Goal: Task Accomplishment & Management: Manage account settings

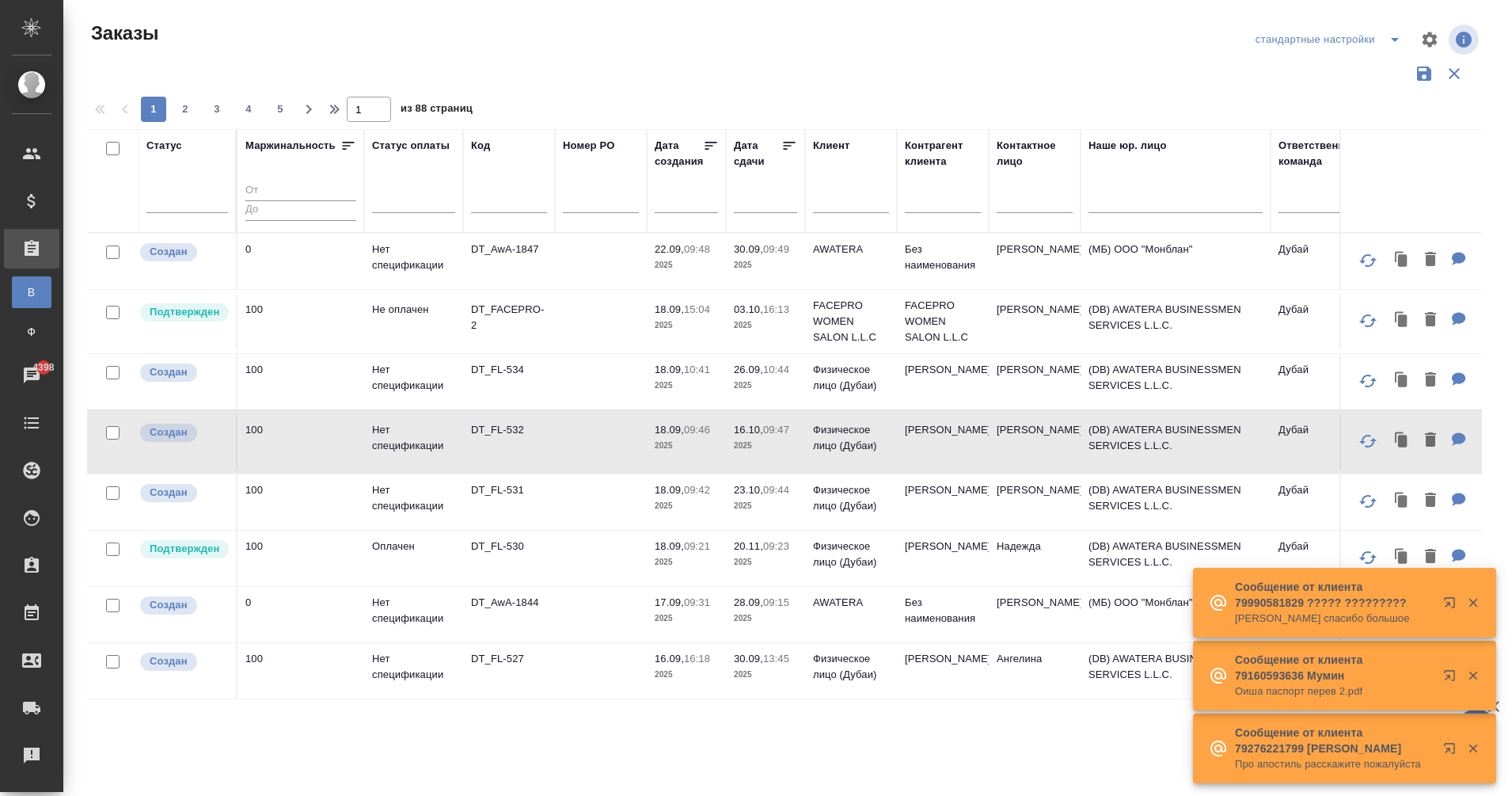
scroll to position [0, 221]
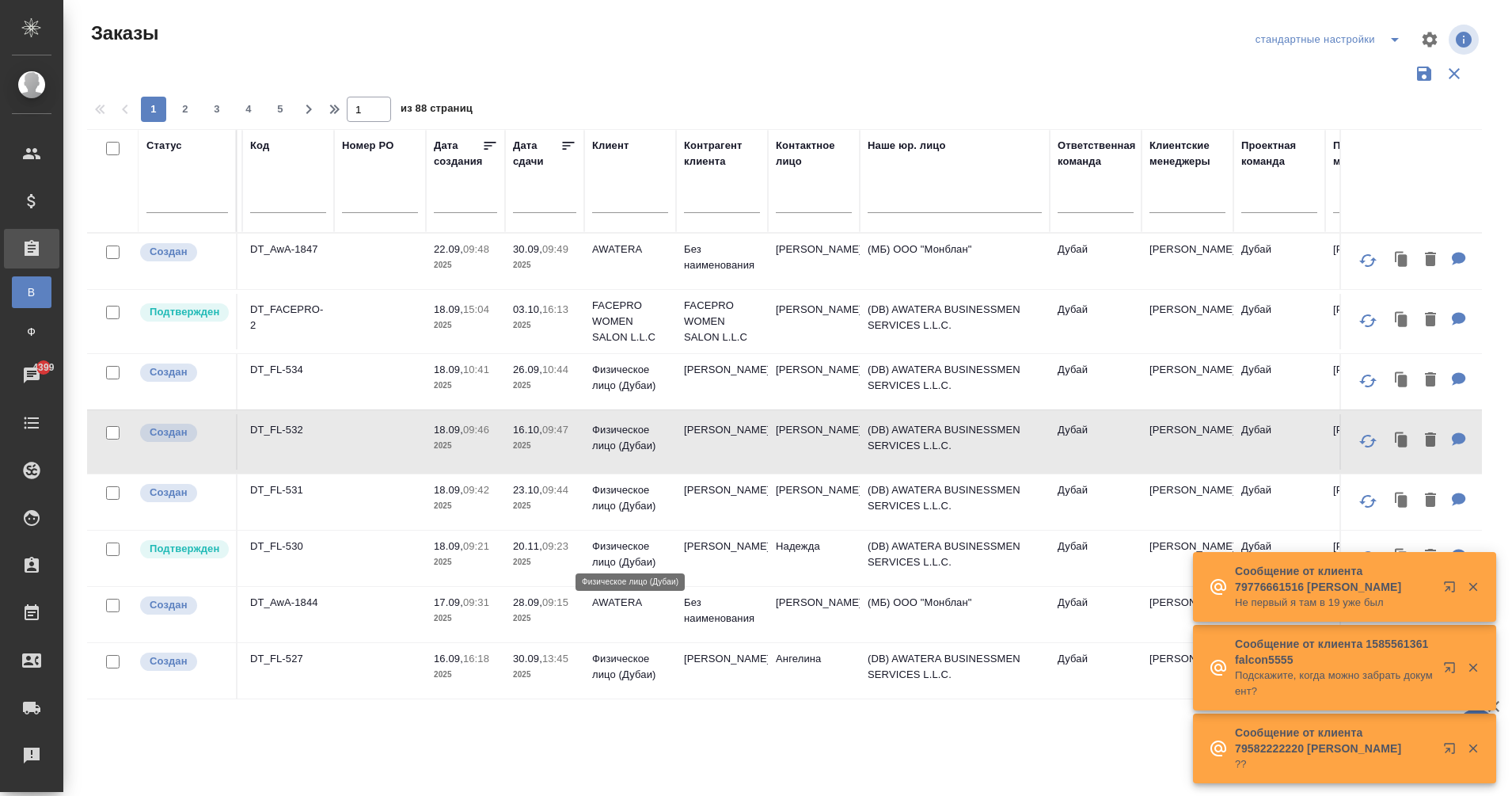
click at [656, 539] on p "Физическое лицо (Дубаи)" at bounding box center [631, 555] width 76 height 32
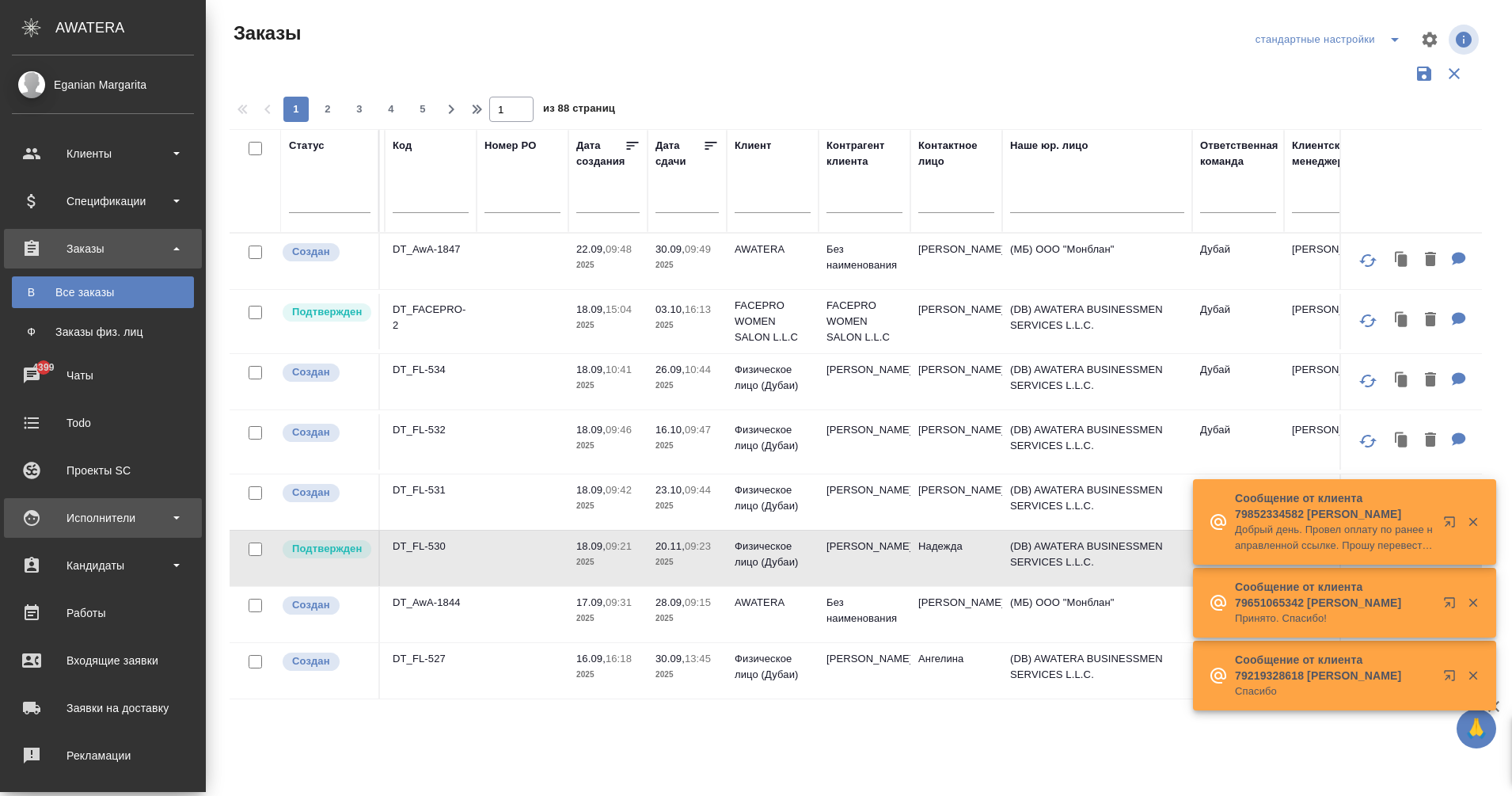
click at [129, 522] on div "Исполнители" at bounding box center [102, 517] width 182 height 23
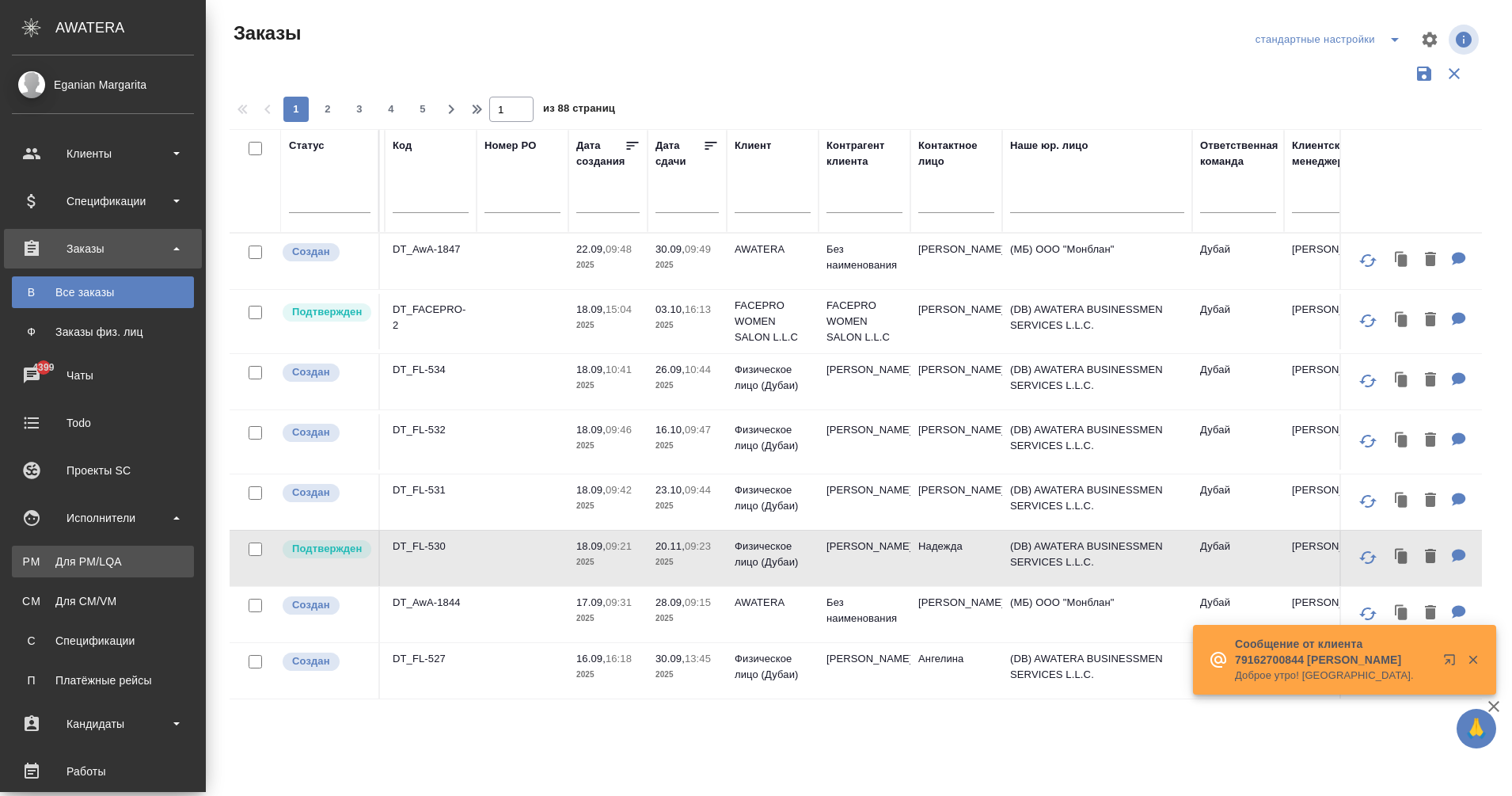
click at [130, 556] on div "Для PM/LQA" at bounding box center [102, 561] width 166 height 16
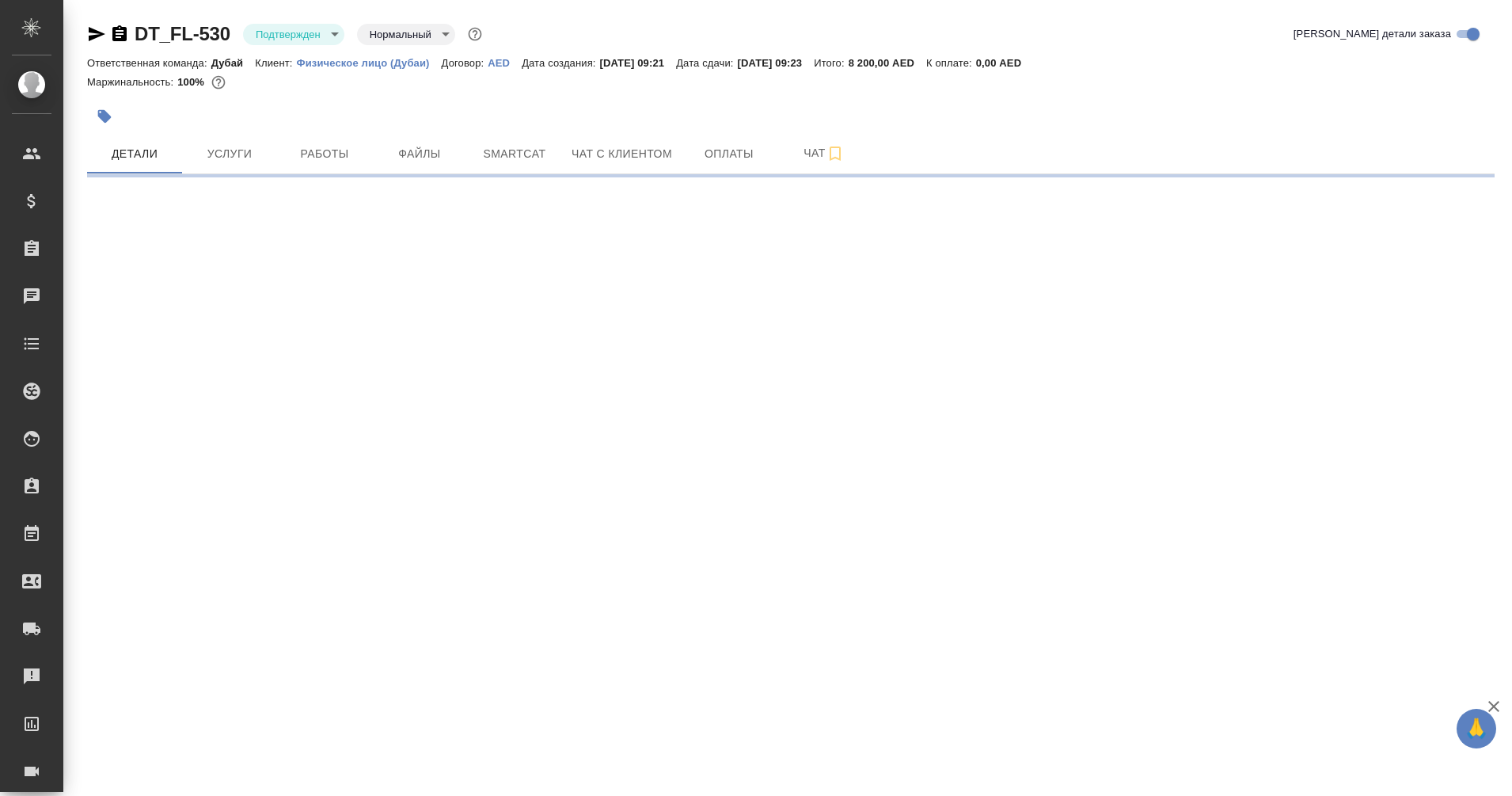
select select "RU"
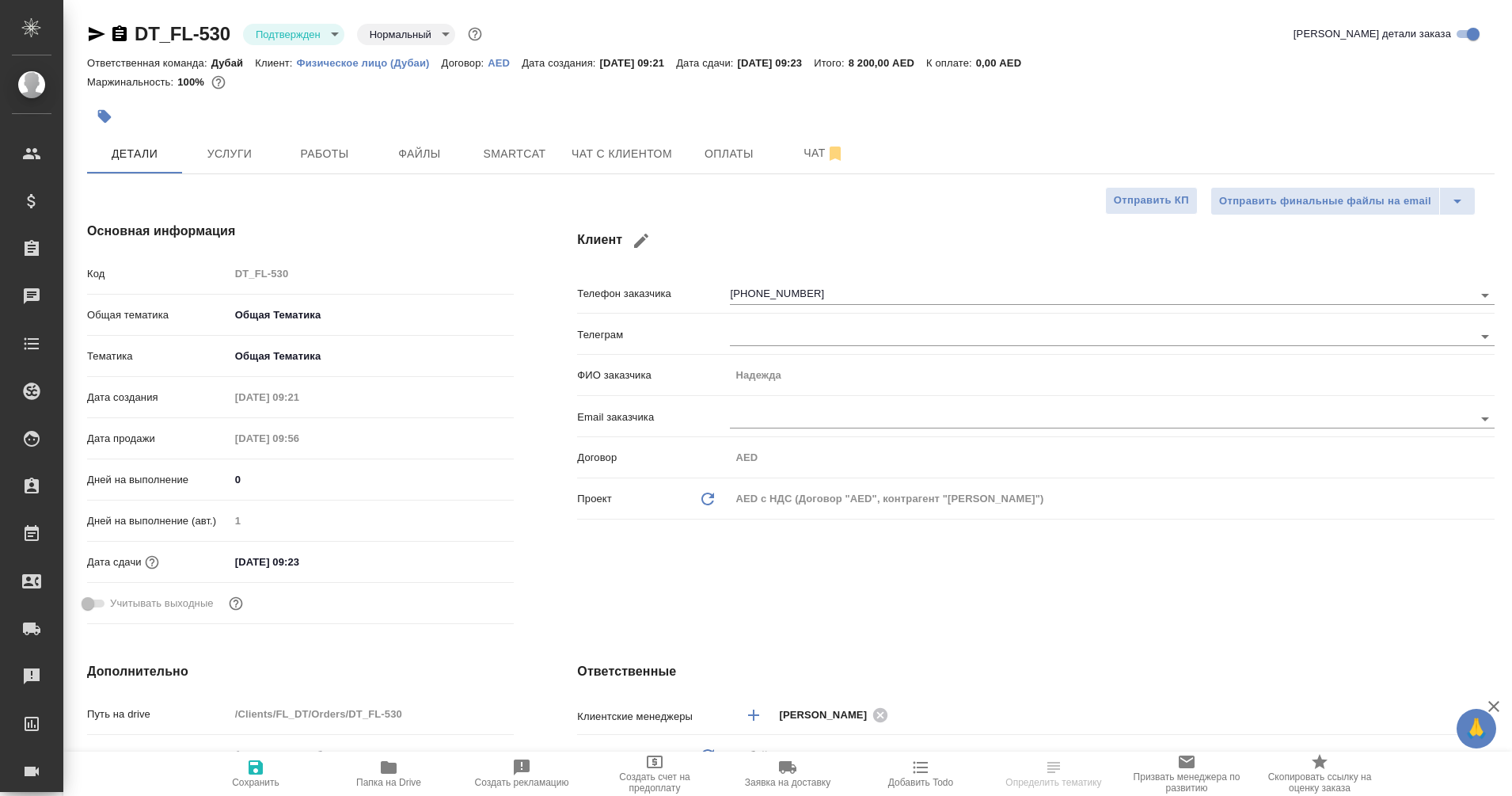
type input "[PERSON_NAME]"
type textarea "x"
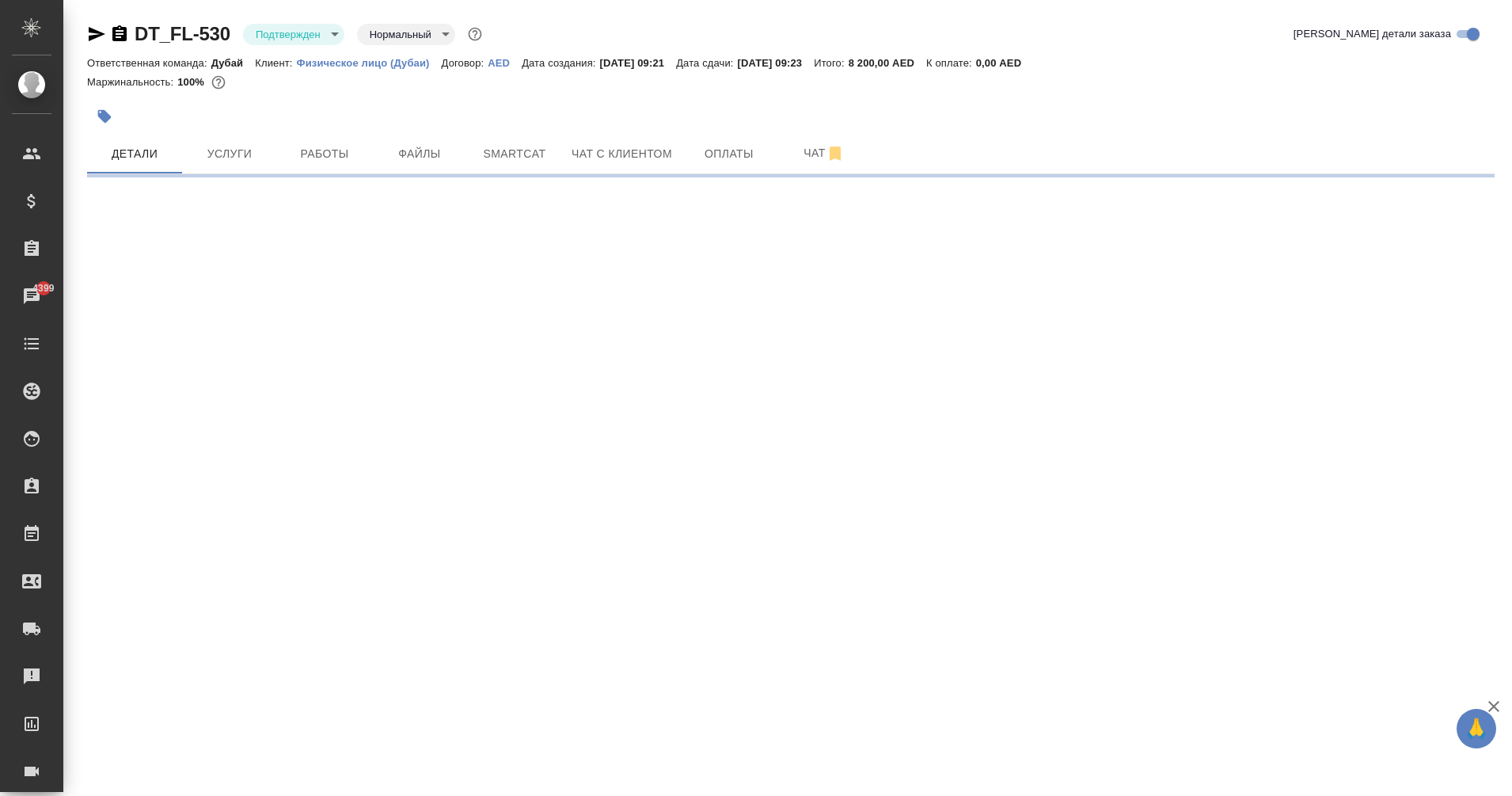
select select "RU"
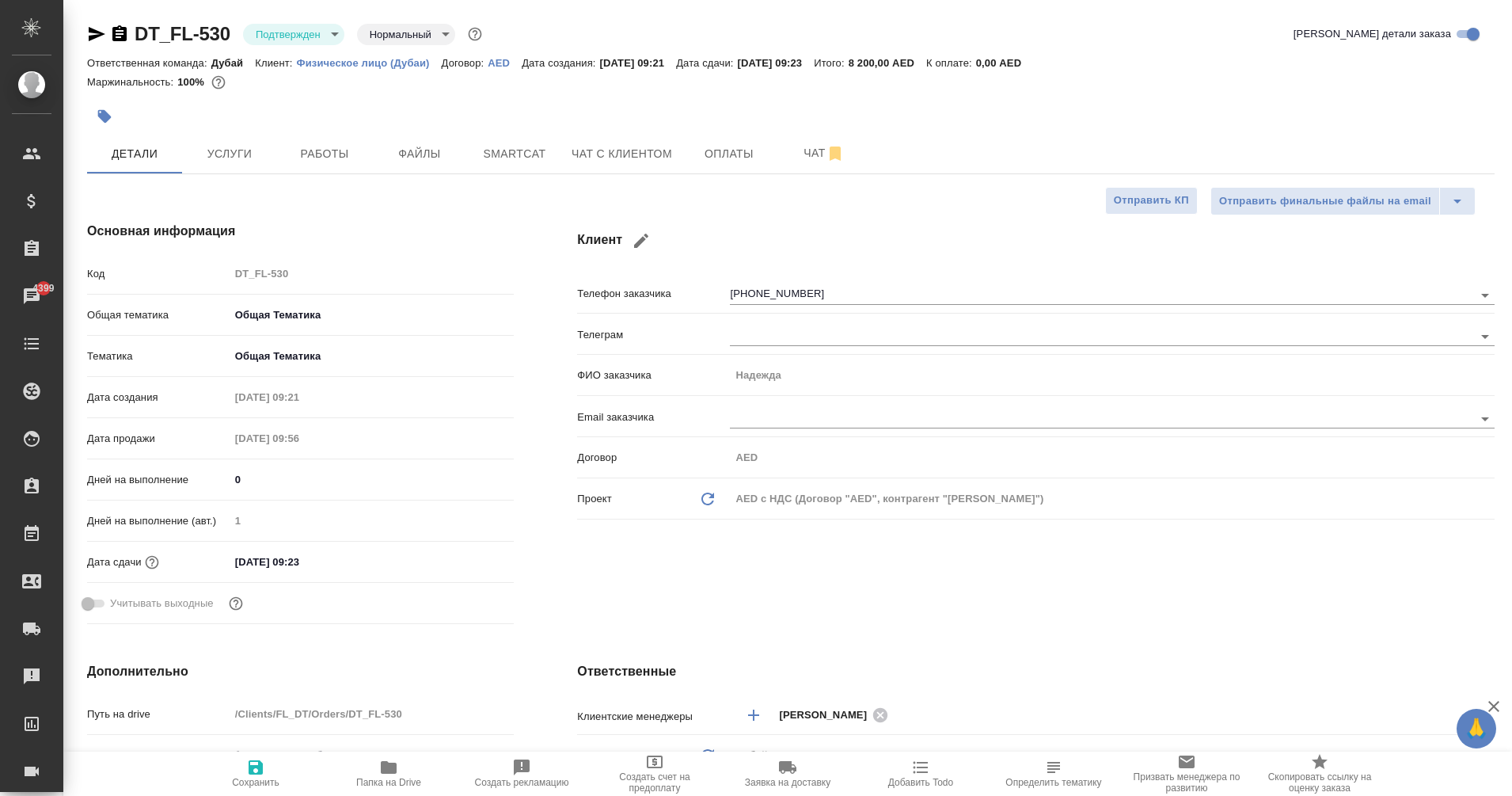
type textarea "x"
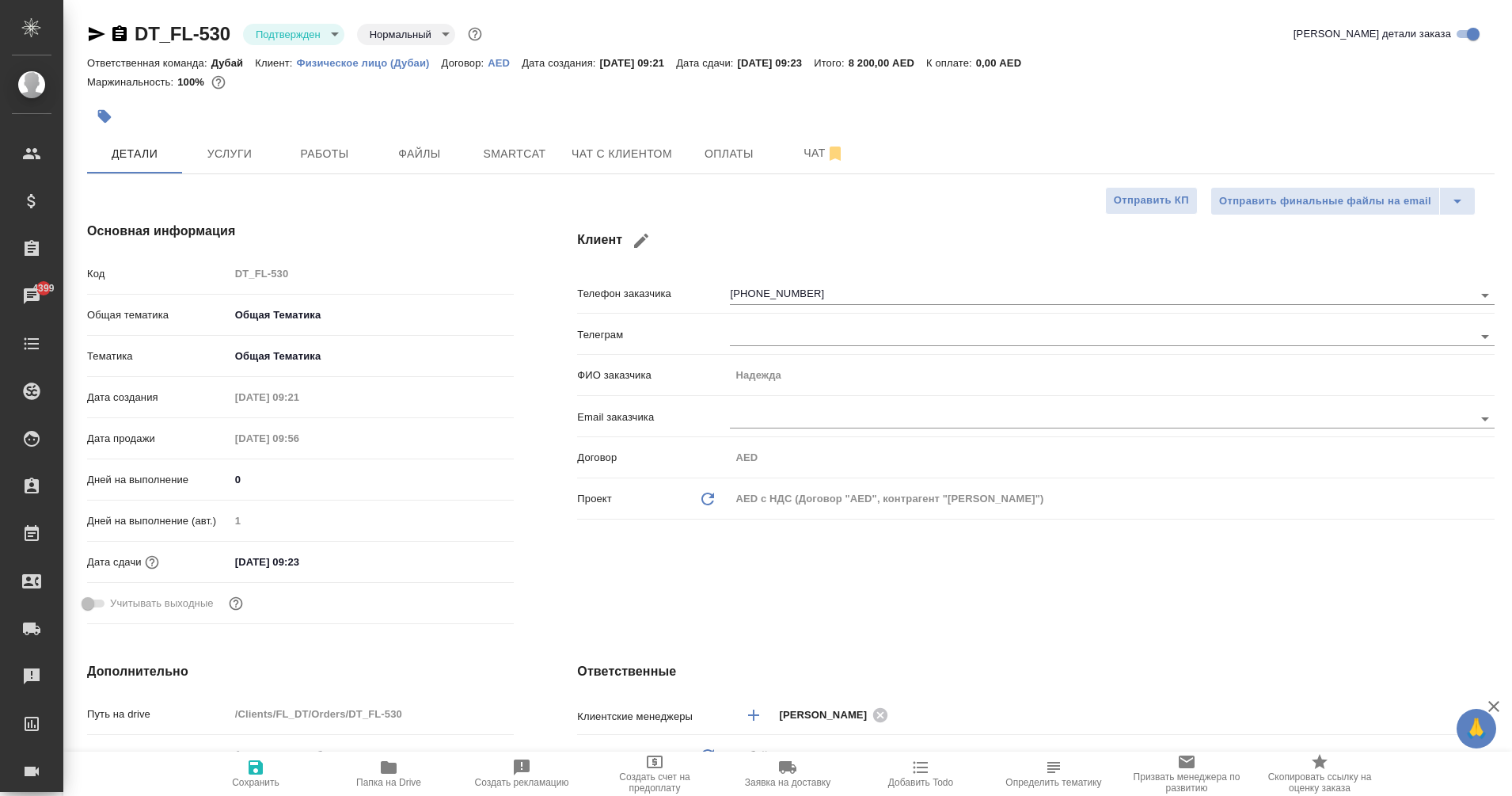
type textarea "x"
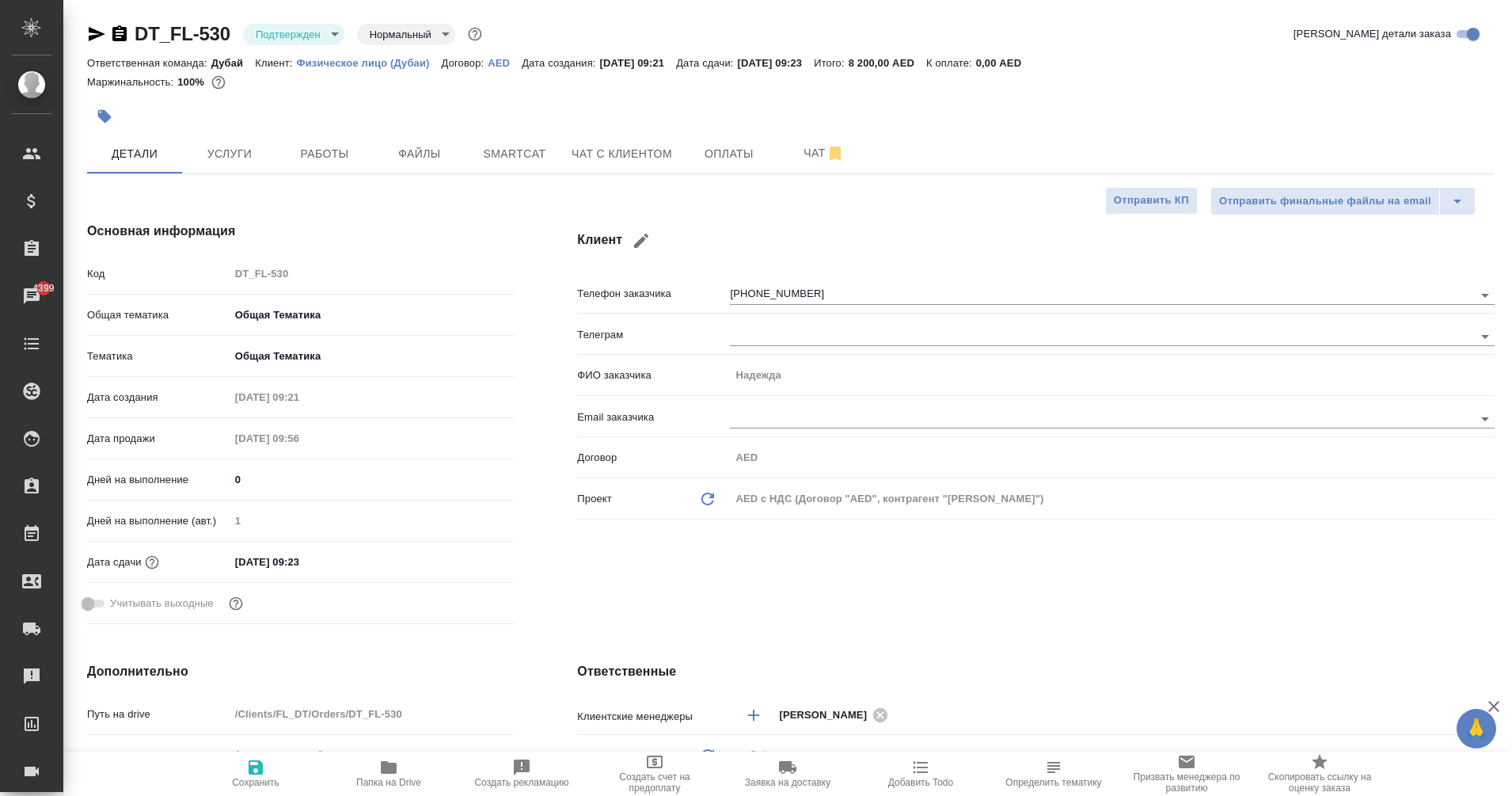
type textarea "x"
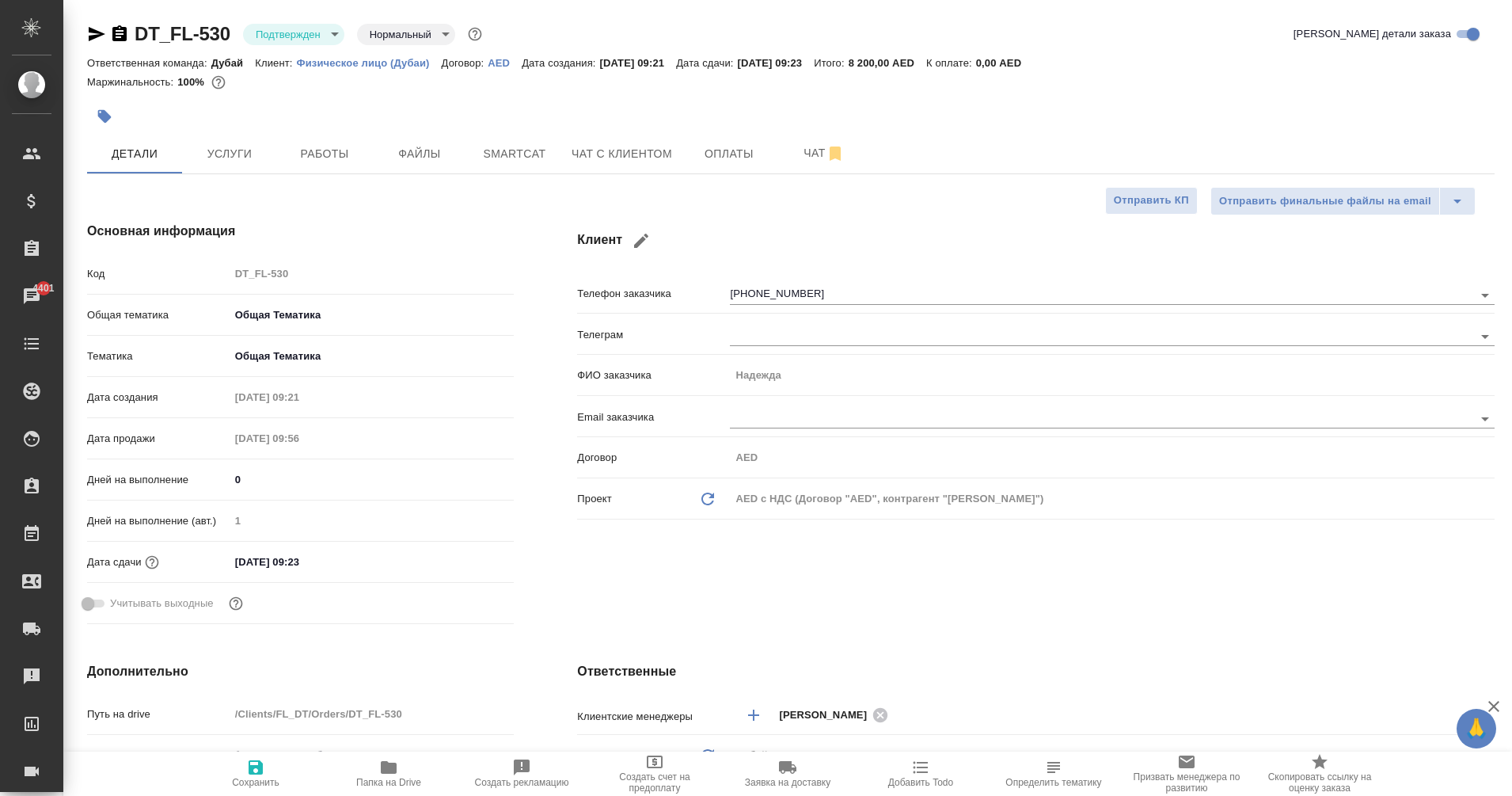
type textarea "x"
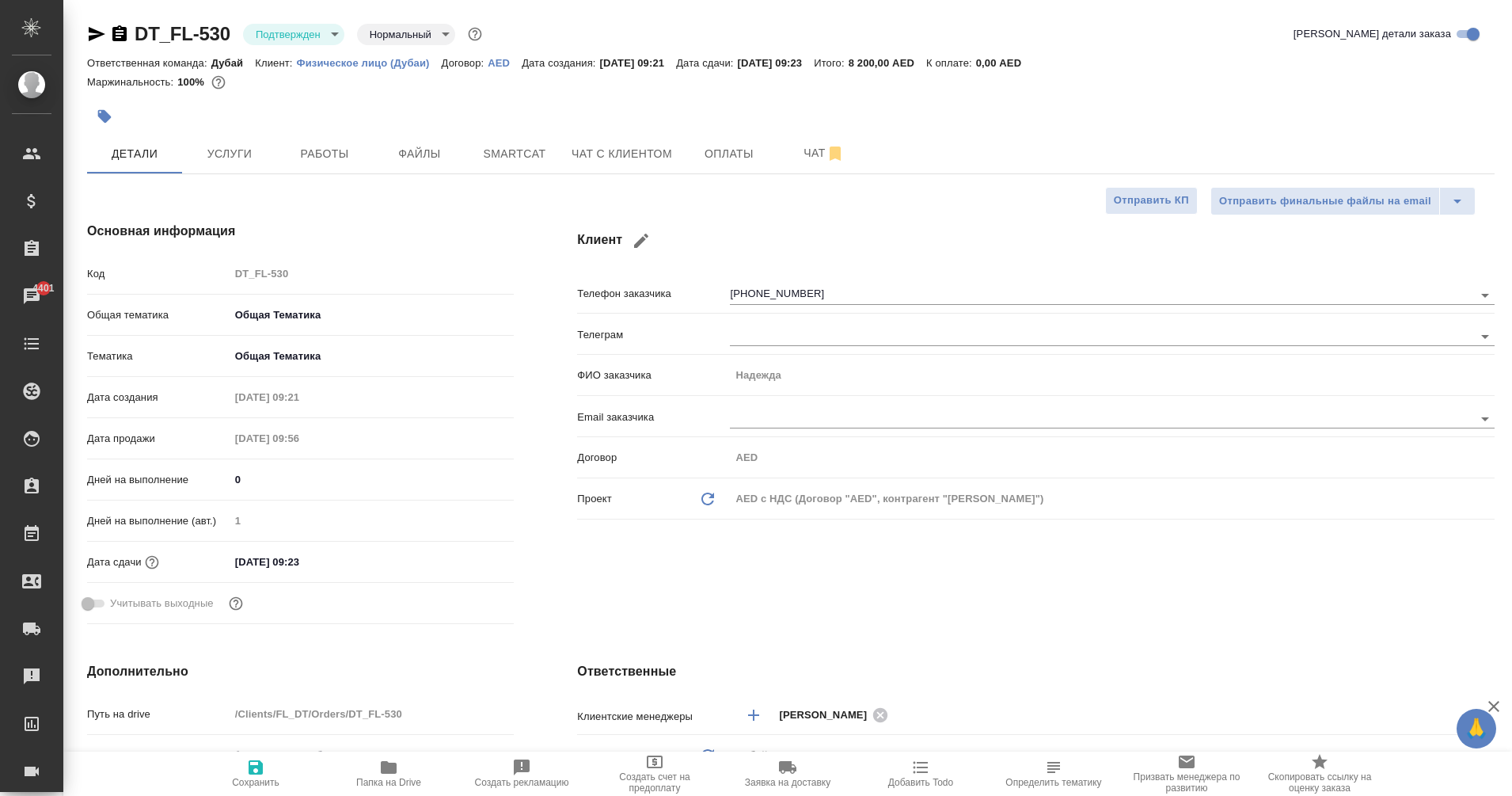
type textarea "x"
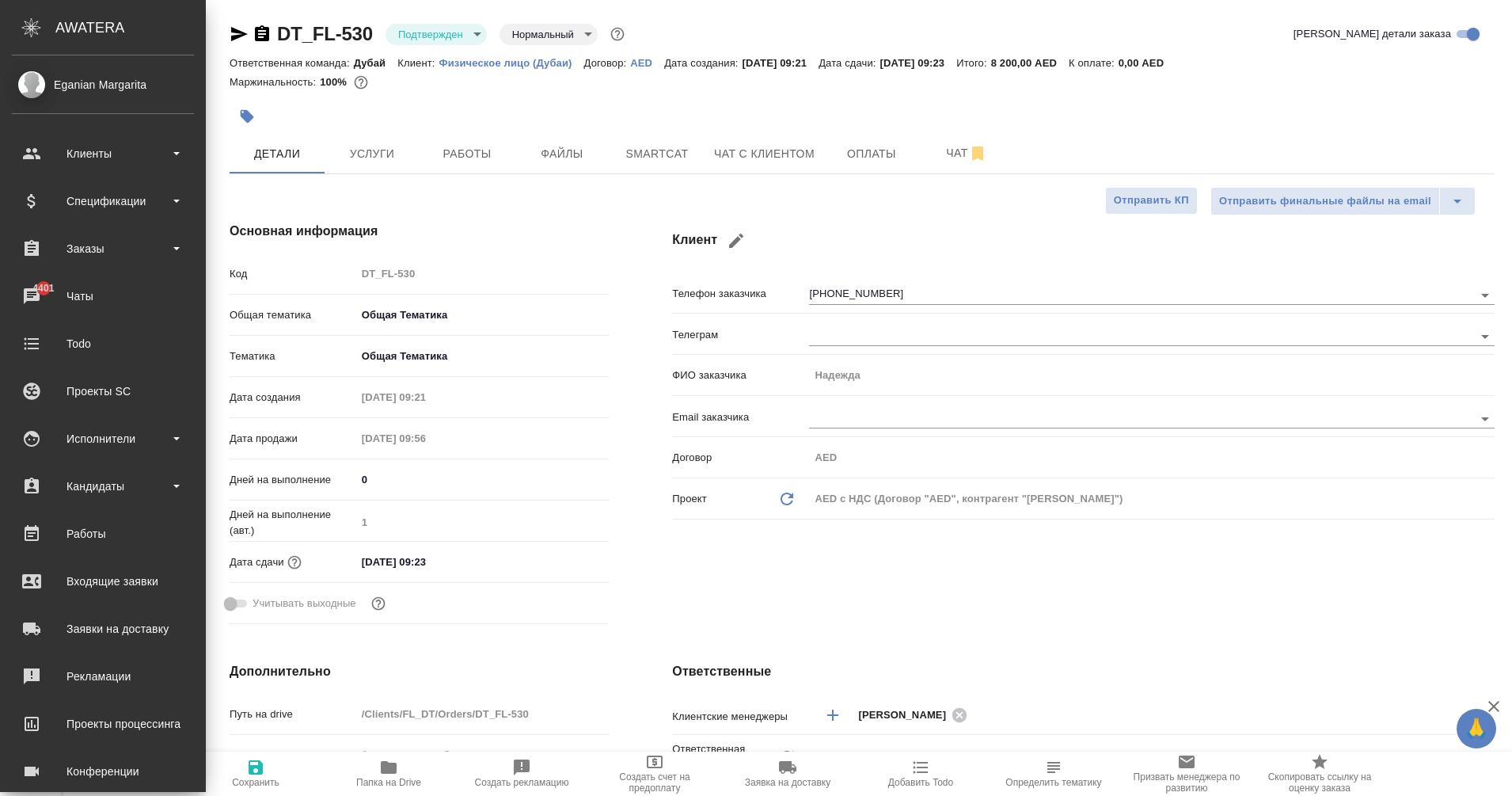
type textarea "x"
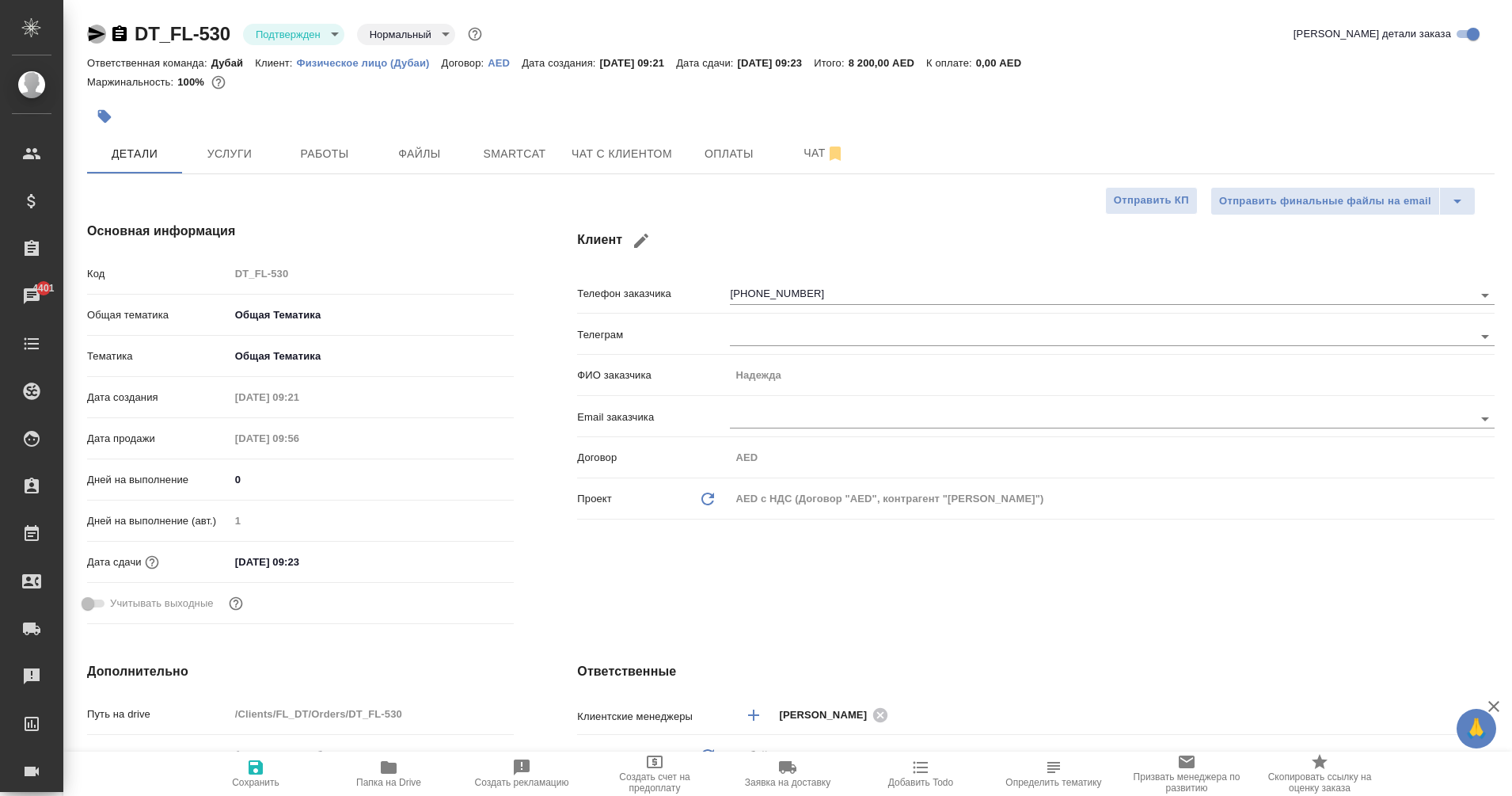
click at [97, 30] on icon "button" at bounding box center [97, 34] width 17 height 14
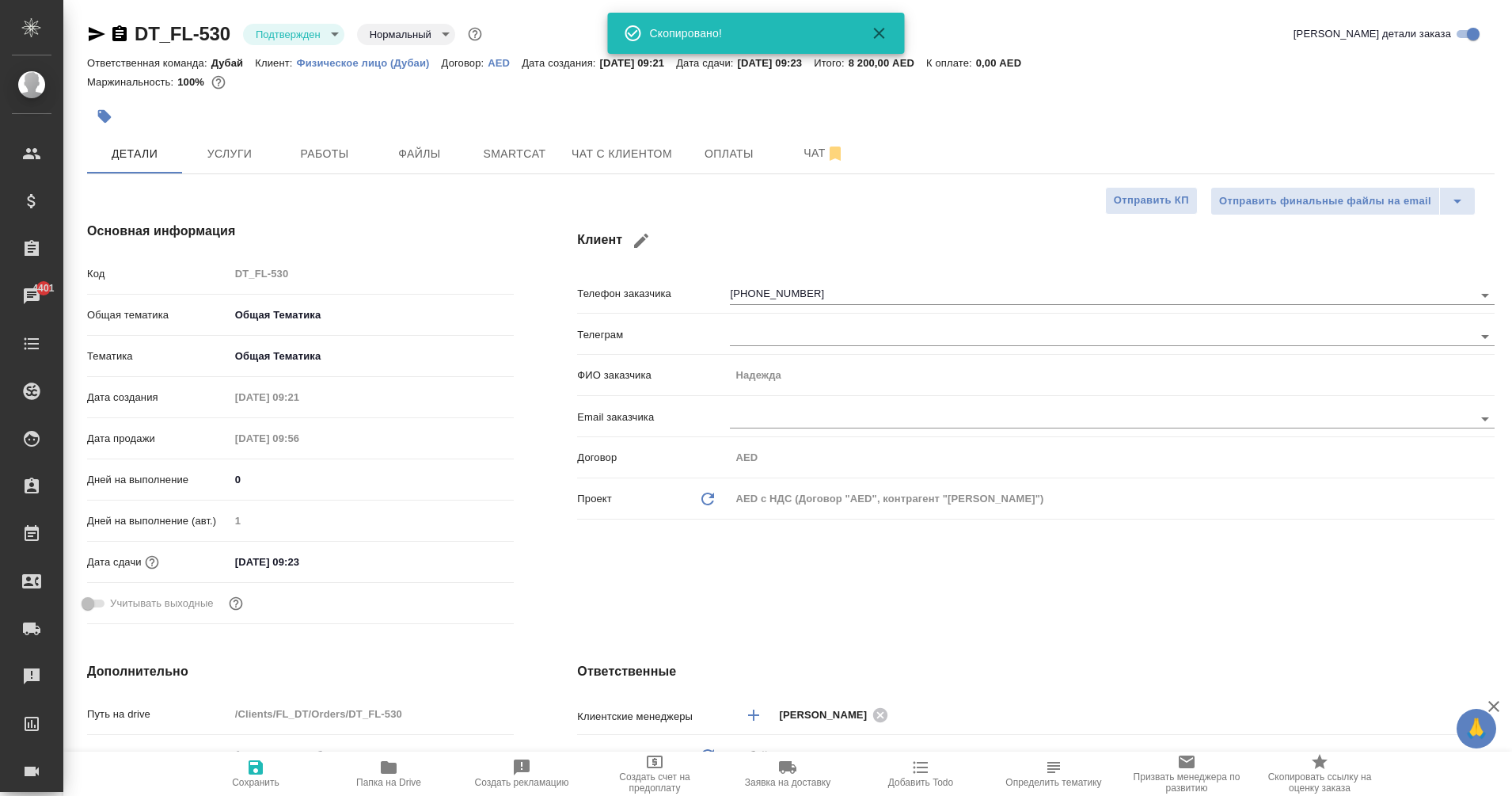
type textarea "x"
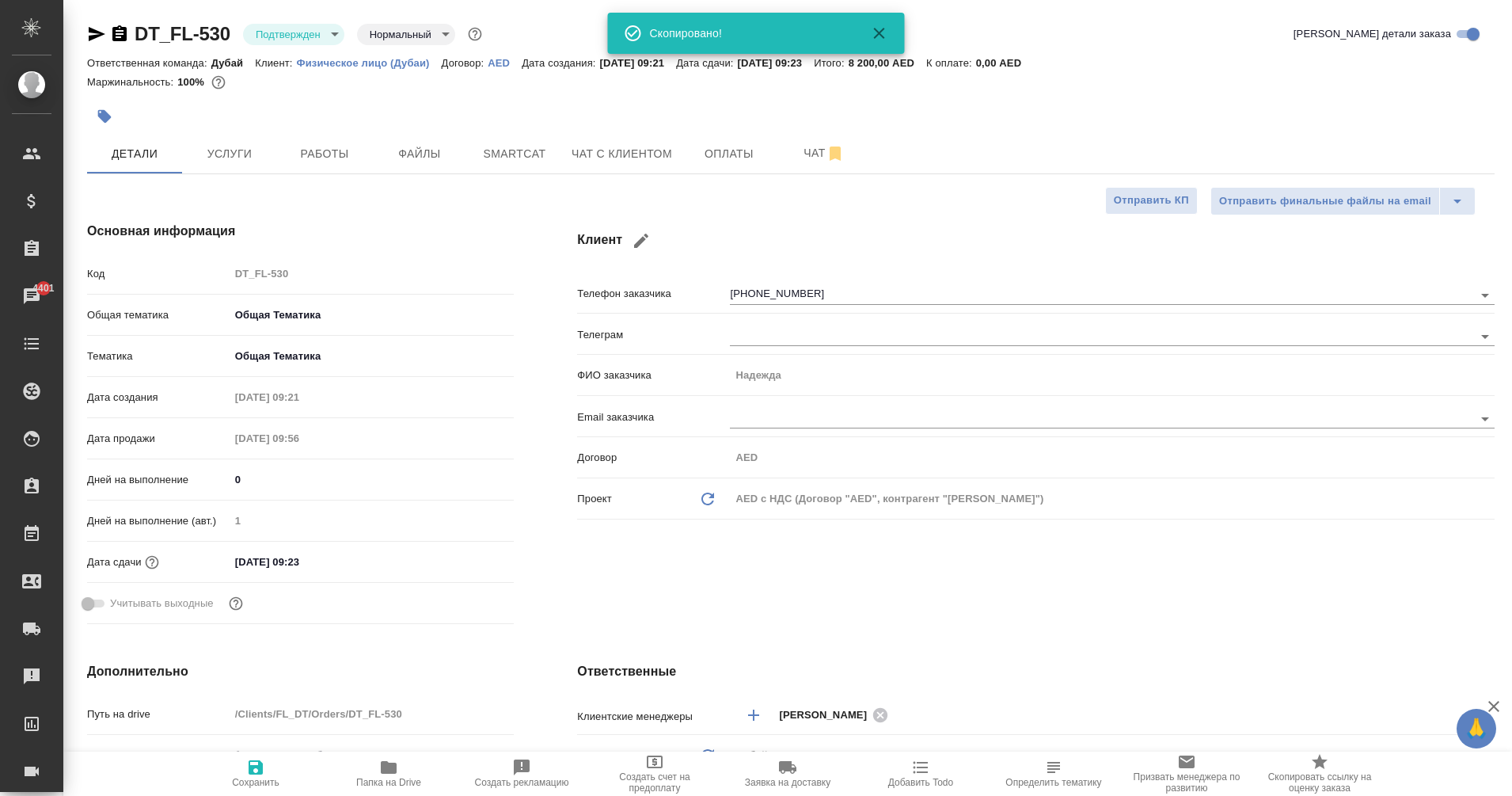
type textarea "x"
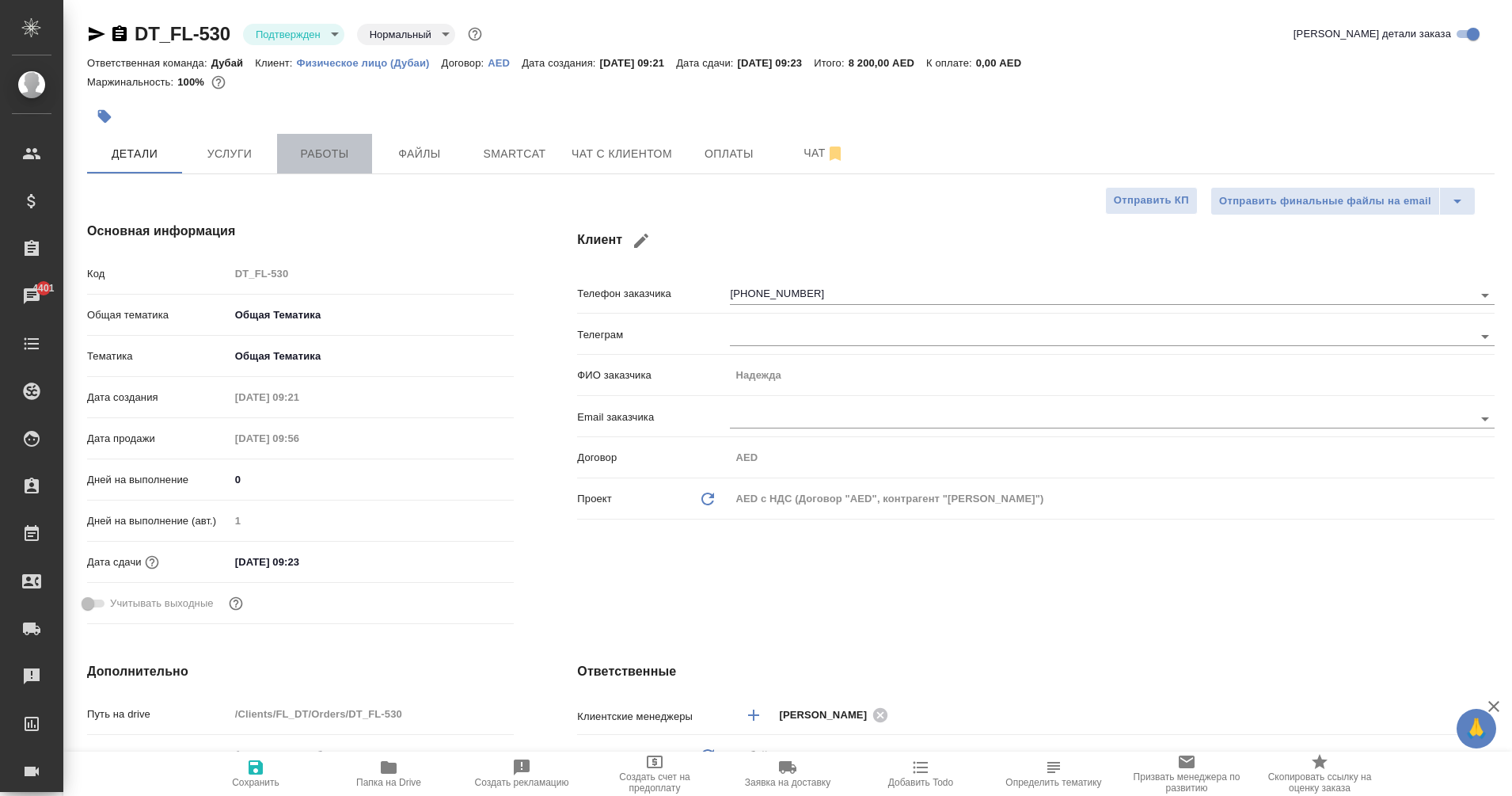
click at [334, 169] on button "Работы" at bounding box center [324, 154] width 95 height 39
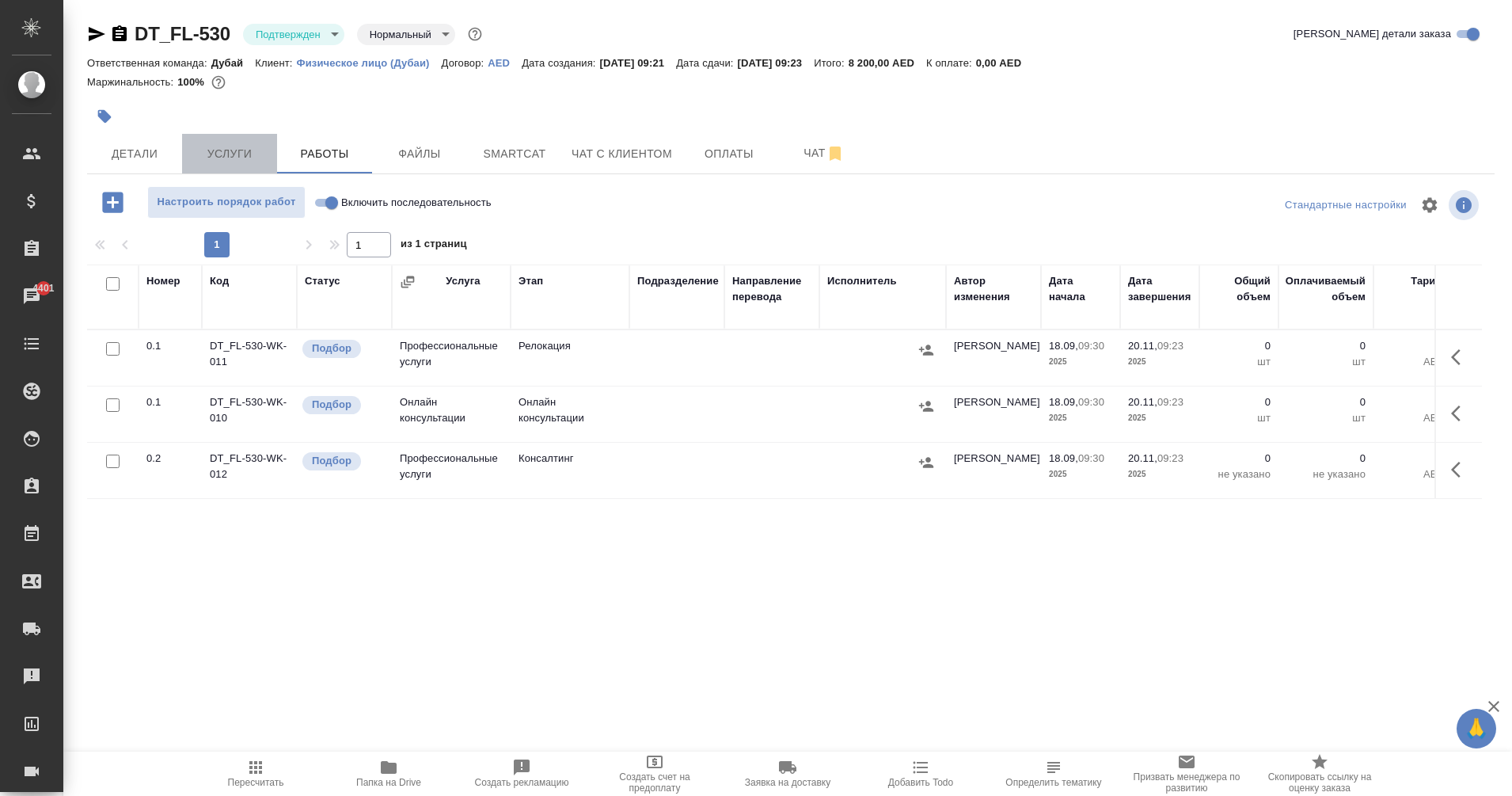
click at [207, 156] on span "Услуги" at bounding box center [230, 154] width 76 height 20
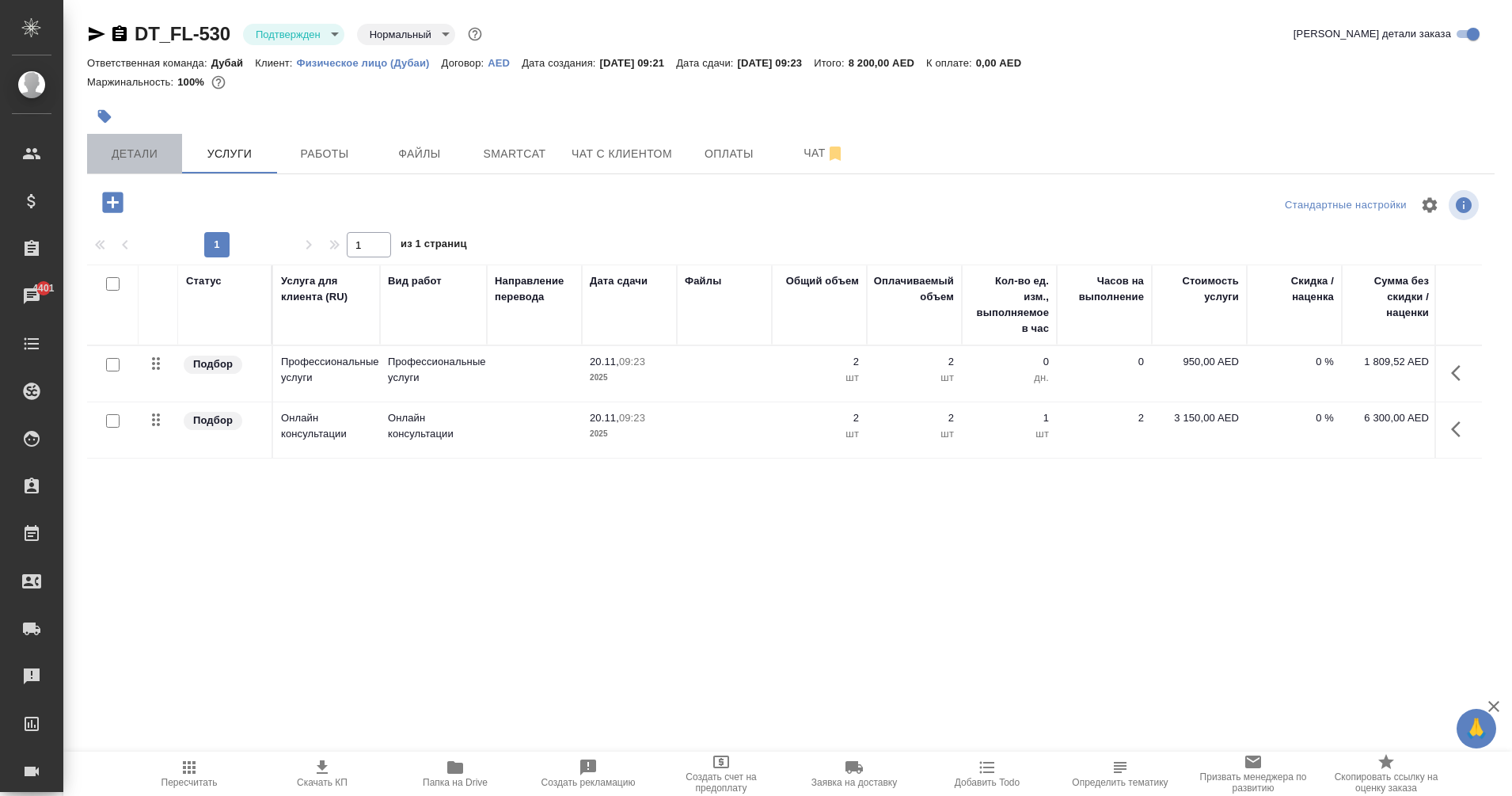
click at [134, 145] on span "Детали" at bounding box center [135, 154] width 76 height 20
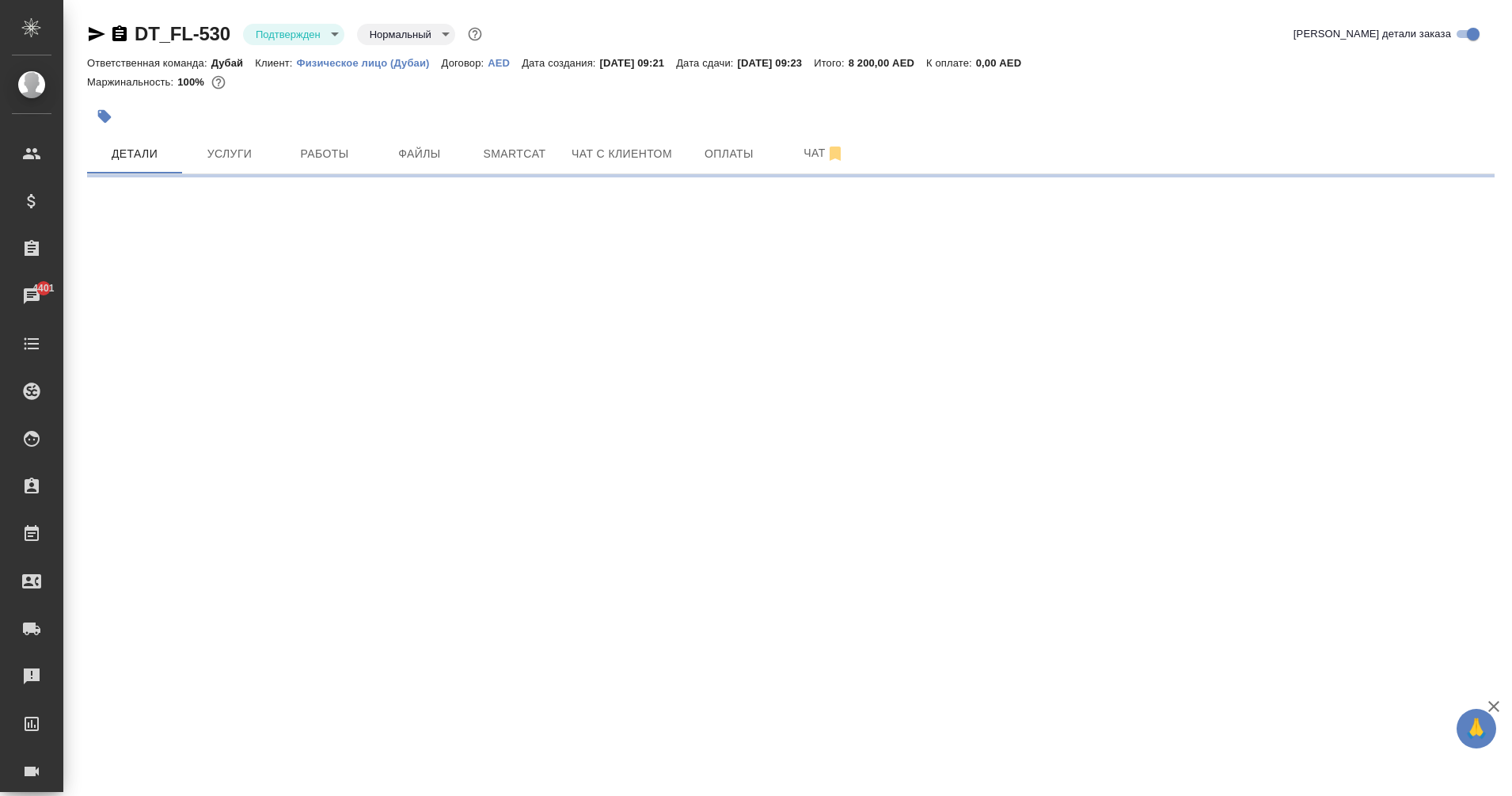
select select "RU"
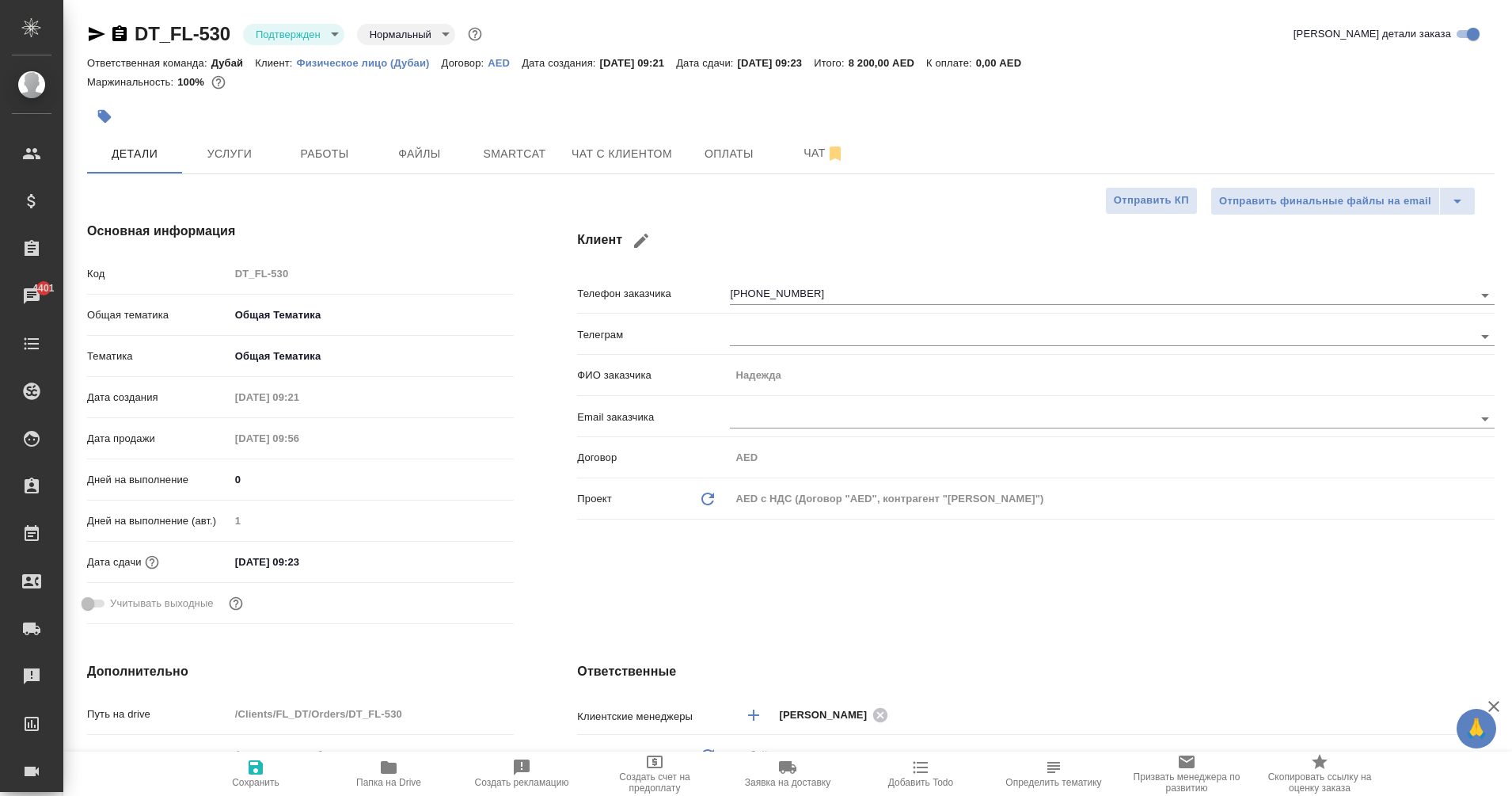
type textarea "x"
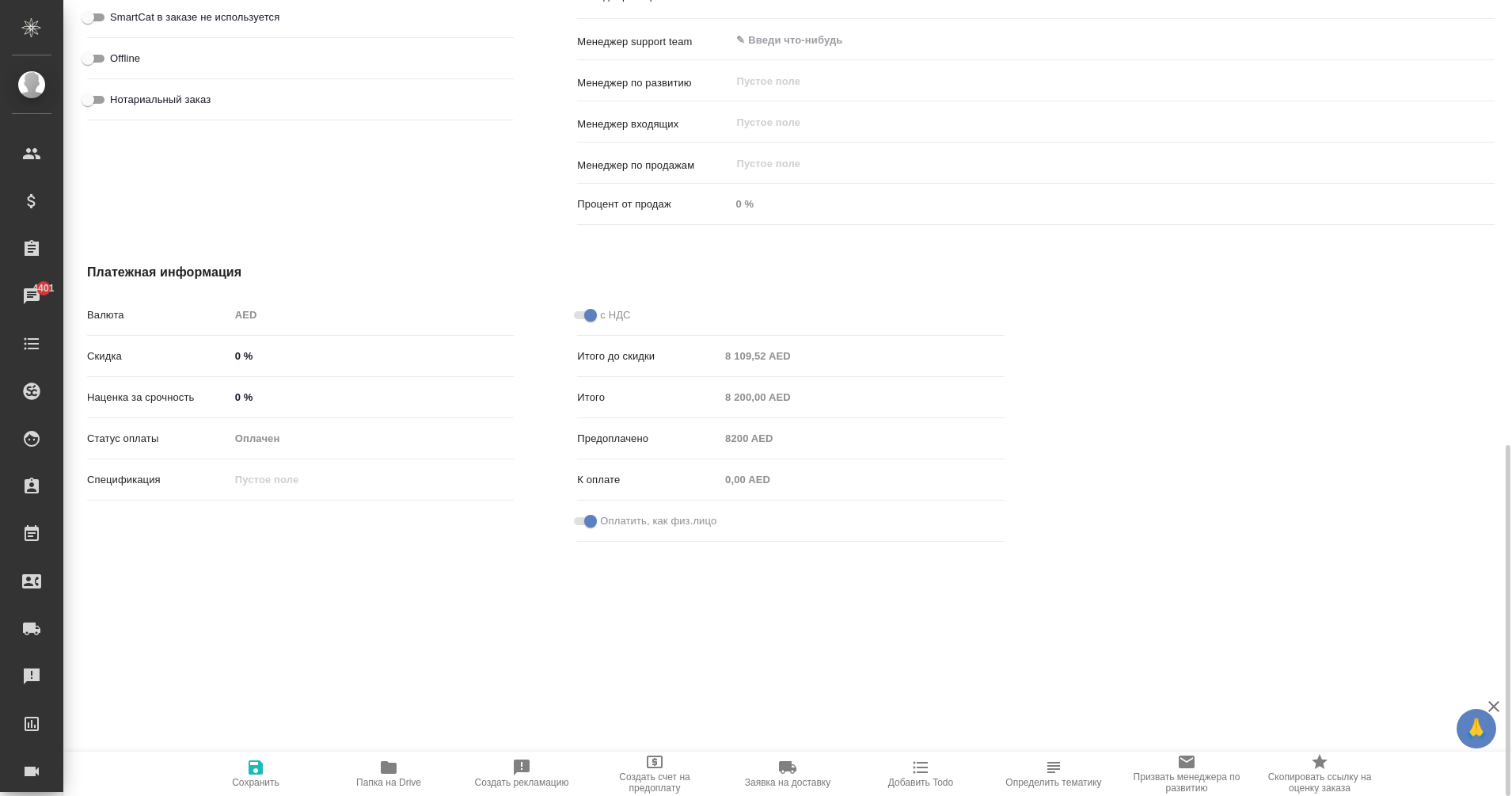
scroll to position [949, 0]
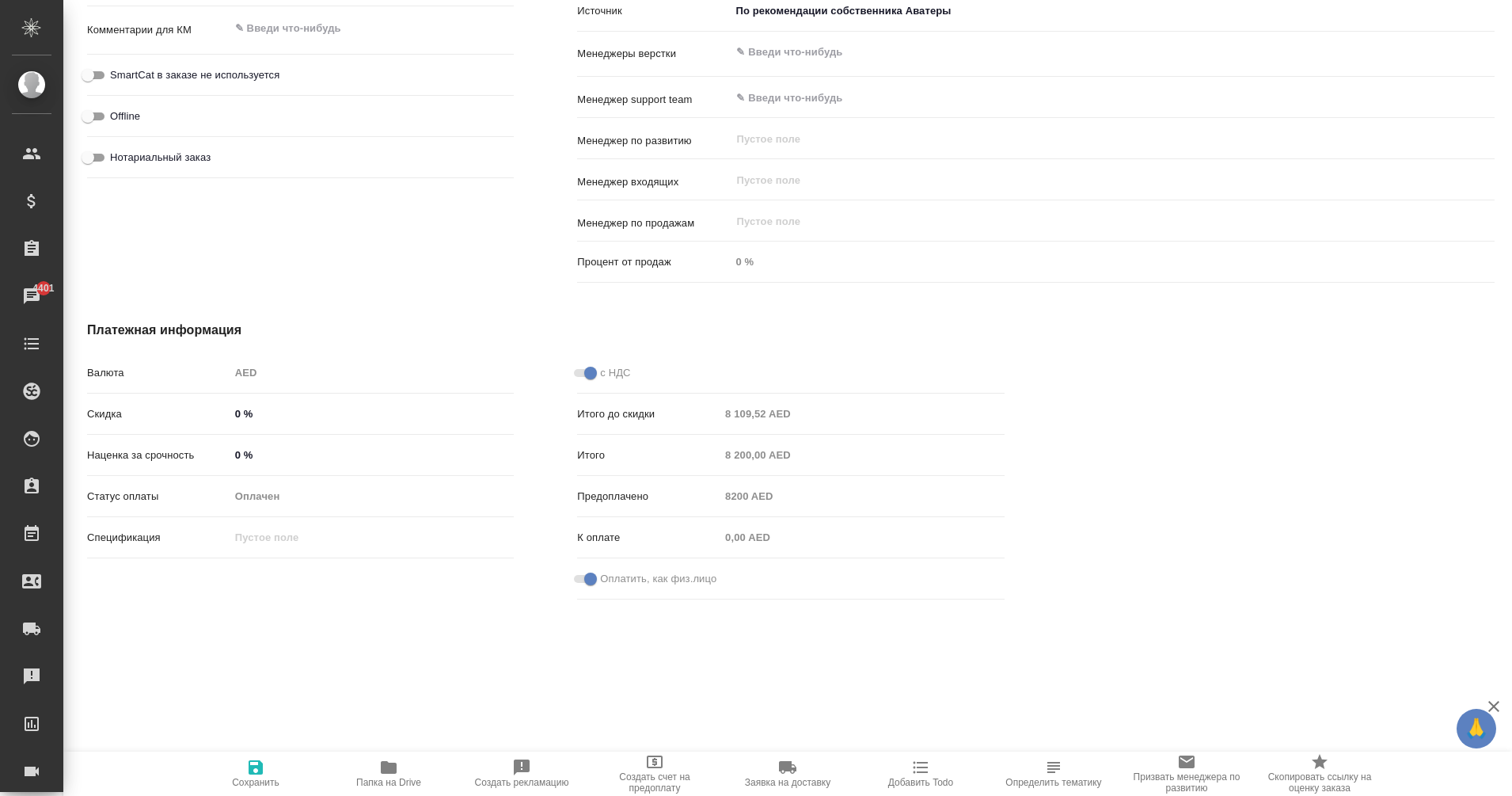
type textarea "x"
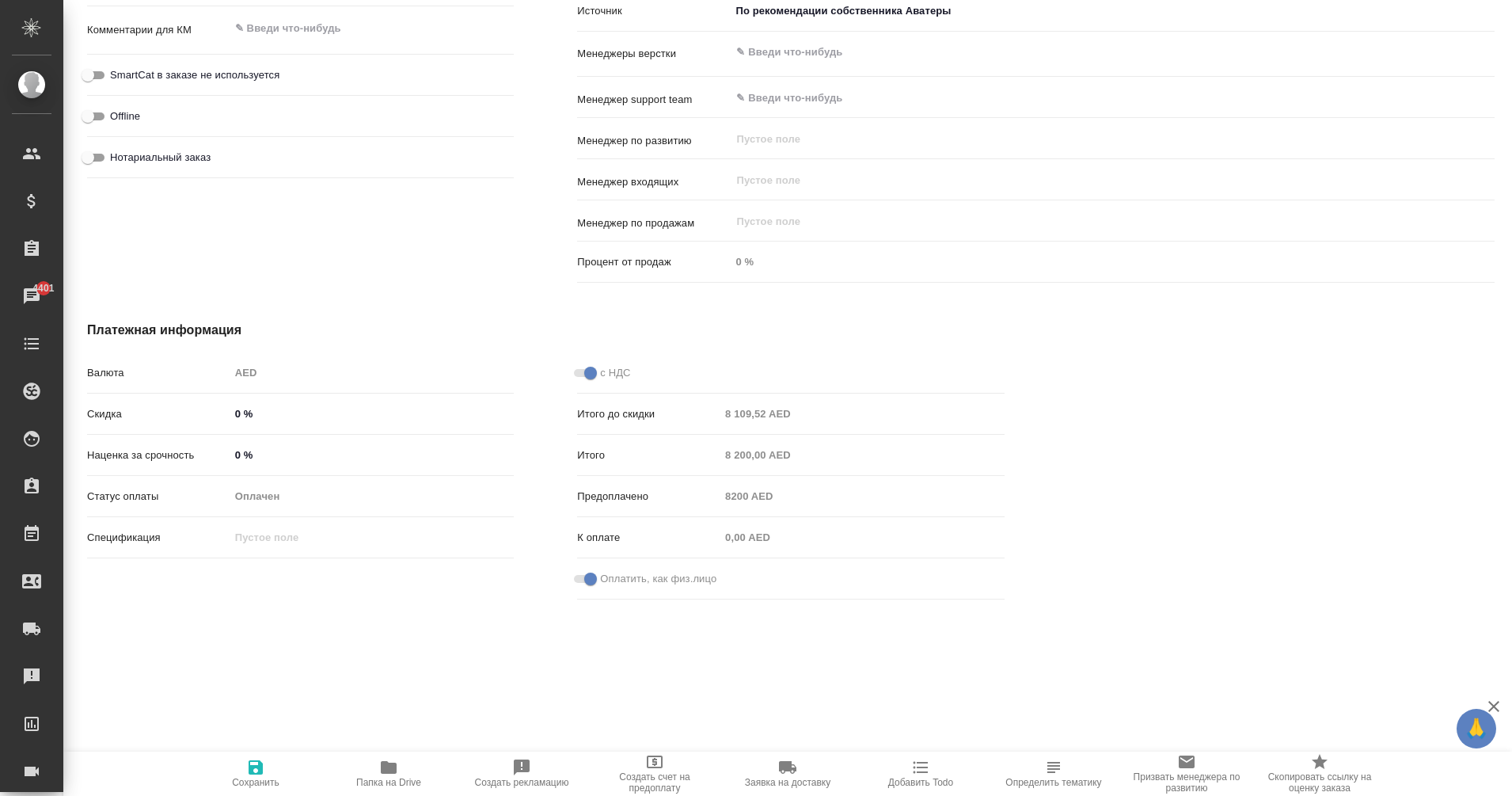
type textarea "x"
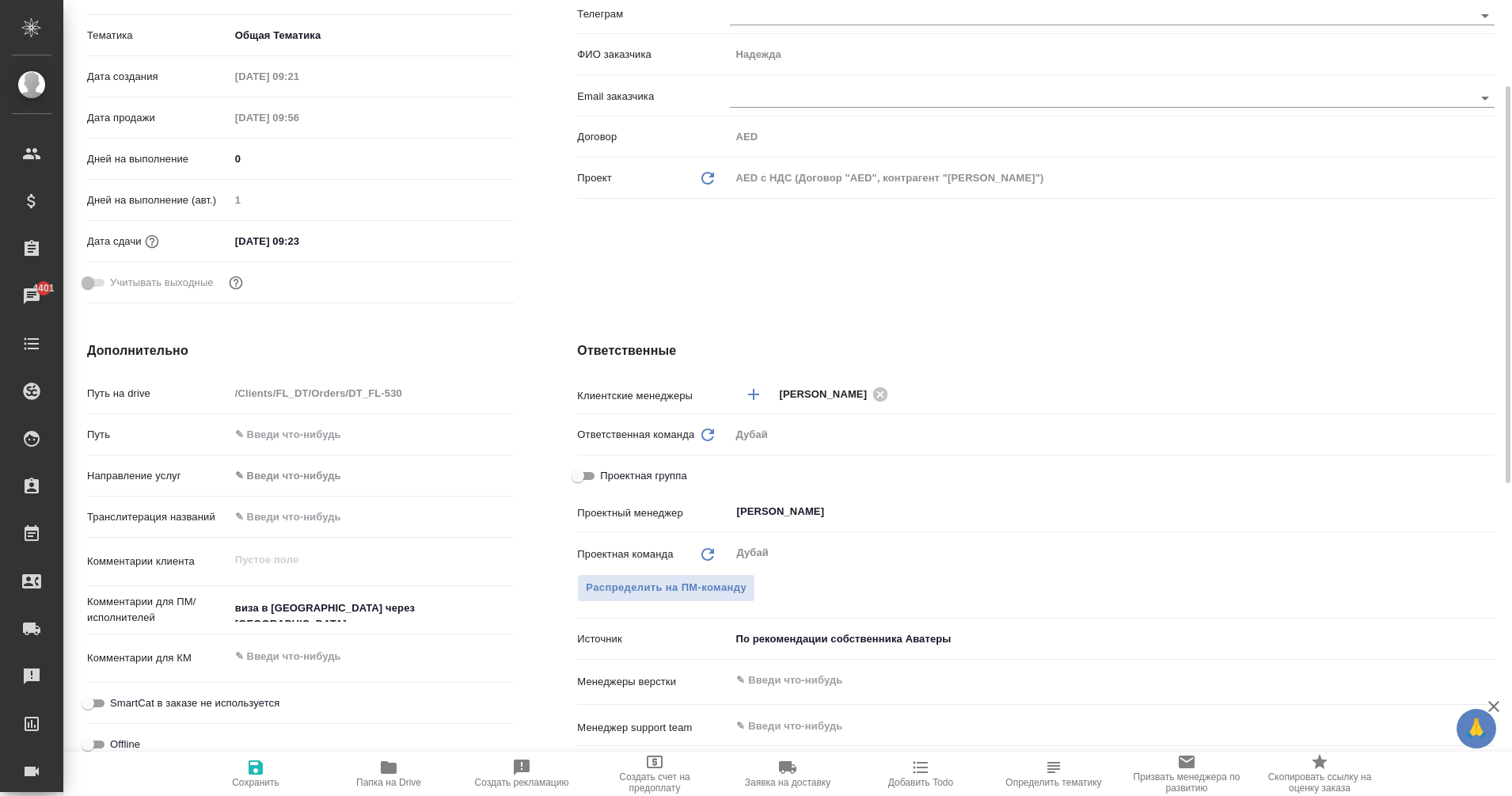
scroll to position [0, 0]
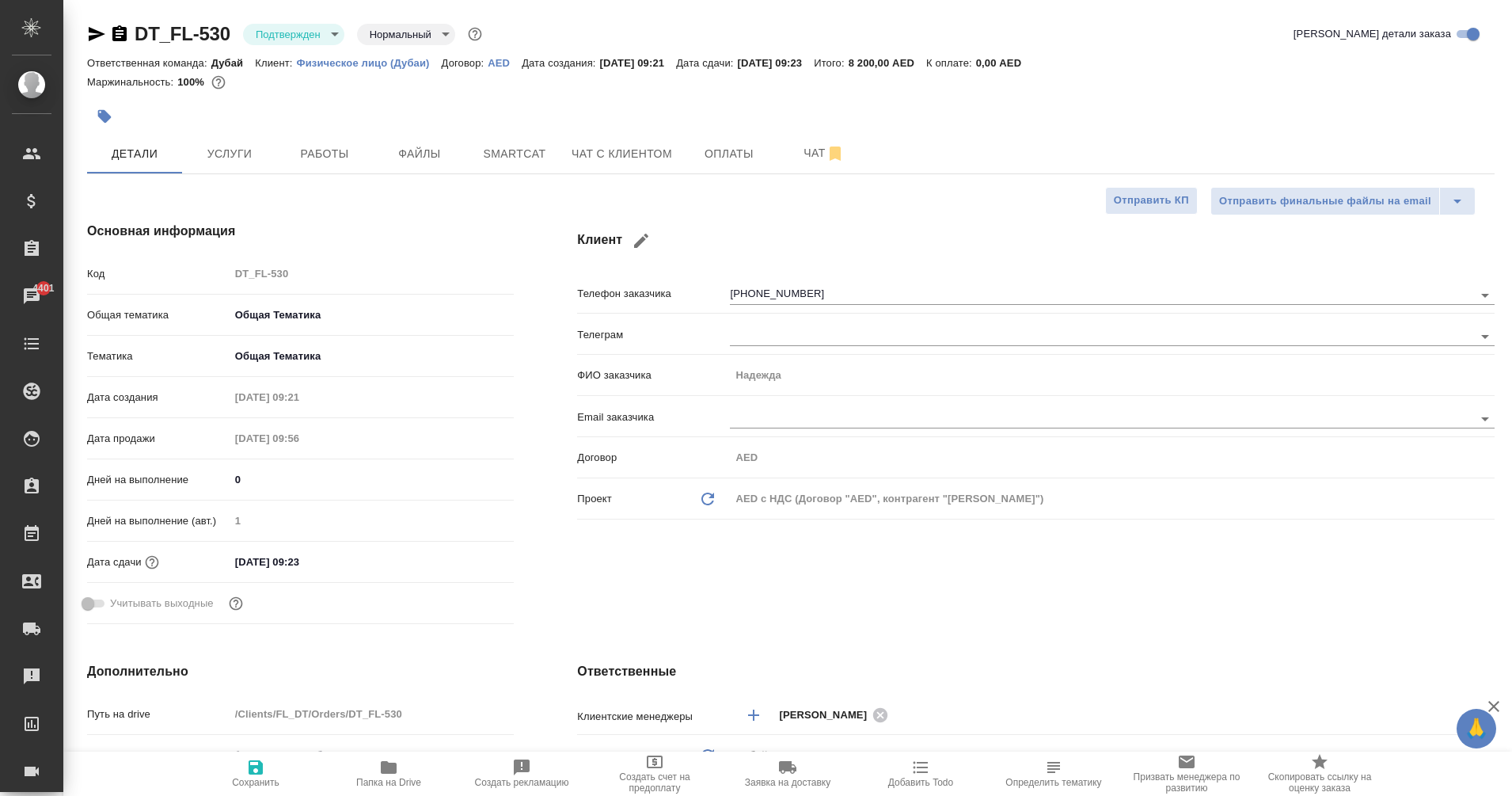
type textarea "x"
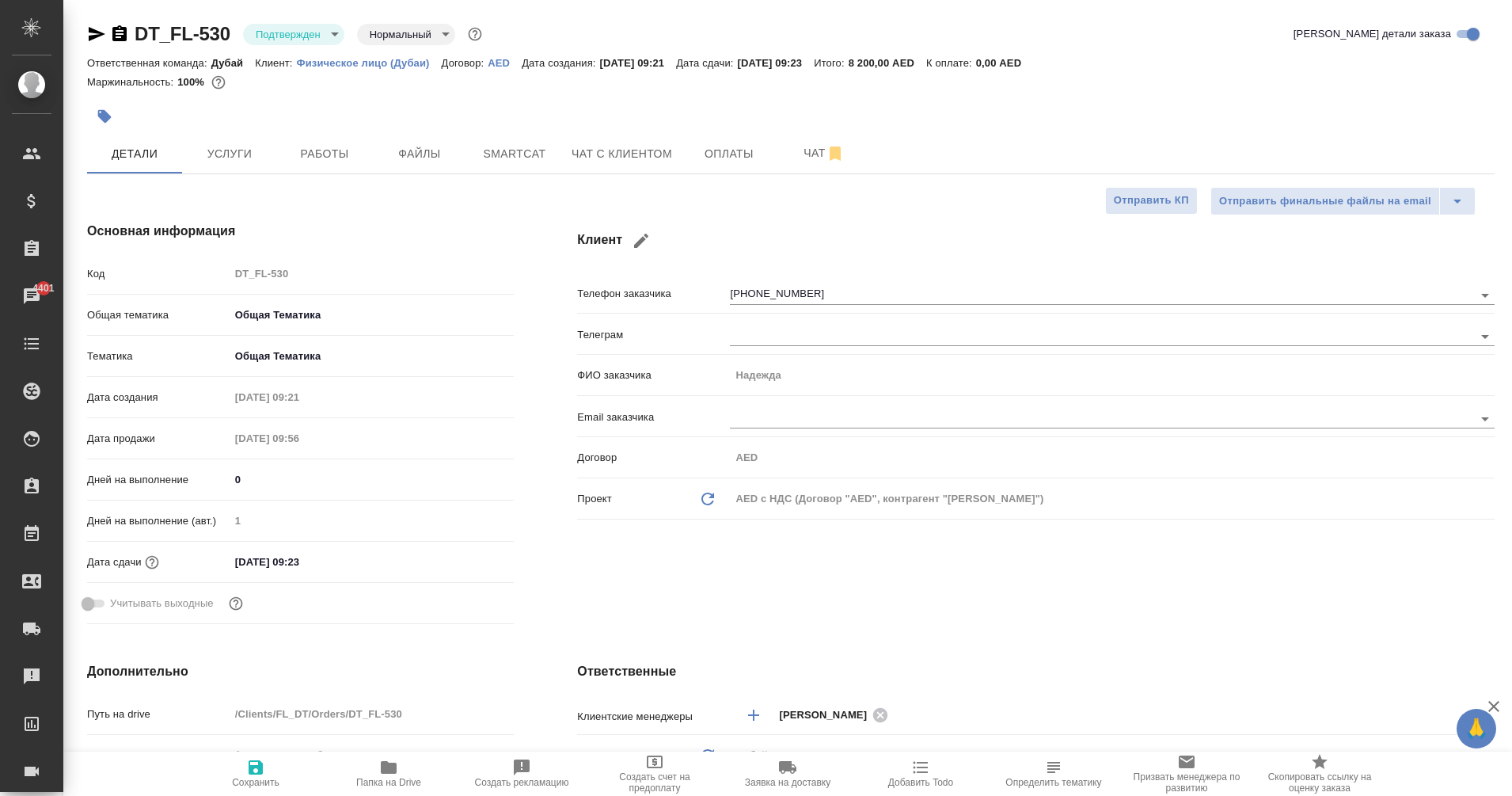
type textarea "x"
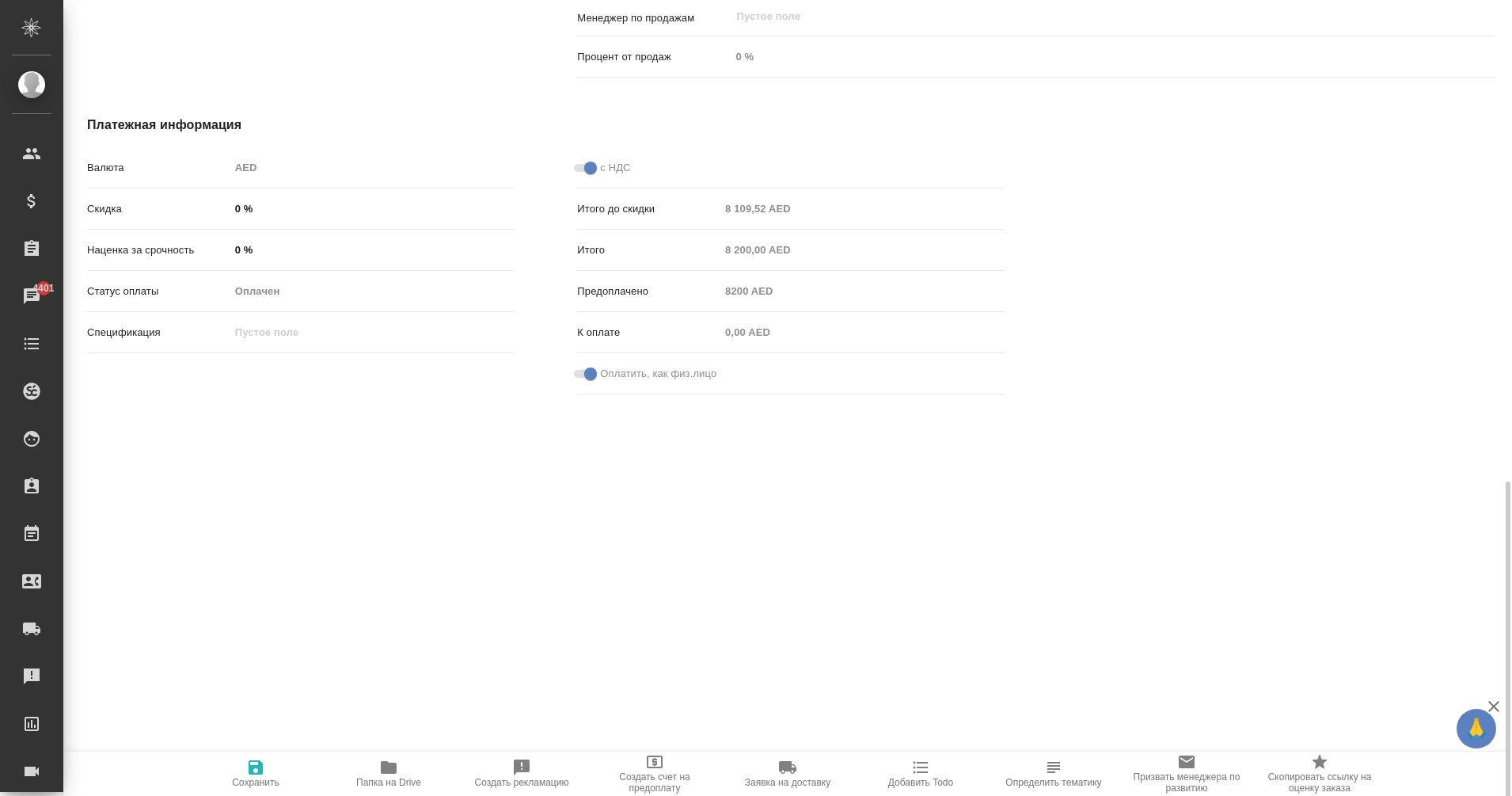
scroll to position [1163, 0]
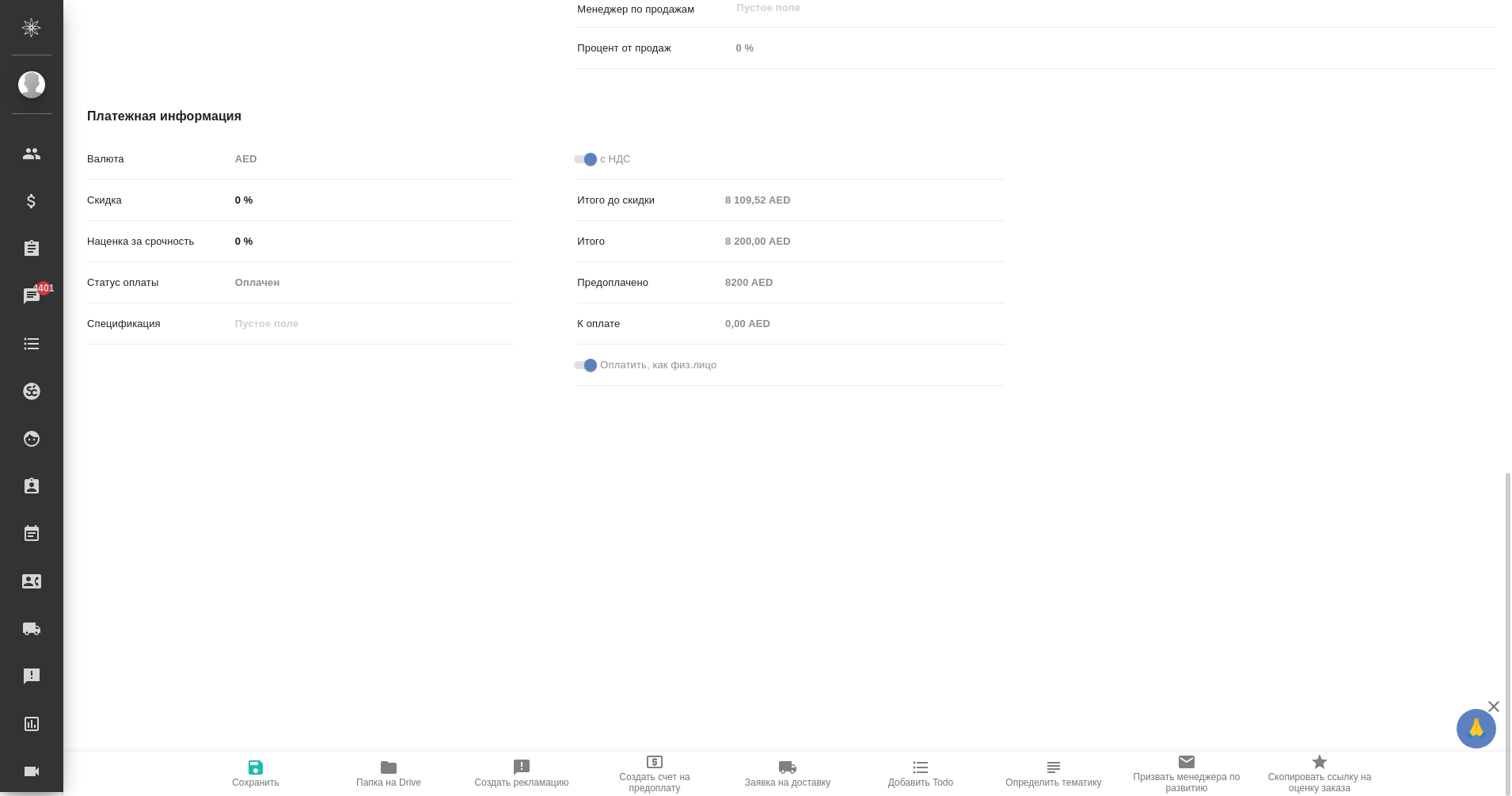
click at [580, 362] on span at bounding box center [584, 365] width 20 height 7
click at [575, 365] on span at bounding box center [584, 365] width 20 height 7
drag, startPoint x: 593, startPoint y: 363, endPoint x: 545, endPoint y: 367, distance: 48.2
click at [546, 367] on div "с НДС Итого до скидки 8 109,52 AED Итого 8 200,00 AED Предоплачено 8200 AED К о…" at bounding box center [791, 268] width 490 height 310
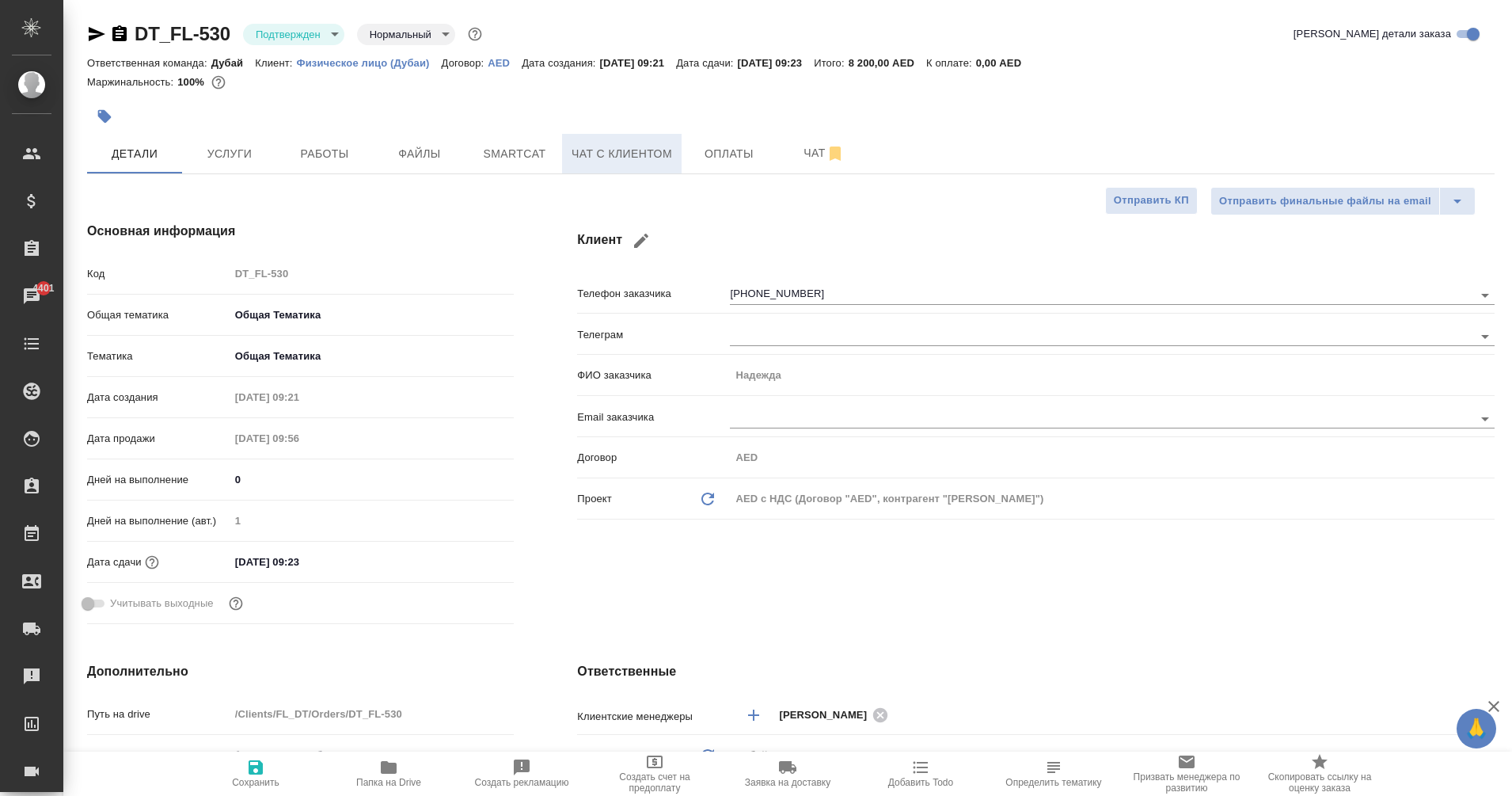
click at [620, 140] on button "Чат с клиентом" at bounding box center [621, 154] width 119 height 39
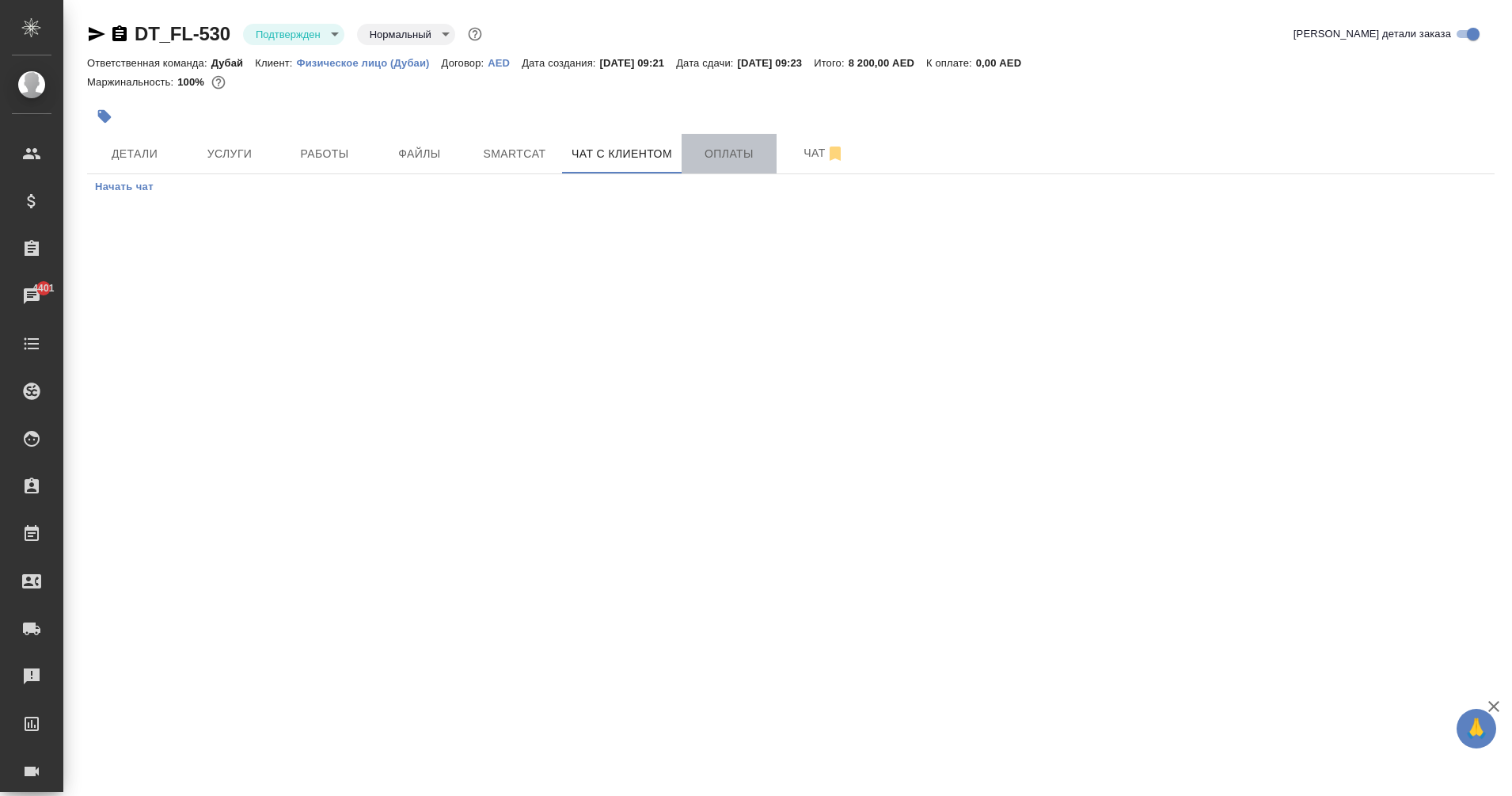
click at [728, 156] on span "Оплаты" at bounding box center [729, 154] width 76 height 20
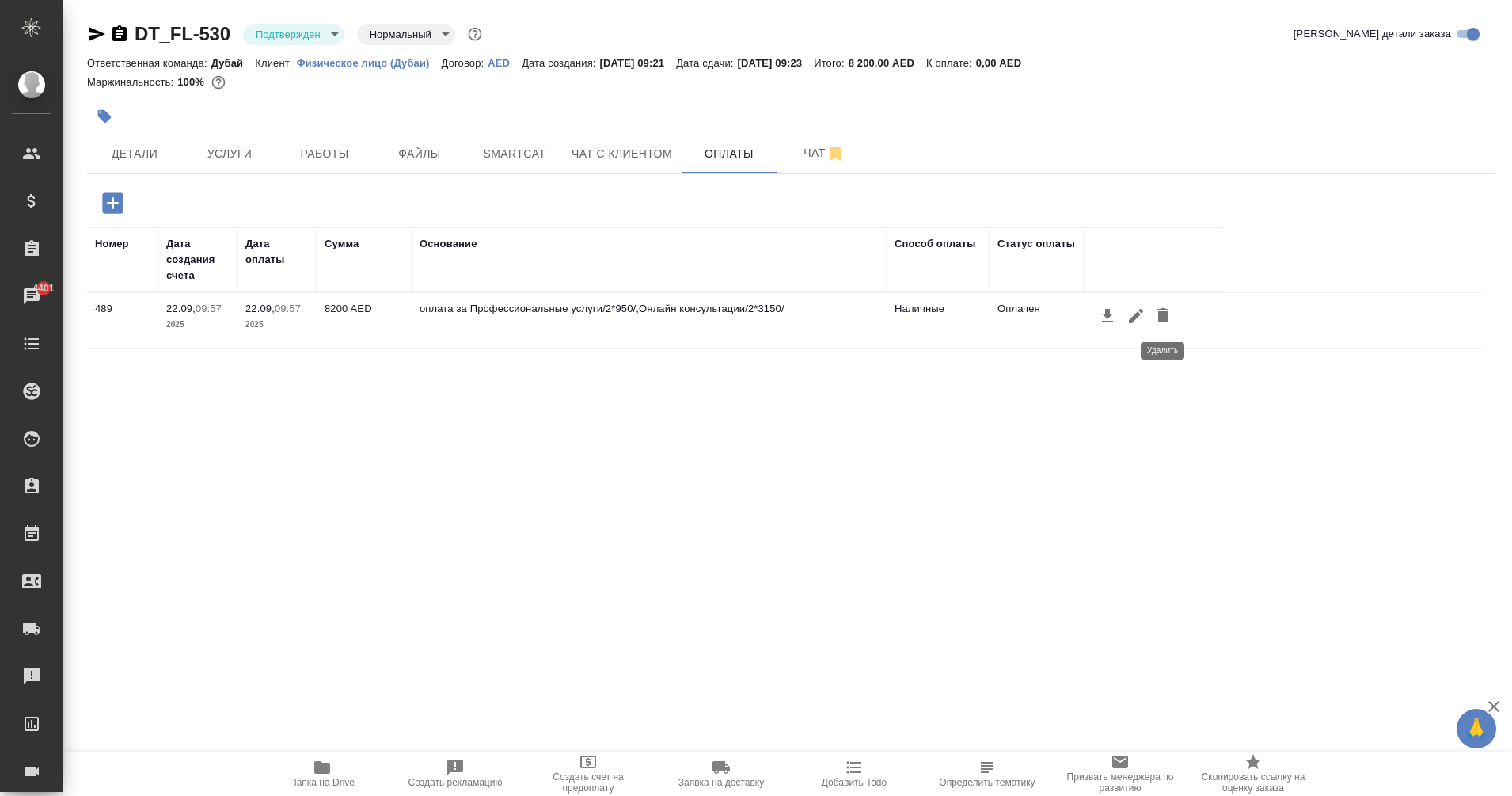
click at [1167, 324] on icon "button" at bounding box center [1163, 315] width 19 height 19
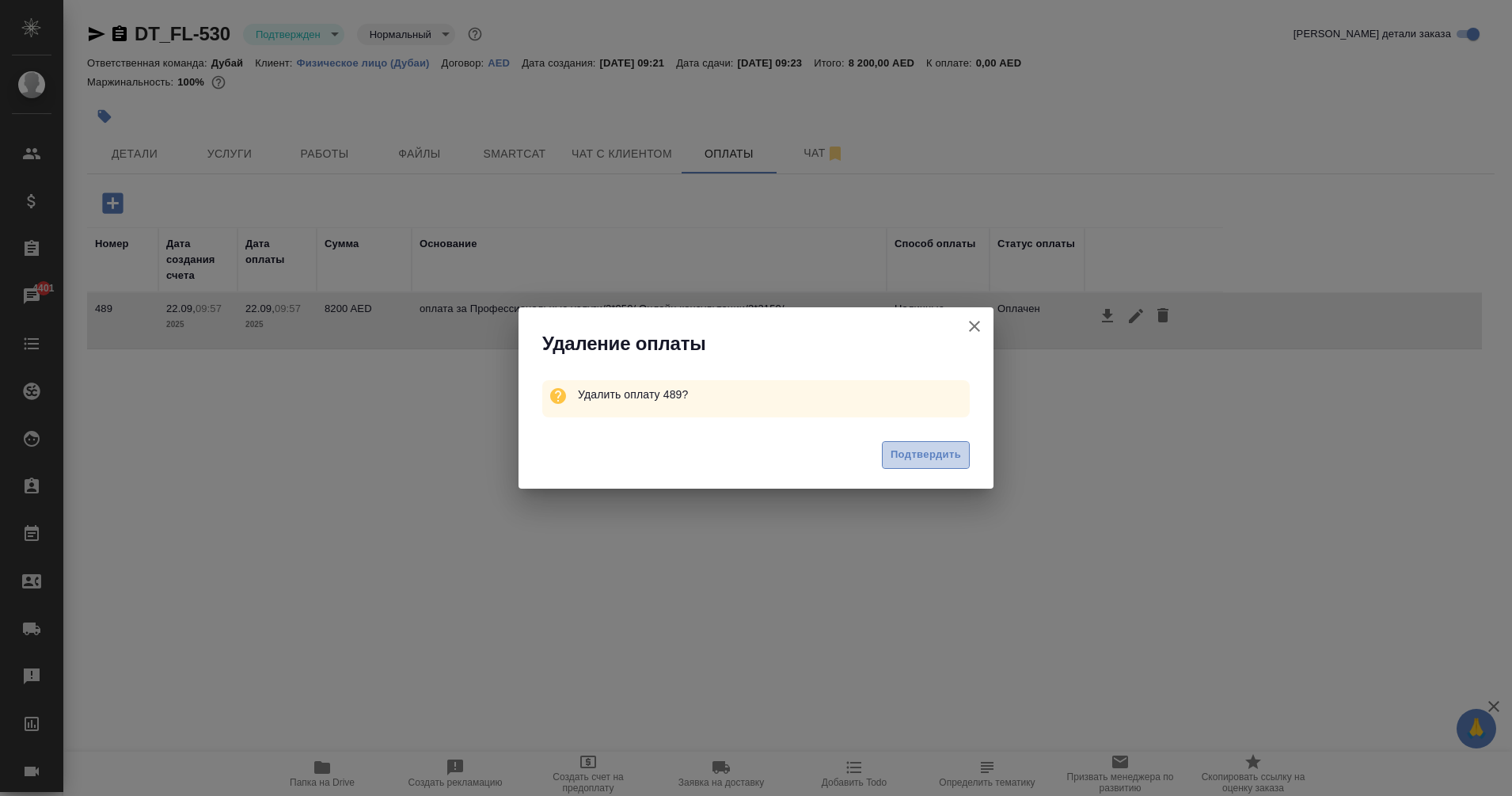
click at [925, 448] on span "Подтвердить" at bounding box center [926, 455] width 71 height 19
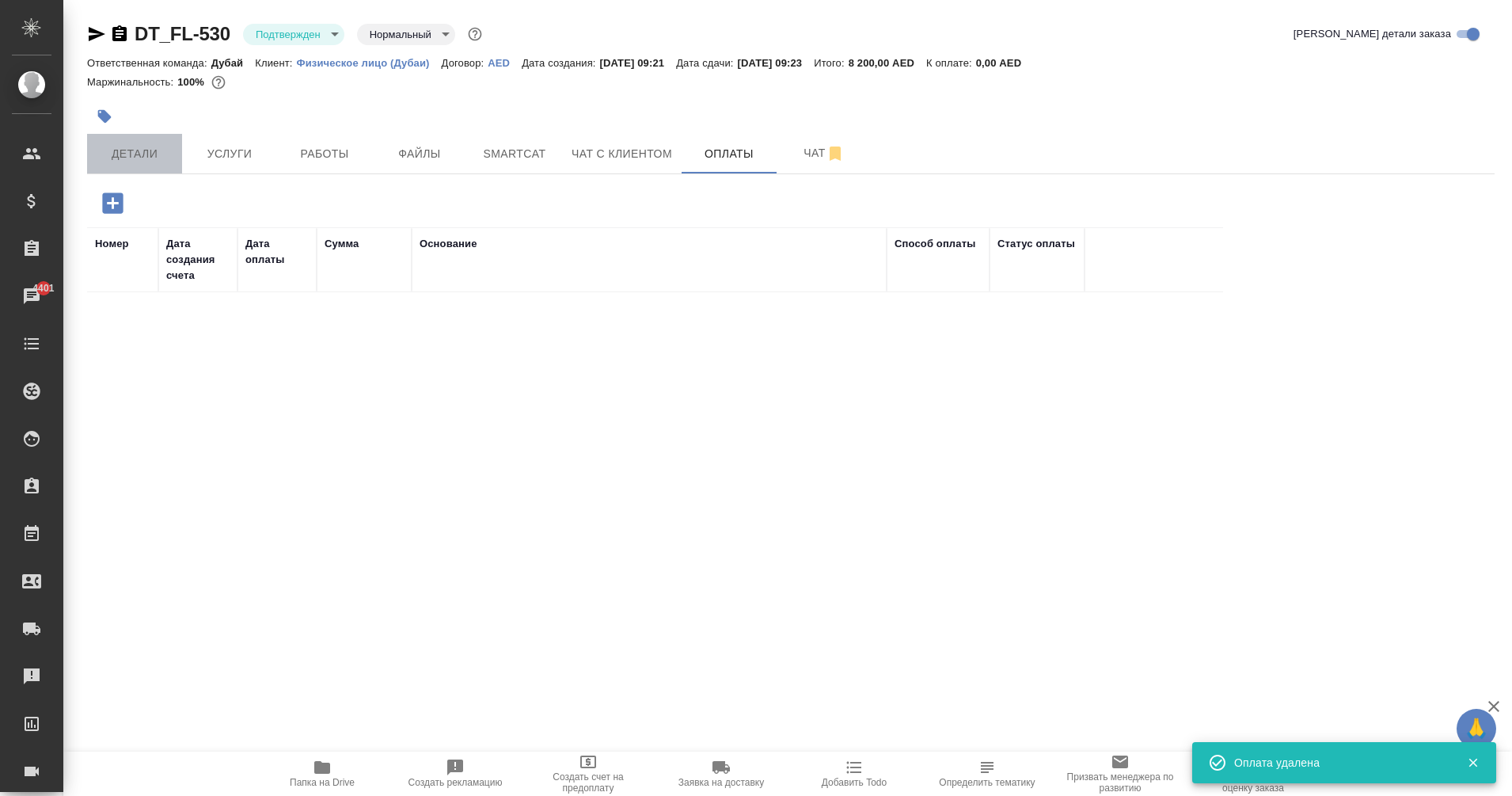
click at [139, 160] on span "Детали" at bounding box center [135, 154] width 76 height 20
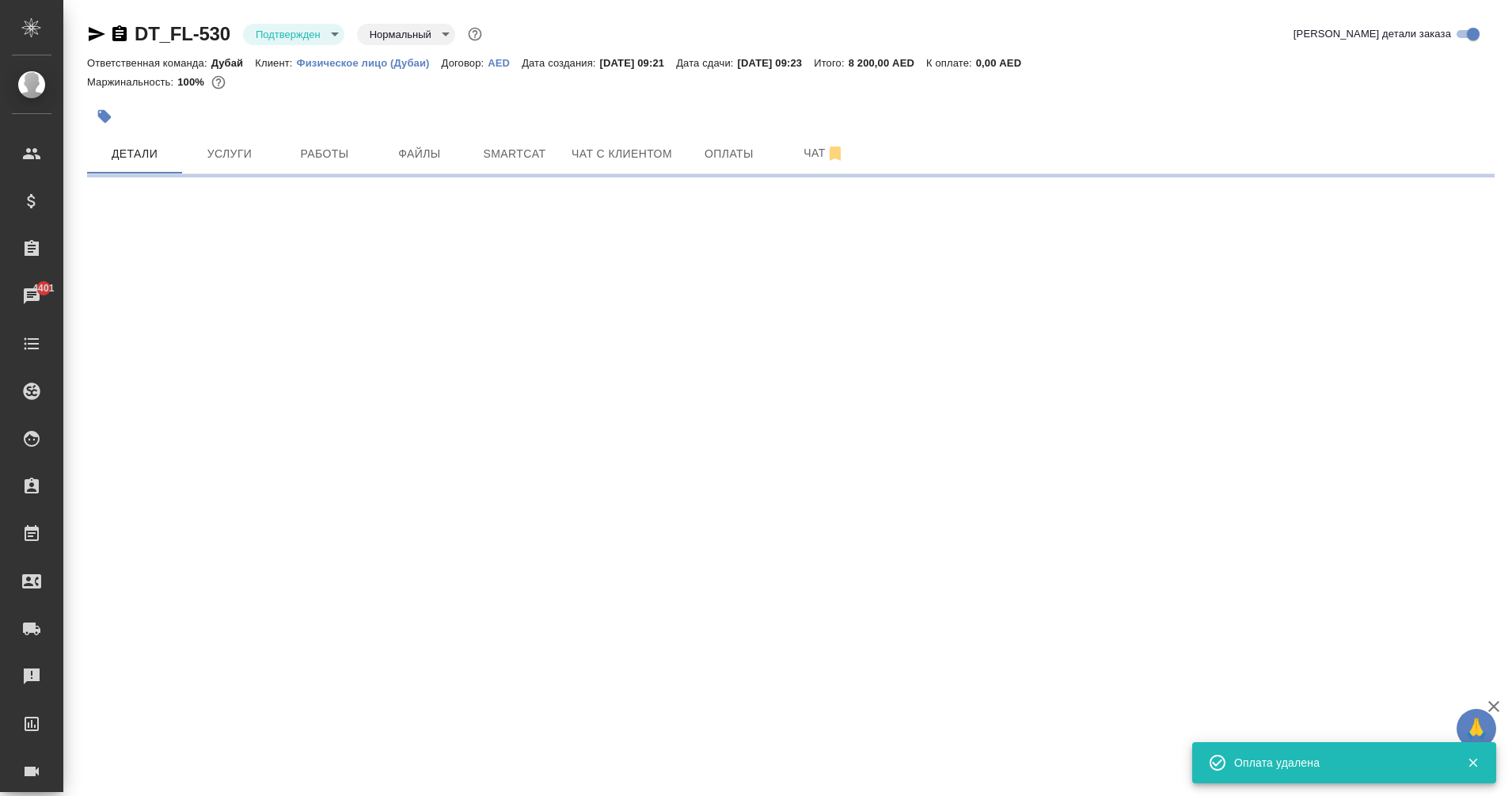
select select "RU"
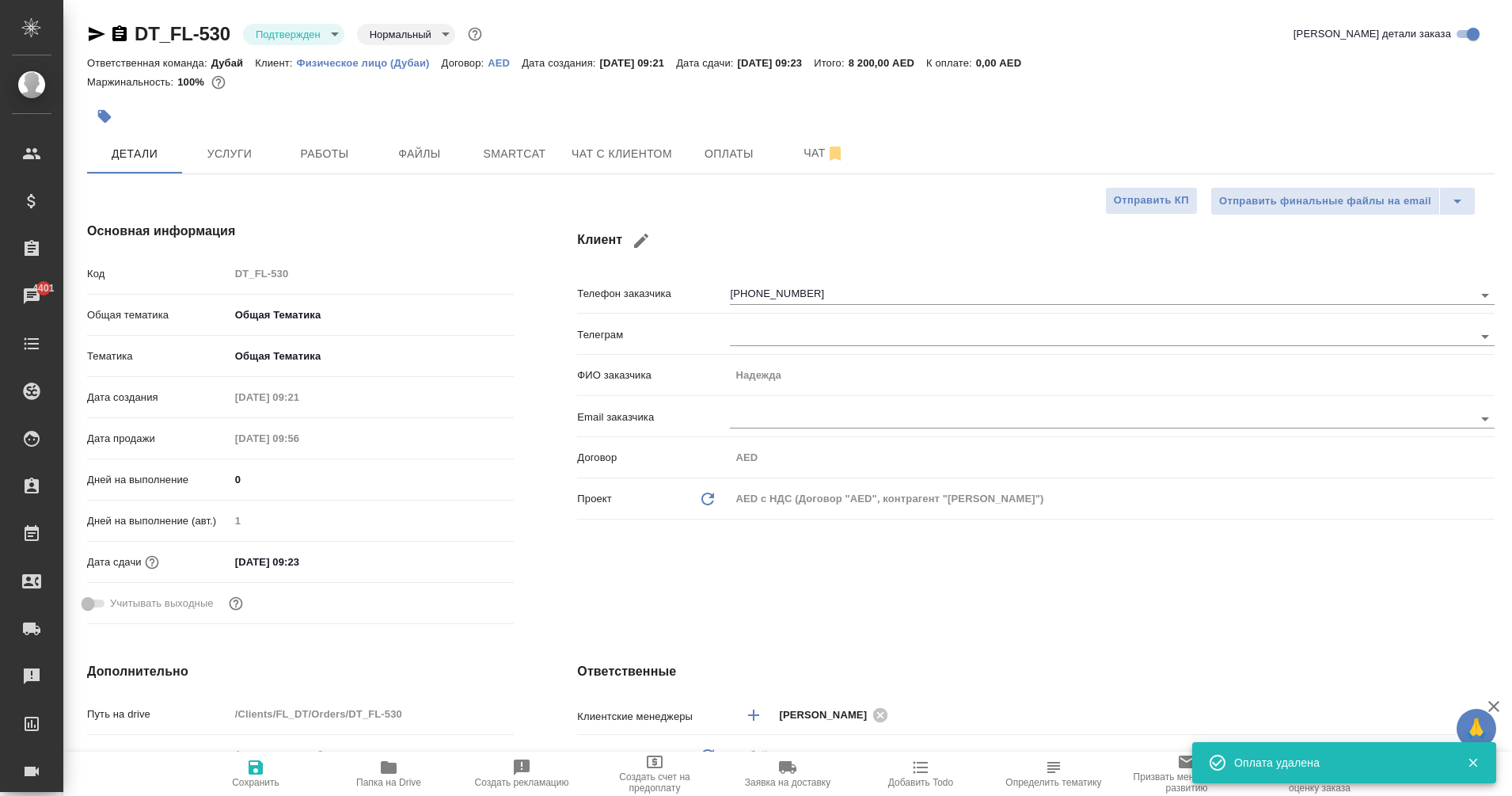
type textarea "x"
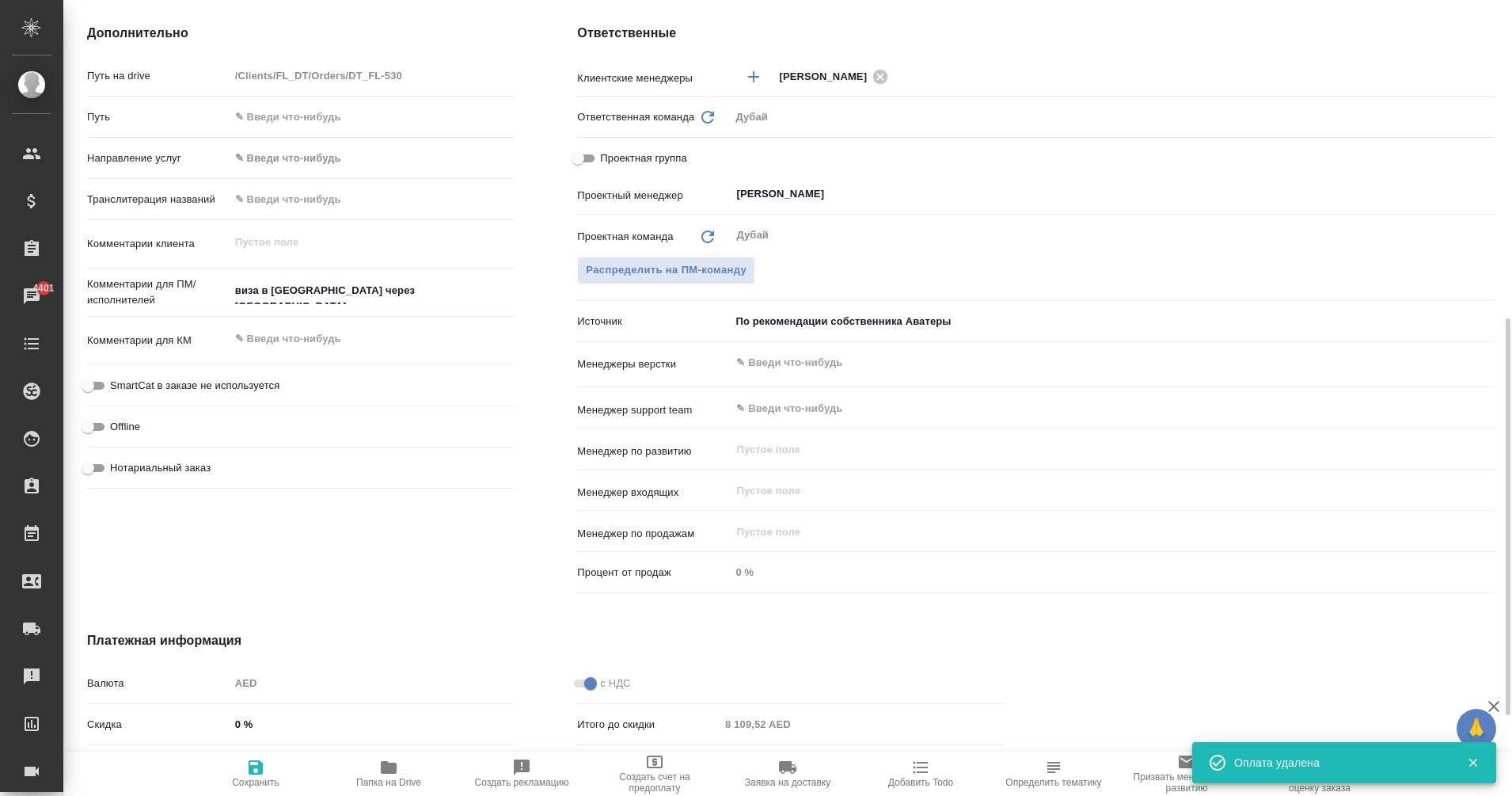
scroll to position [873, 0]
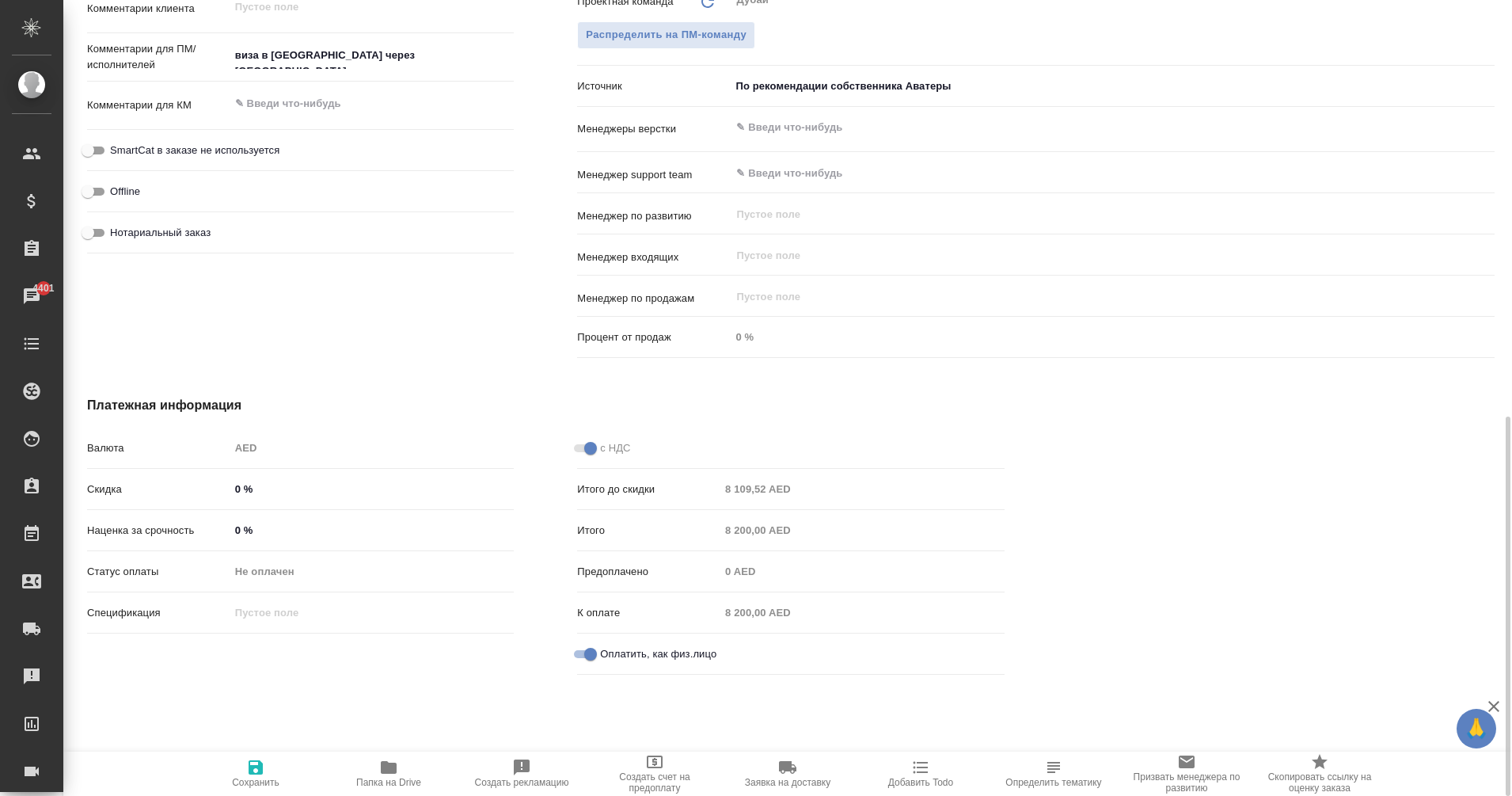
click at [588, 655] on input "Оплатить, как физ.лицо" at bounding box center [590, 654] width 57 height 19
checkbox input "true"
type textarea "x"
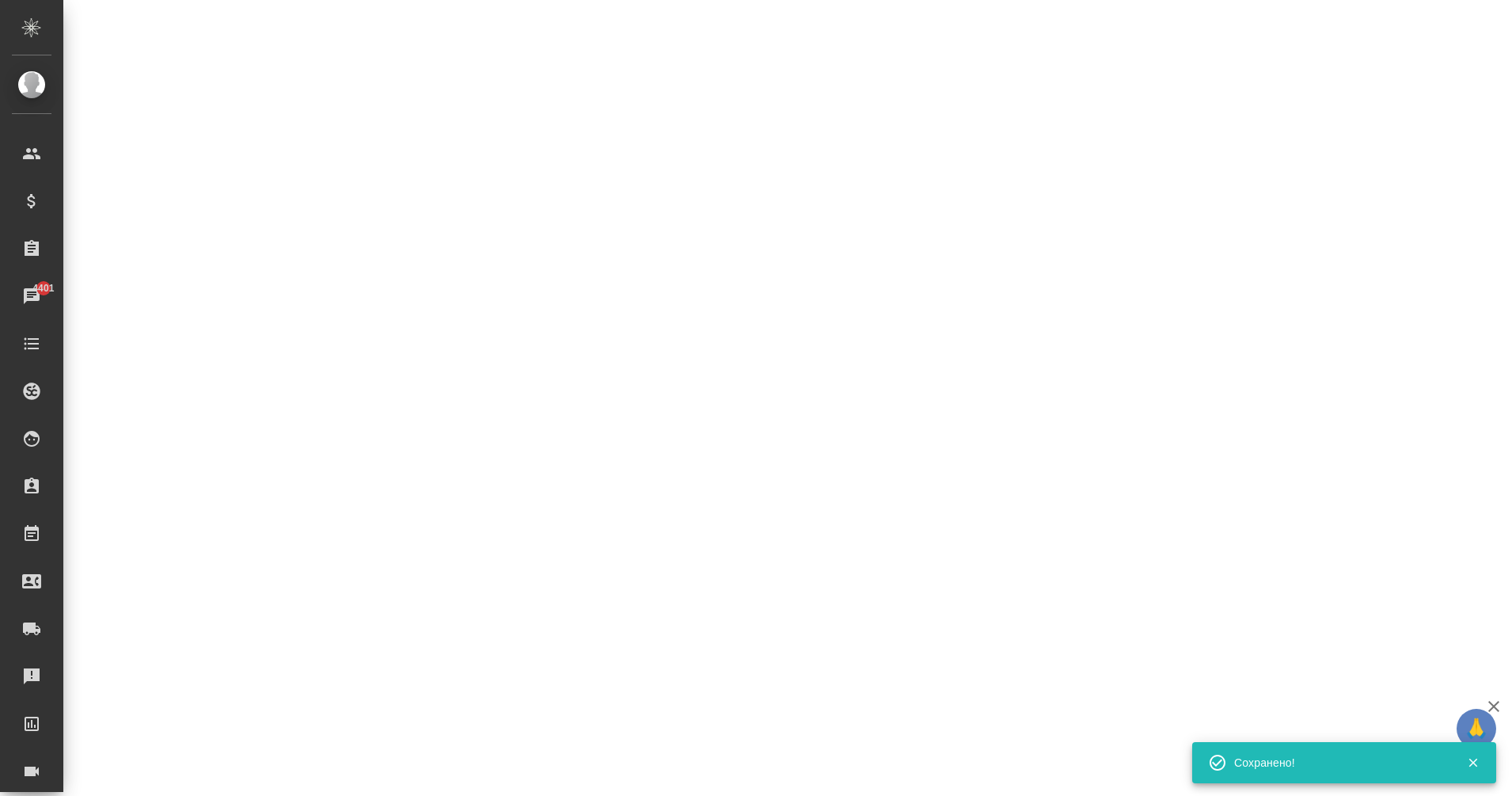
select select "RU"
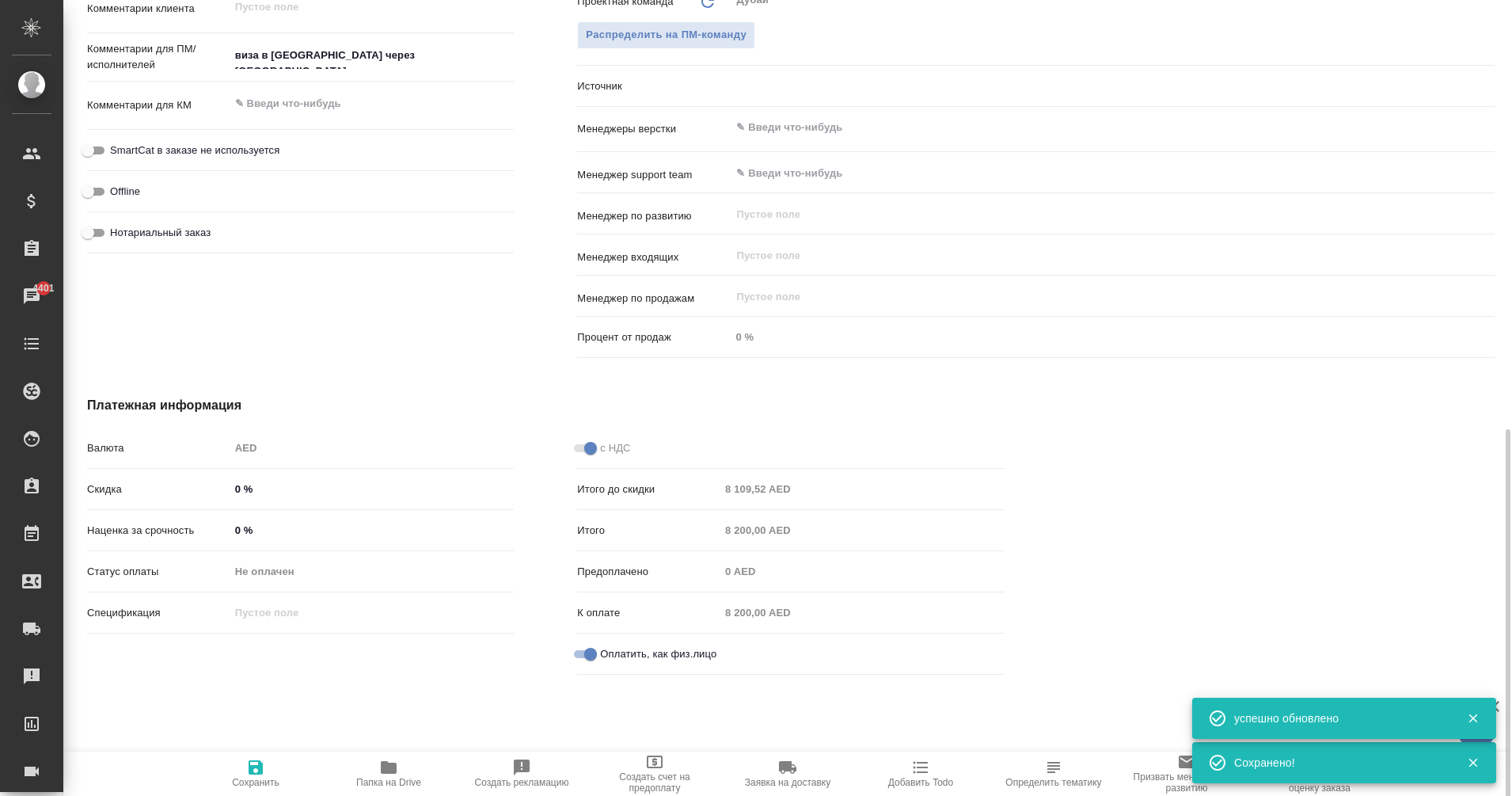
scroll to position [886, 0]
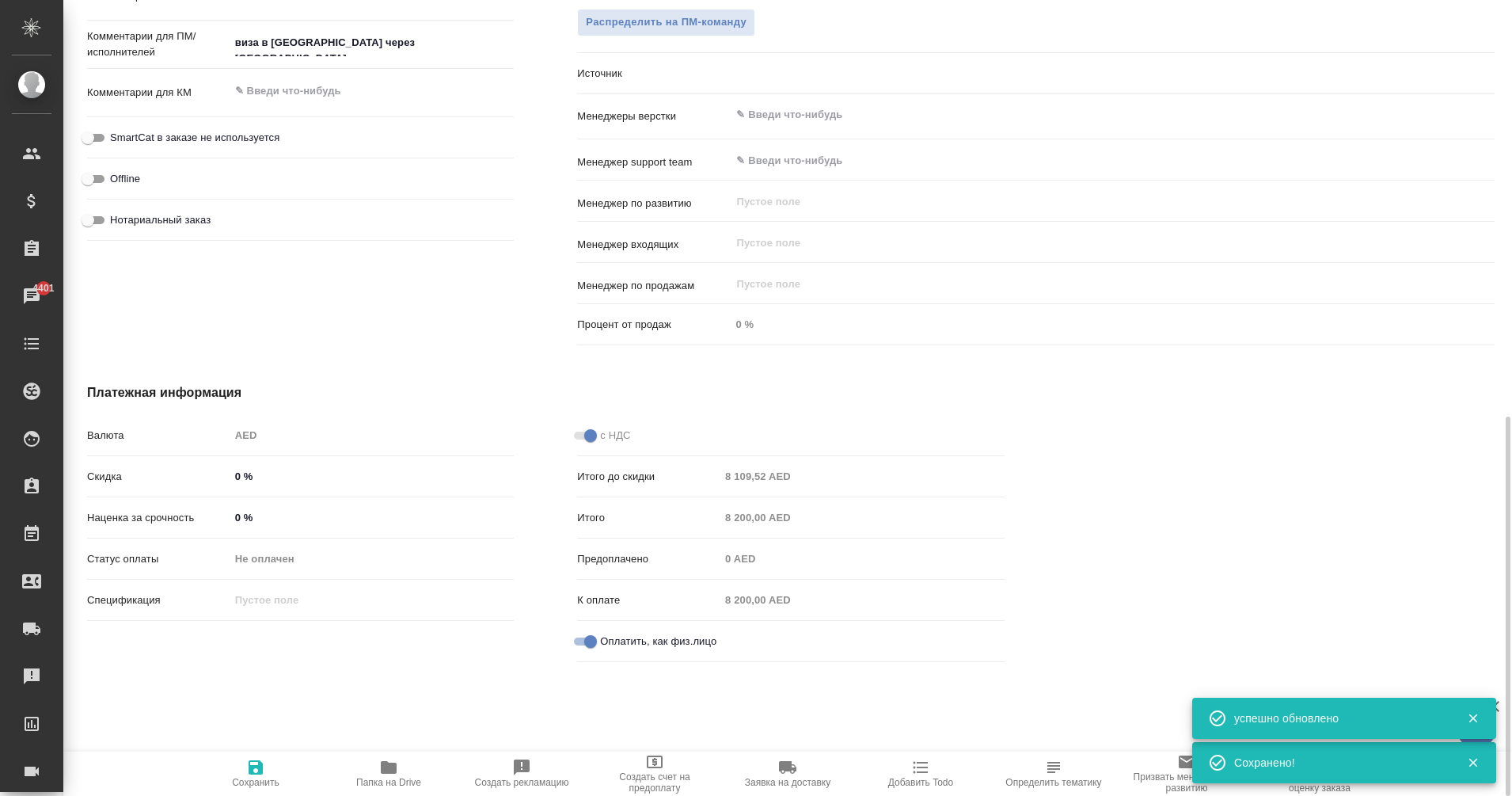
type textarea "x"
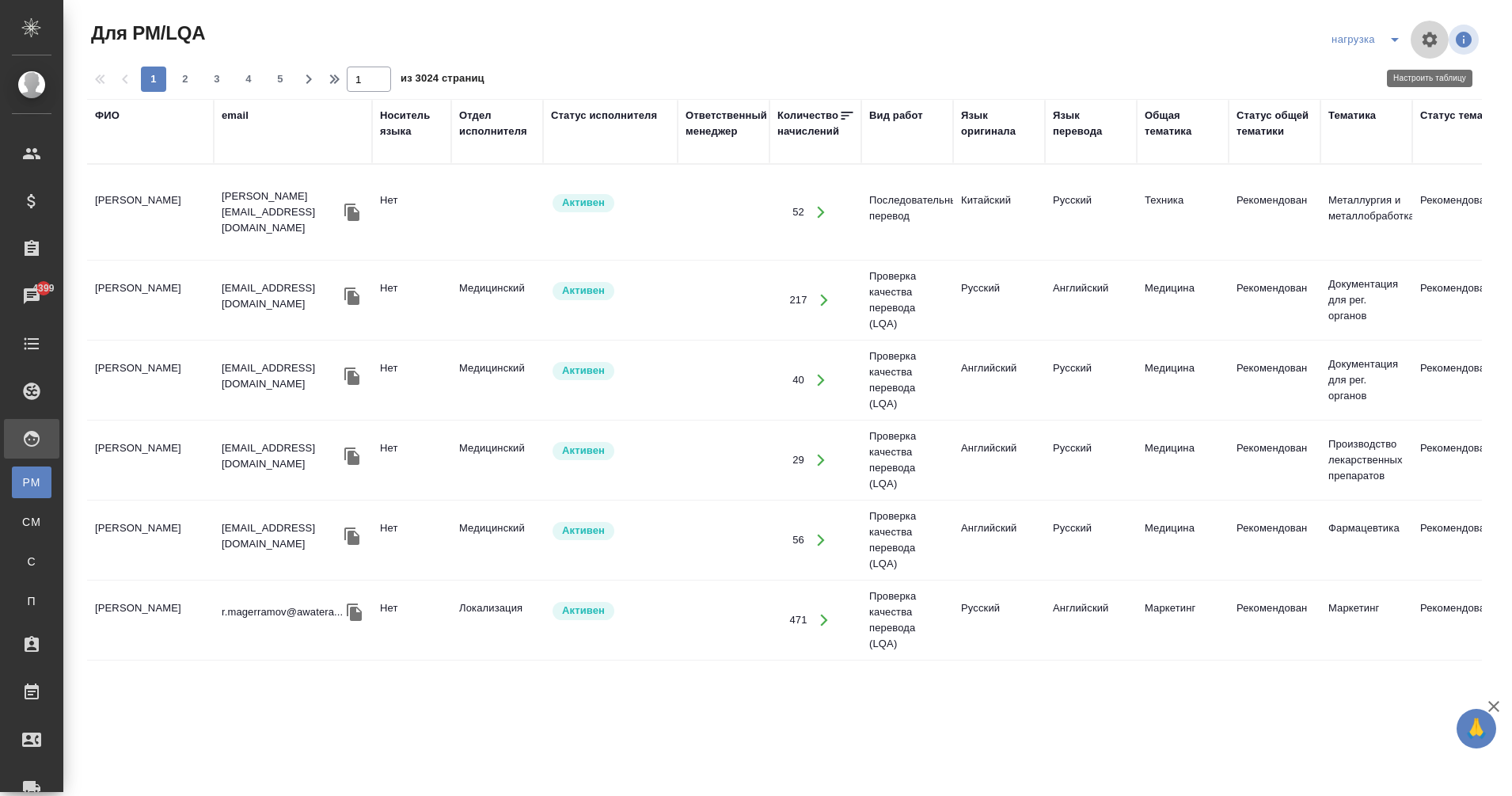
click at [1436, 37] on icon "button" at bounding box center [1430, 39] width 15 height 15
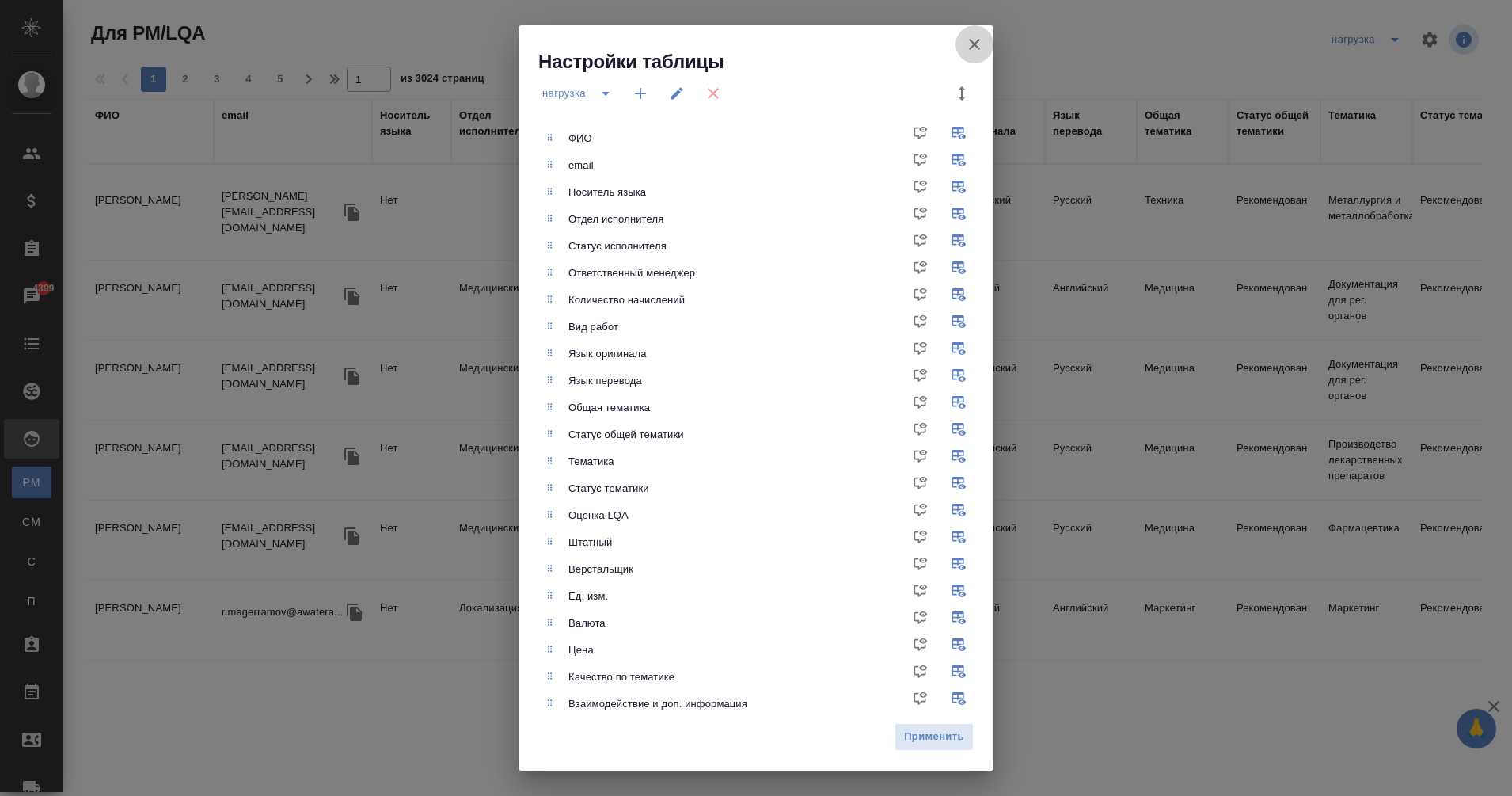
click at [972, 35] on icon "button" at bounding box center [974, 44] width 19 height 19
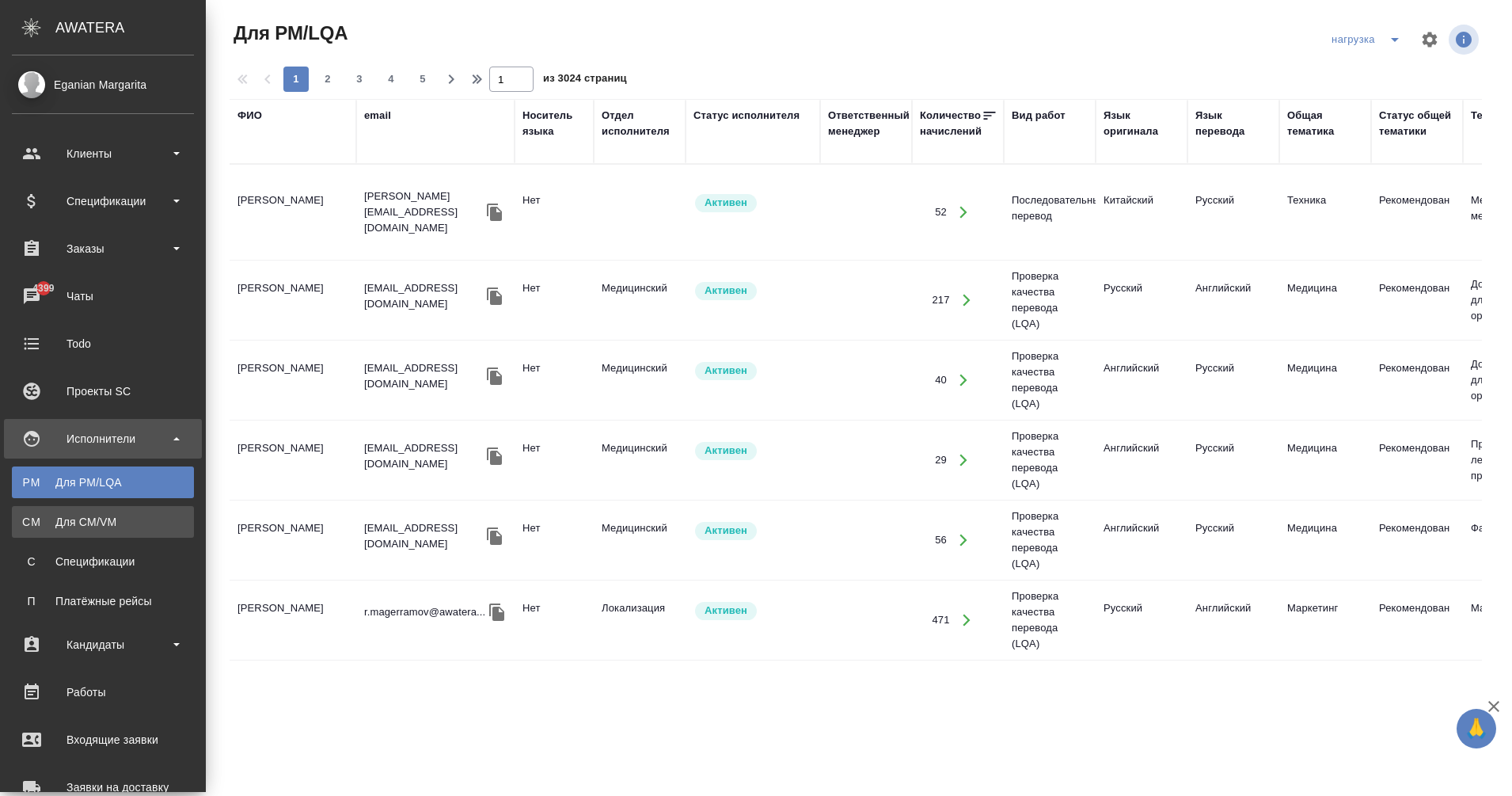
click at [25, 521] on div "Для CM/VM" at bounding box center [102, 522] width 166 height 16
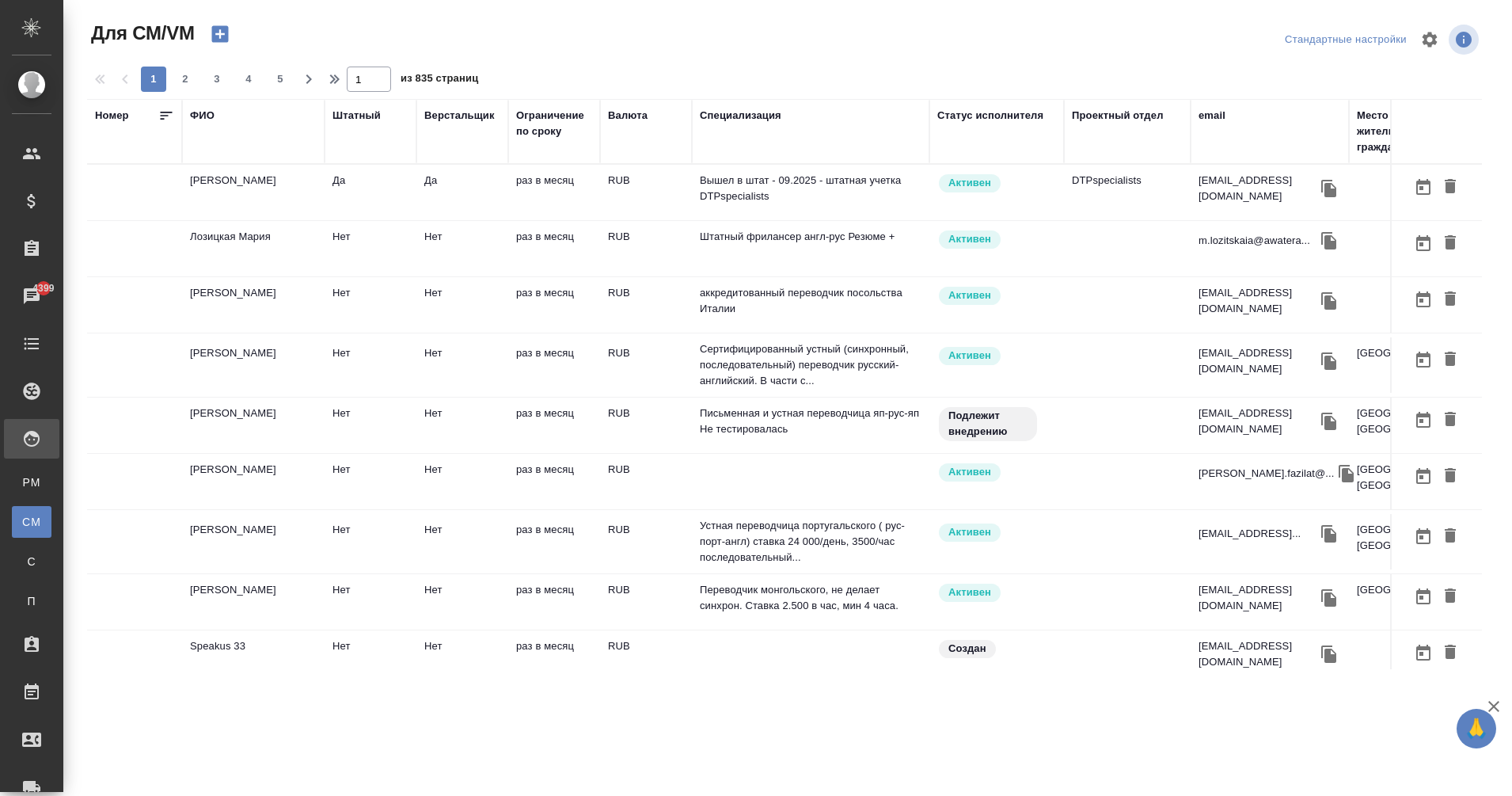
click at [221, 34] on icon "button" at bounding box center [220, 34] width 22 height 22
click at [203, 114] on div "ФИО" at bounding box center [202, 116] width 24 height 16
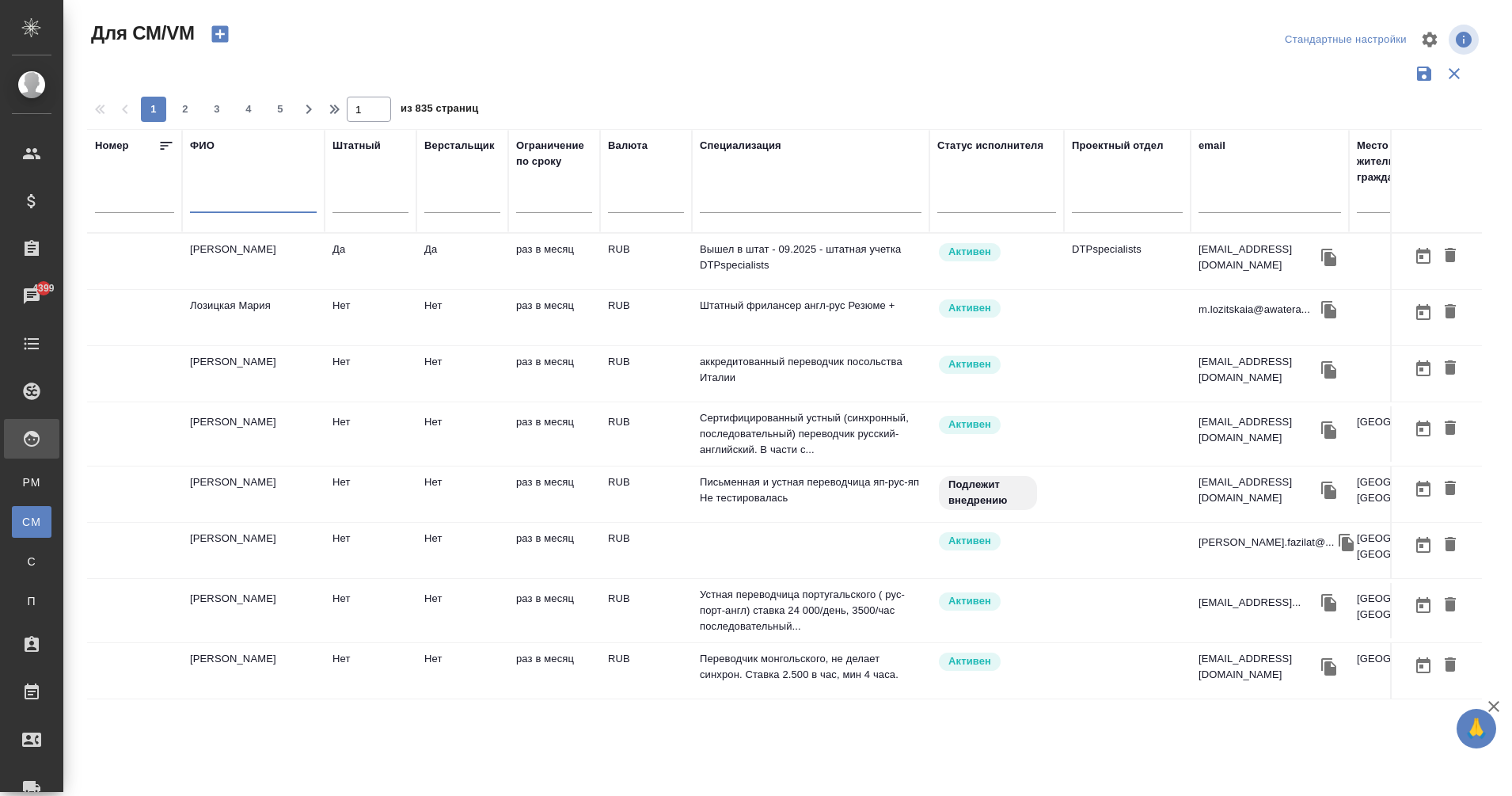
click at [206, 203] on input "text" at bounding box center [253, 202] width 127 height 20
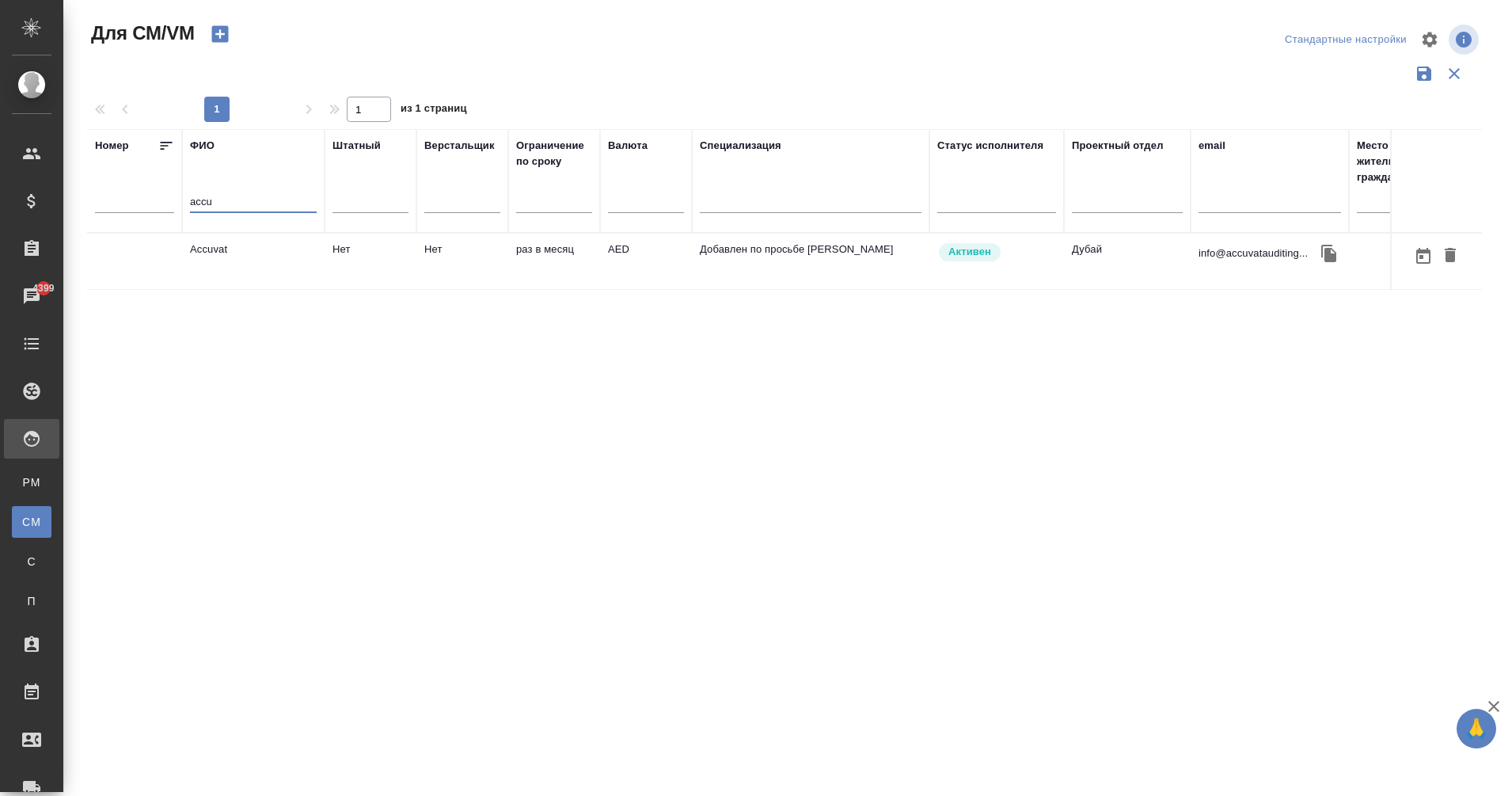
type input "accu"
click at [213, 250] on td "Accuvat" at bounding box center [252, 261] width 143 height 55
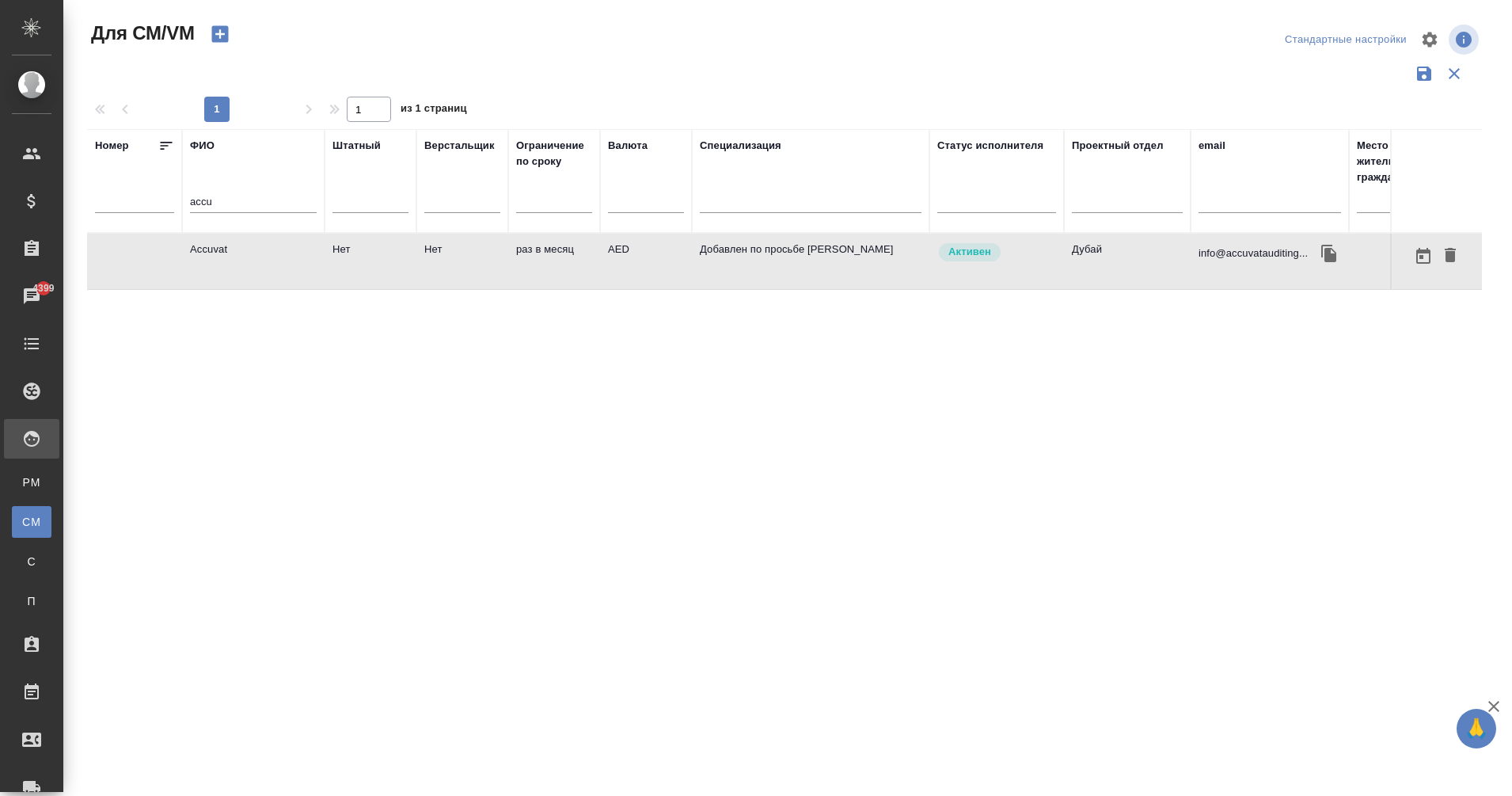
click at [213, 250] on td "Accuvat" at bounding box center [252, 261] width 143 height 55
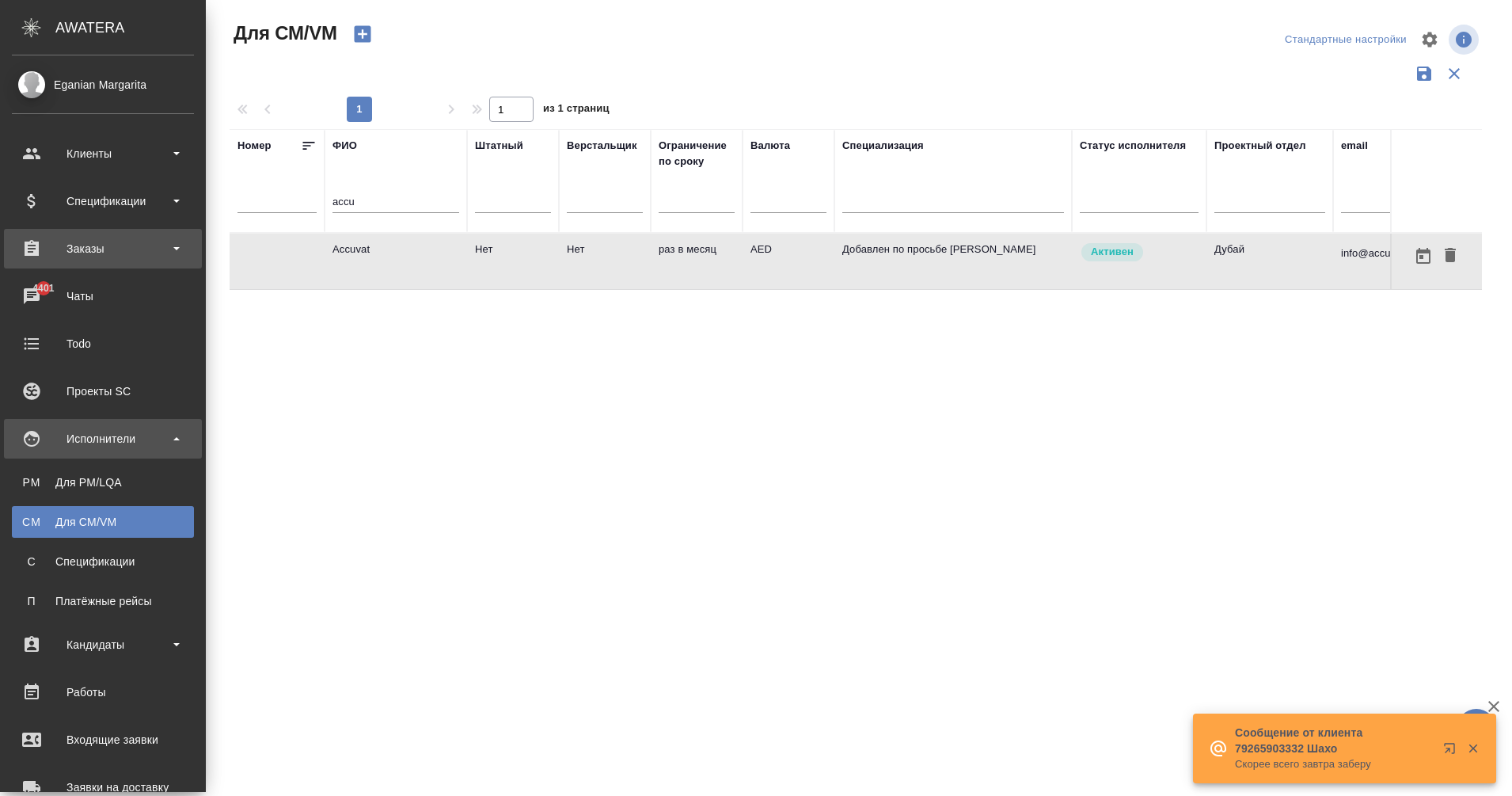
click at [65, 264] on div "Заказы" at bounding box center [102, 249] width 198 height 39
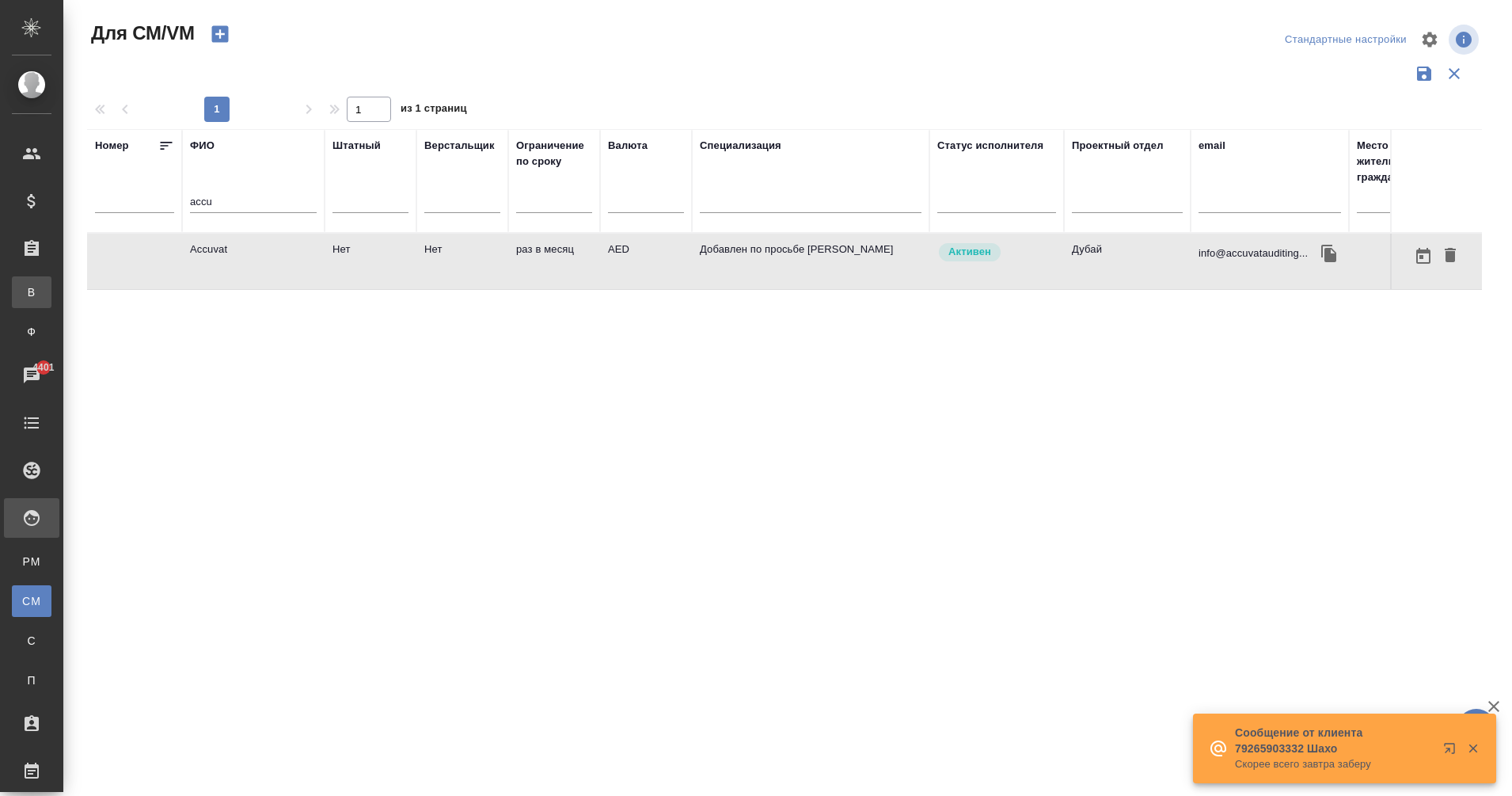
click at [51, 282] on link "В Все заказы" at bounding box center [32, 293] width 39 height 32
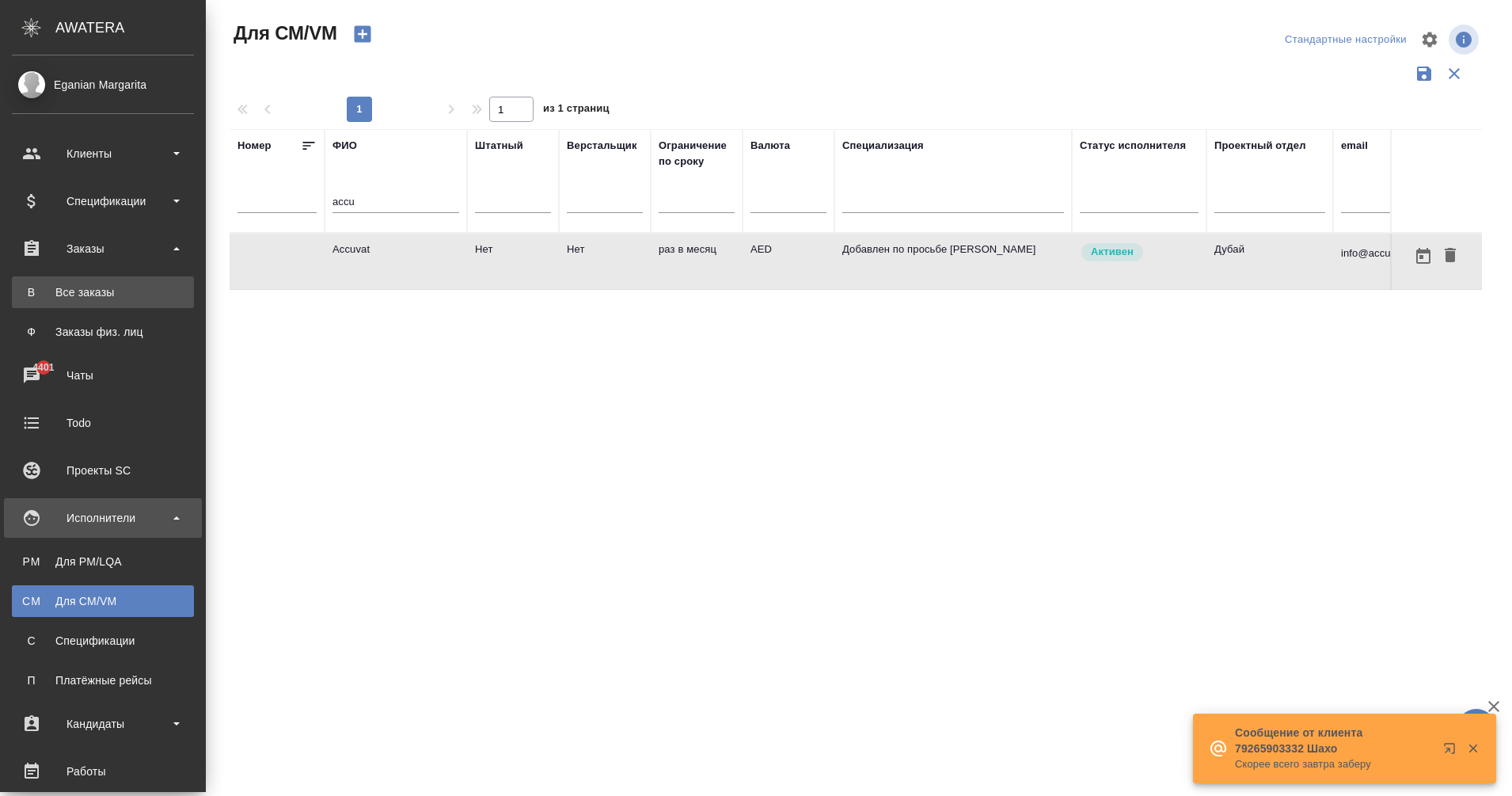
click at [50, 289] on div "Все заказы" at bounding box center [102, 292] width 166 height 16
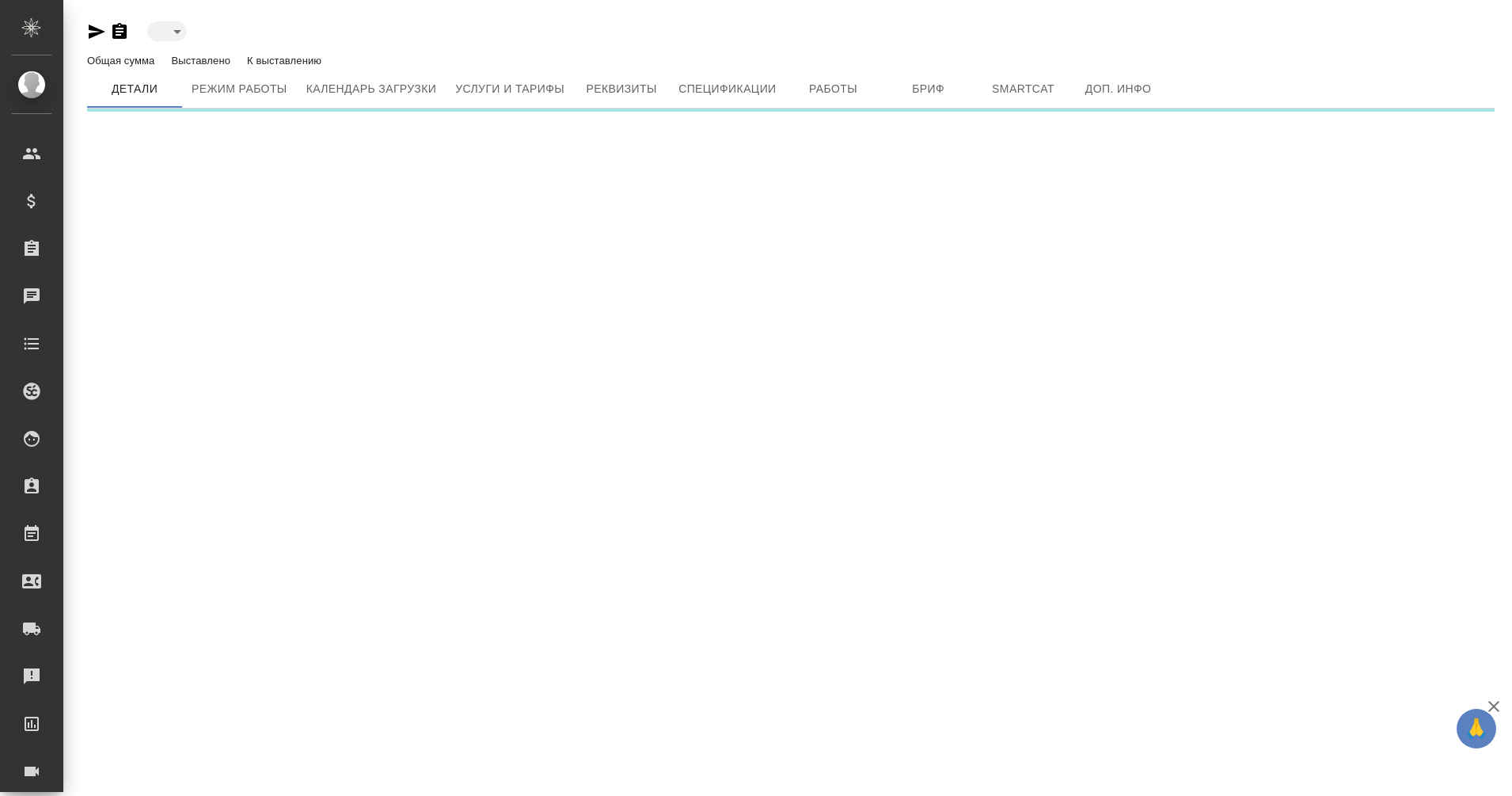
type input "created"
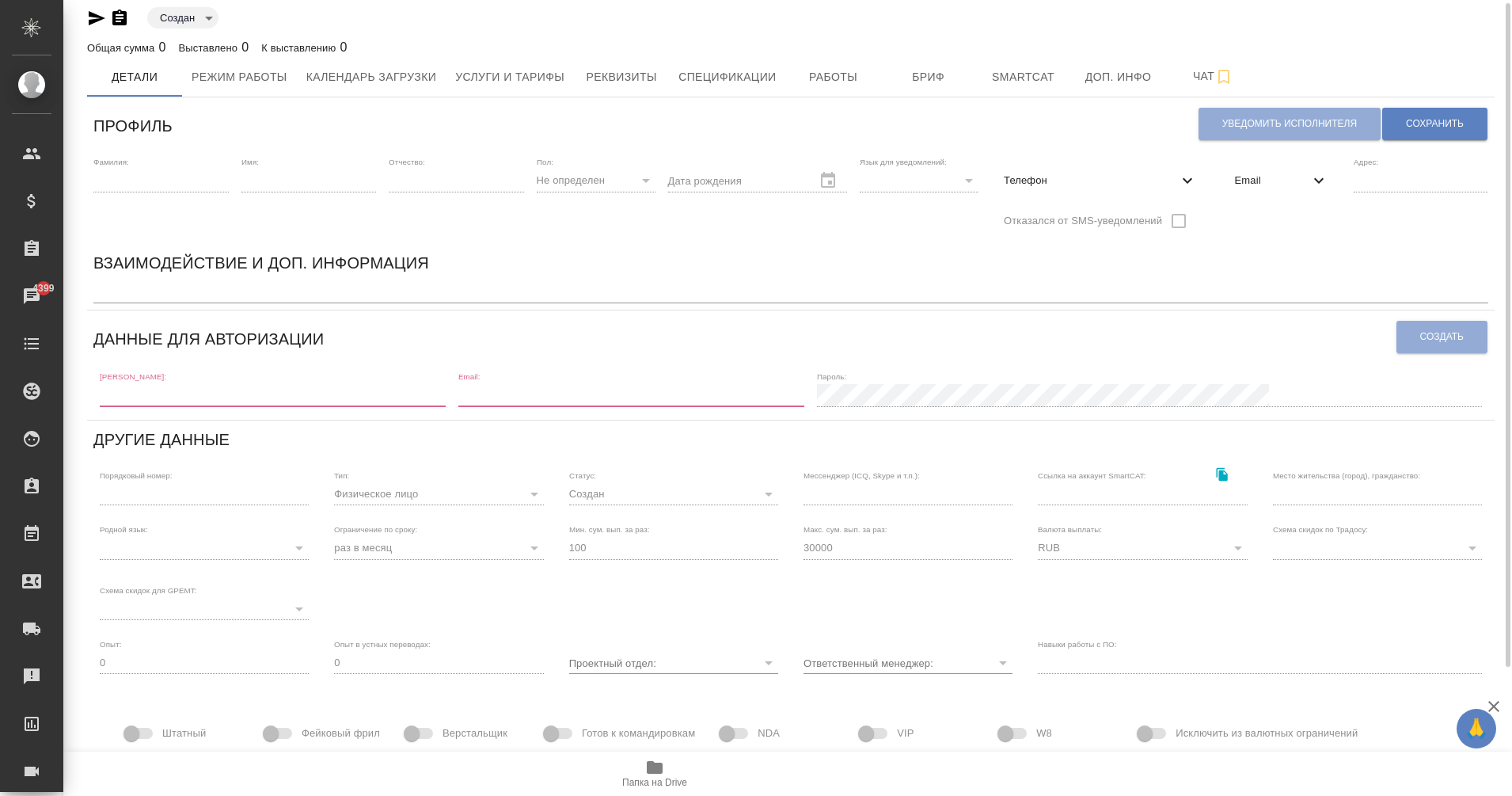
scroll to position [9, 0]
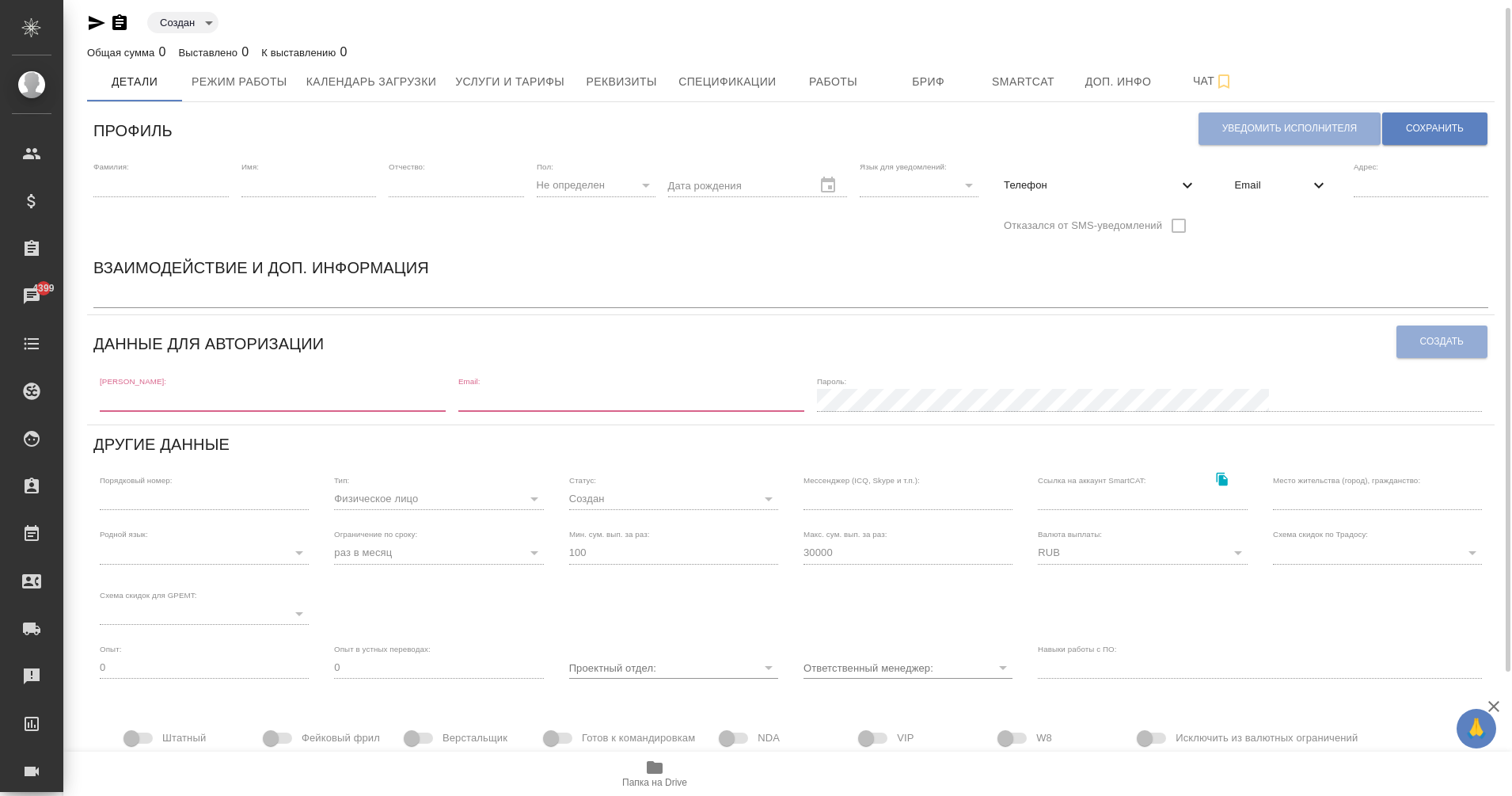
click at [162, 290] on div "x" at bounding box center [790, 297] width 1395 height 22
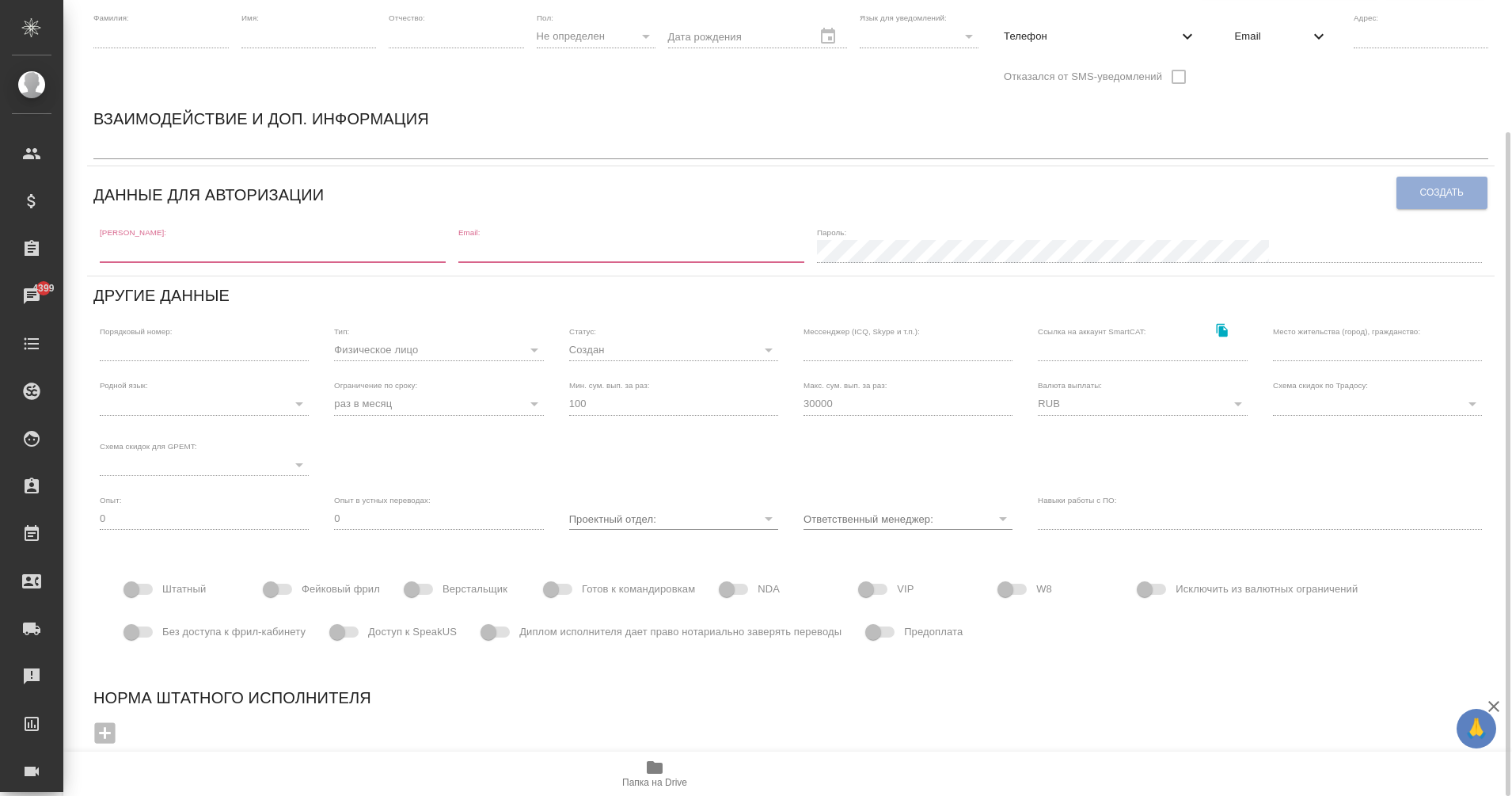
scroll to position [0, 0]
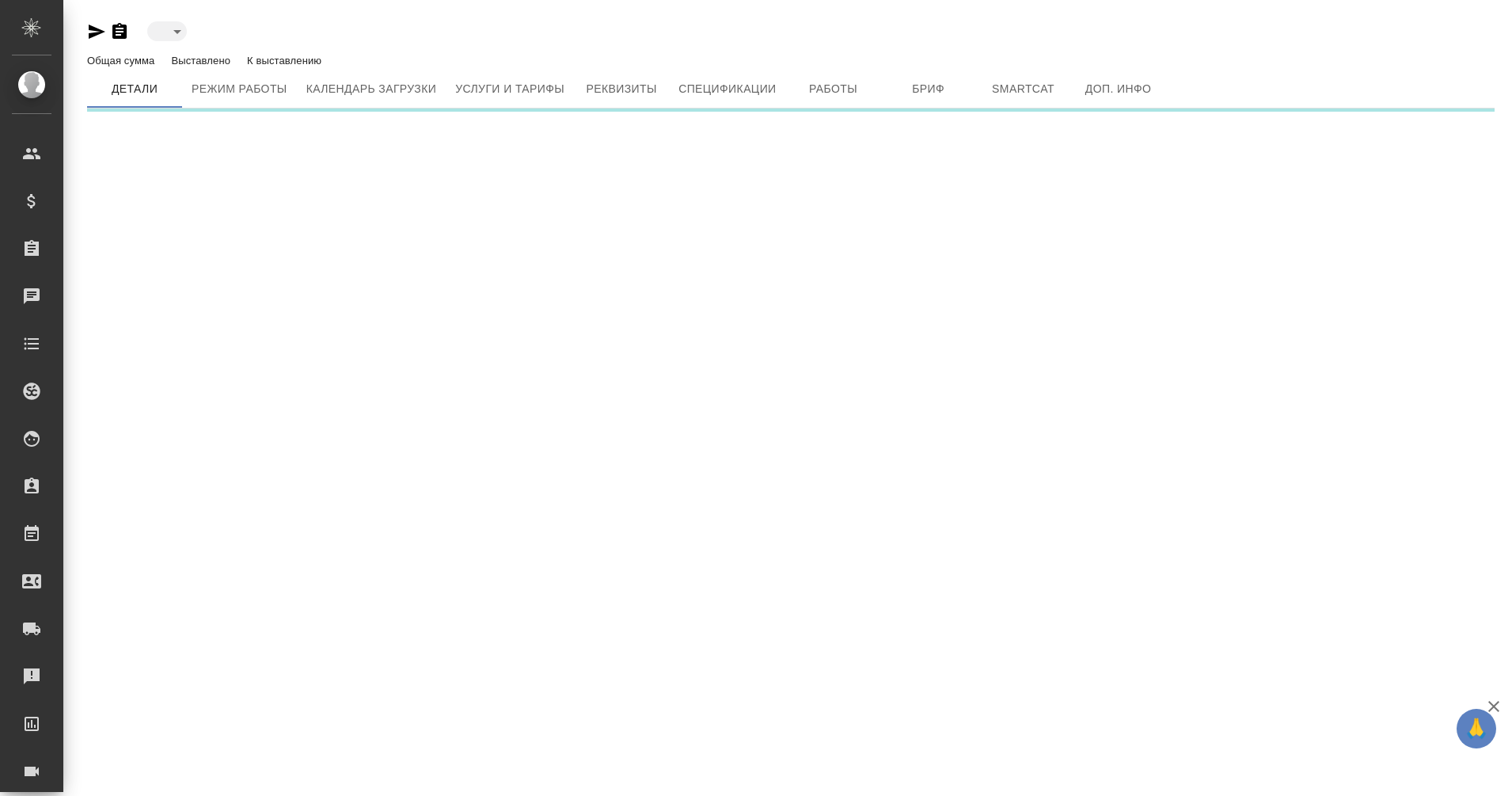
type input "active"
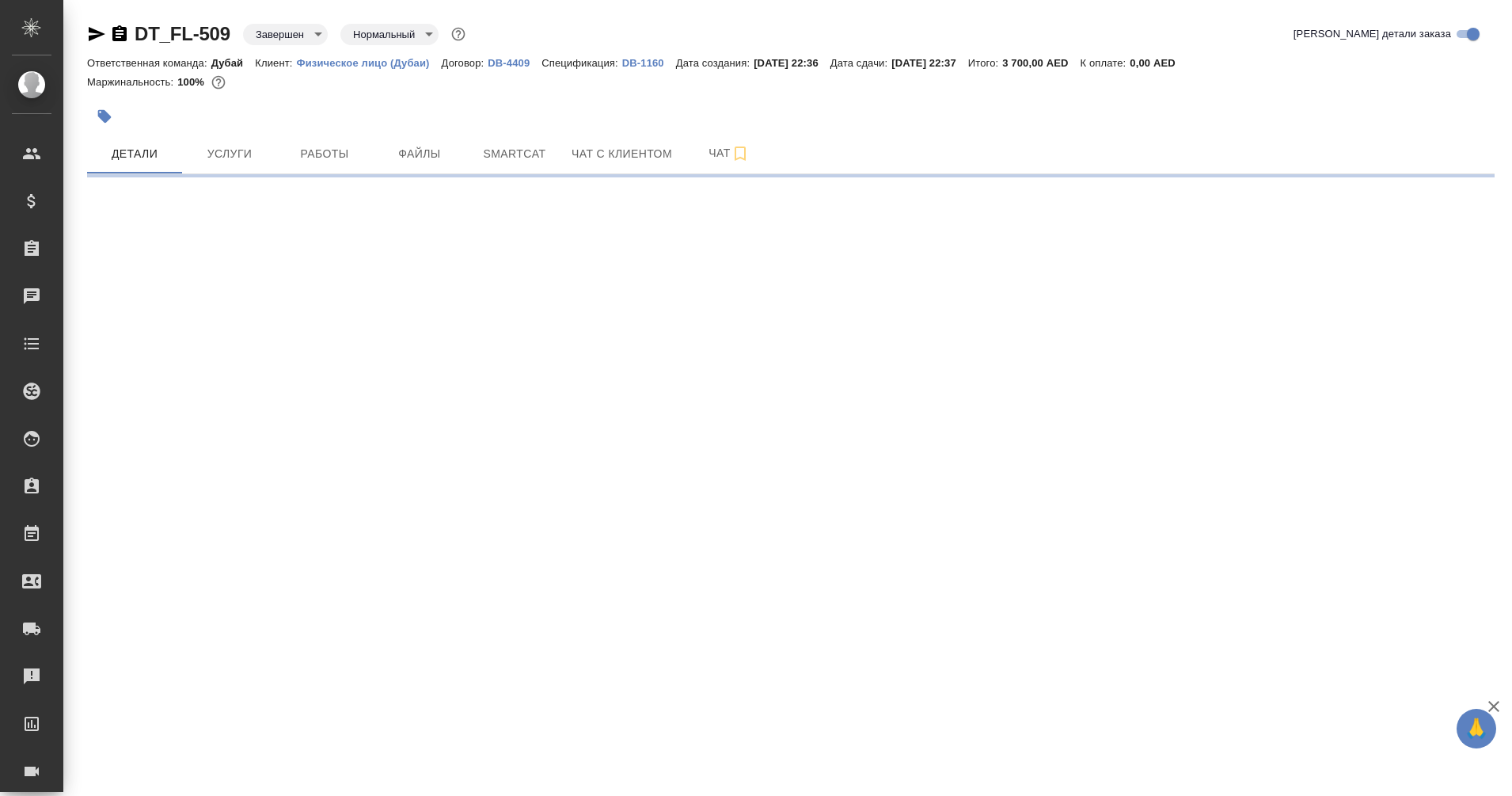
select select "RU"
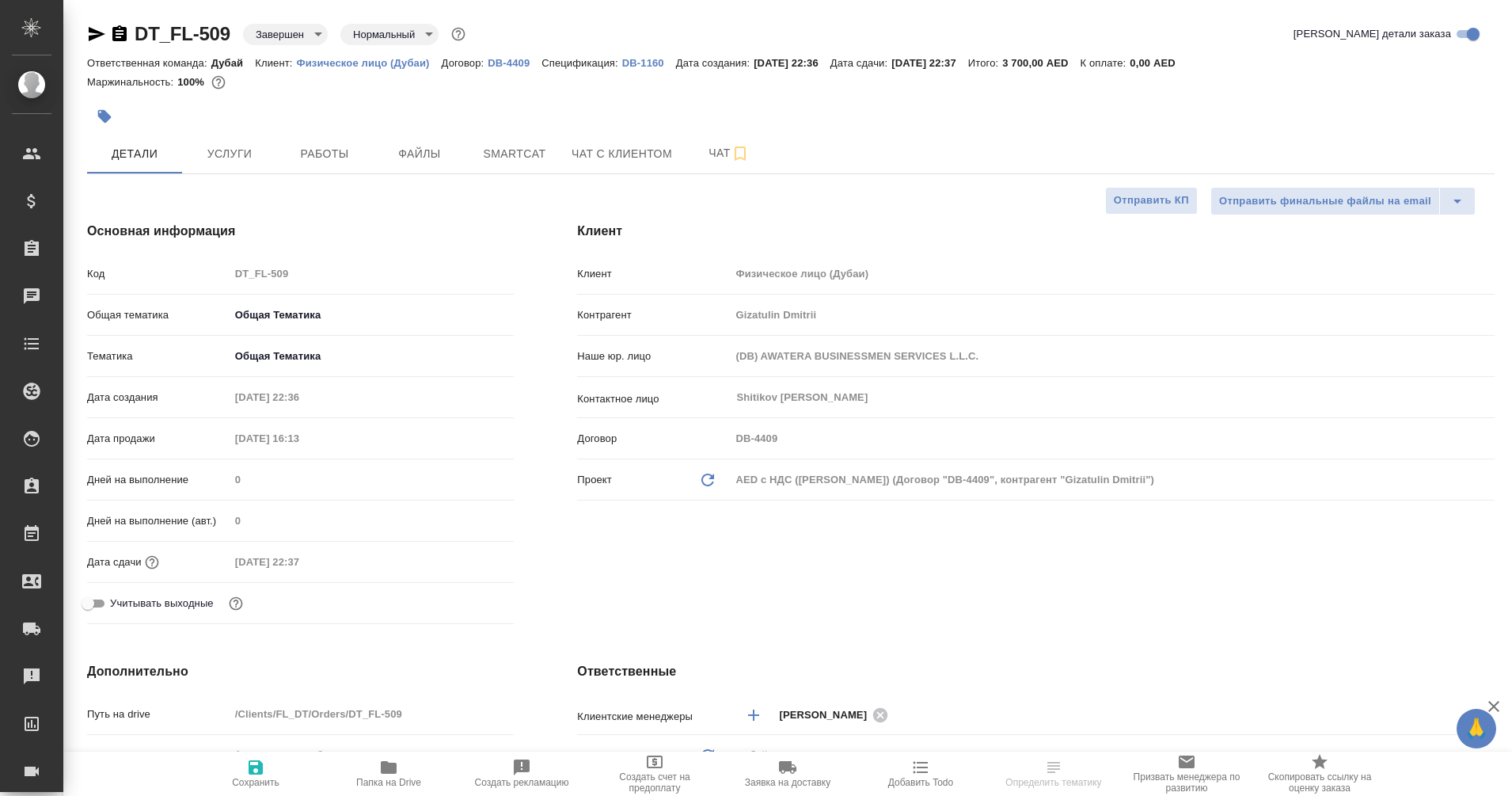
type textarea "x"
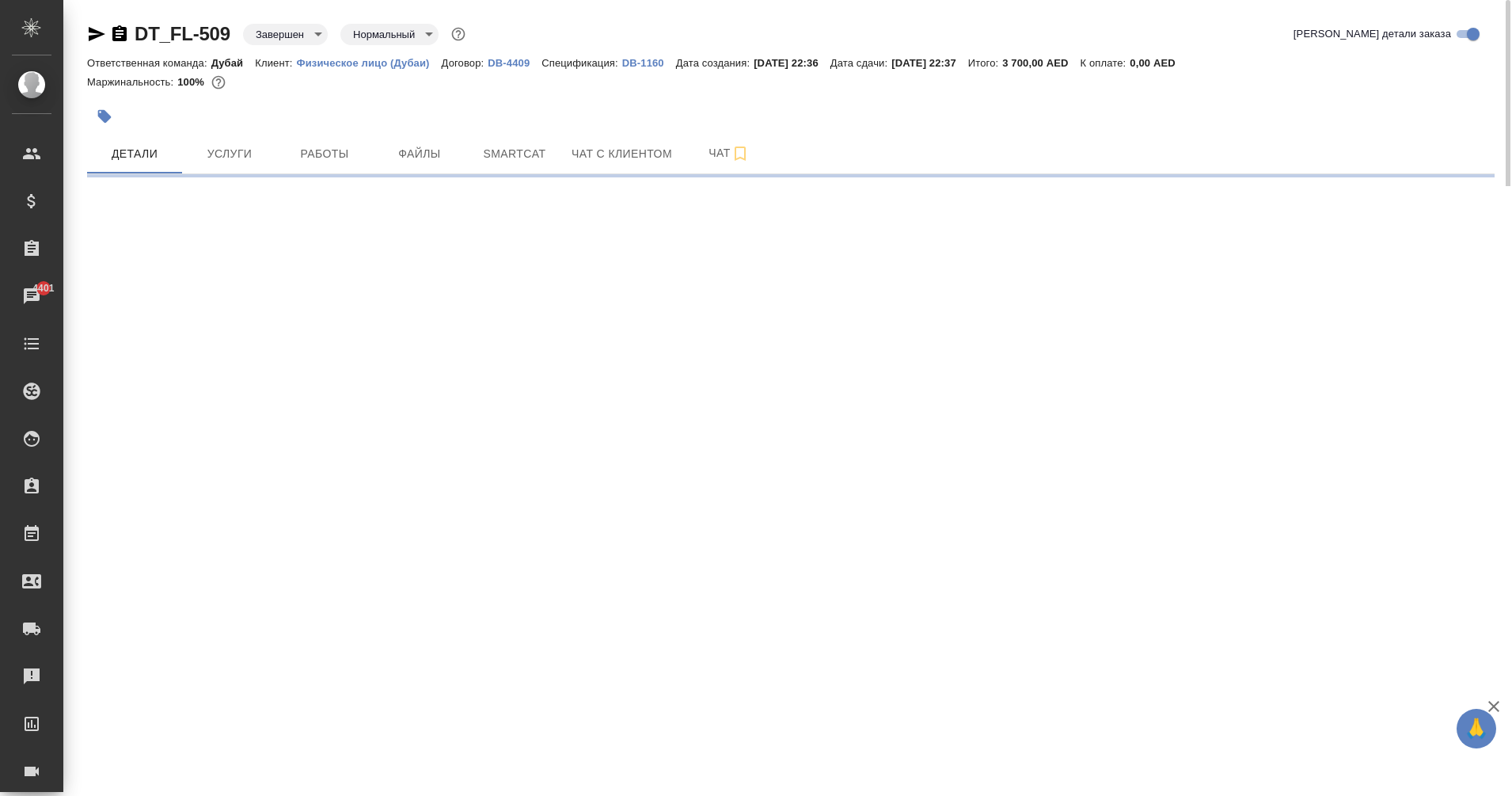
select select "RU"
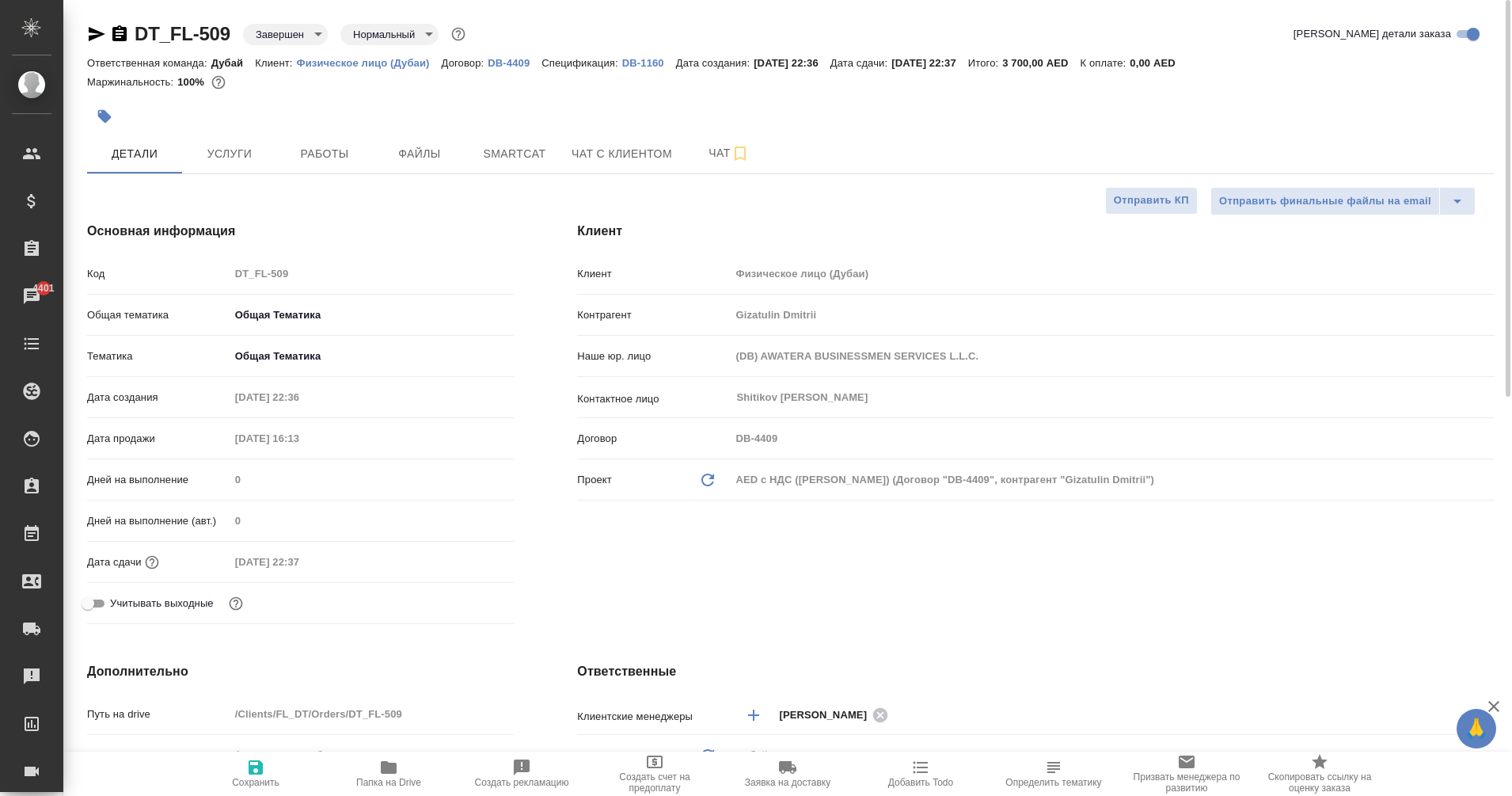
type textarea "x"
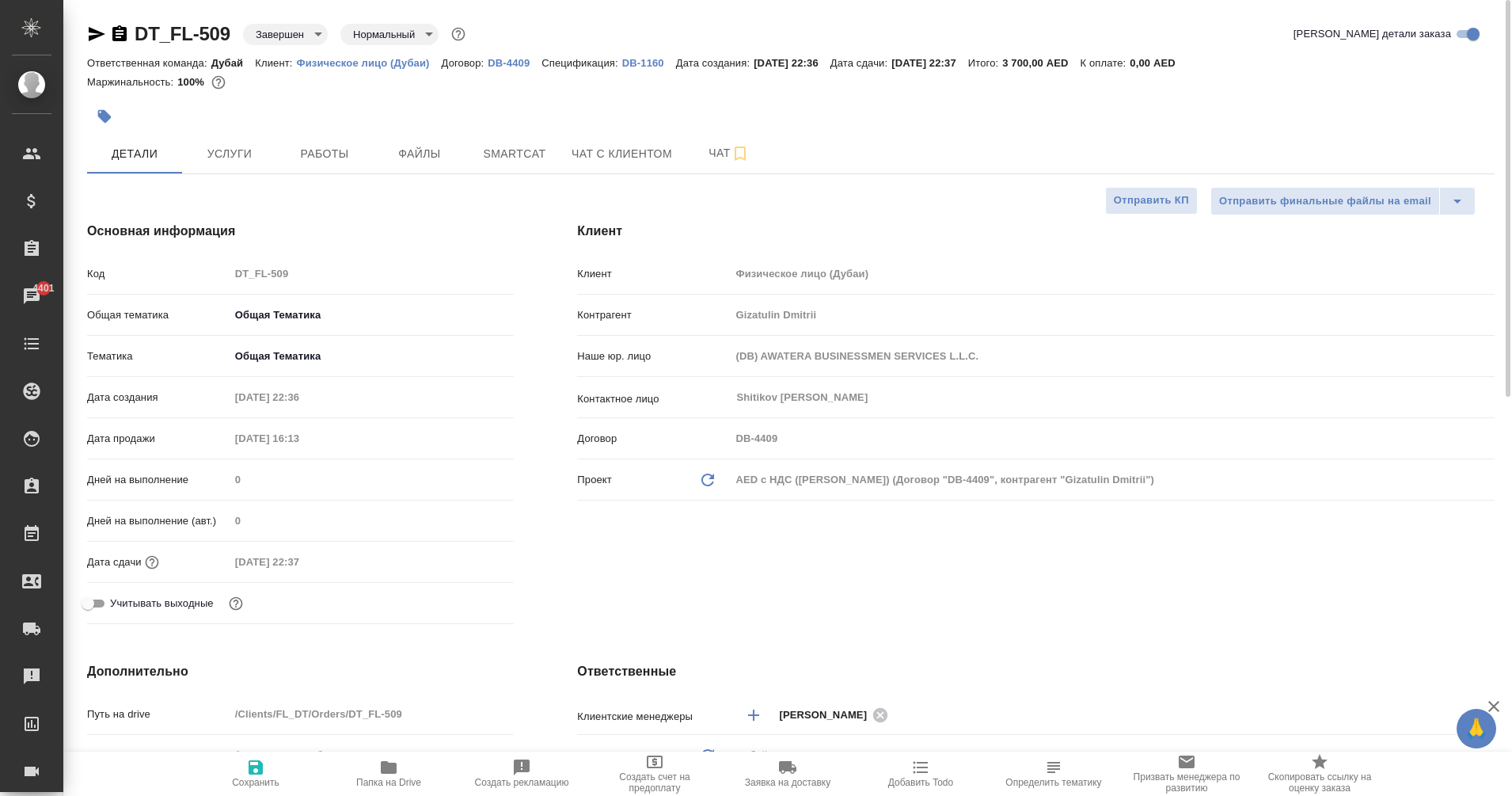
type textarea "x"
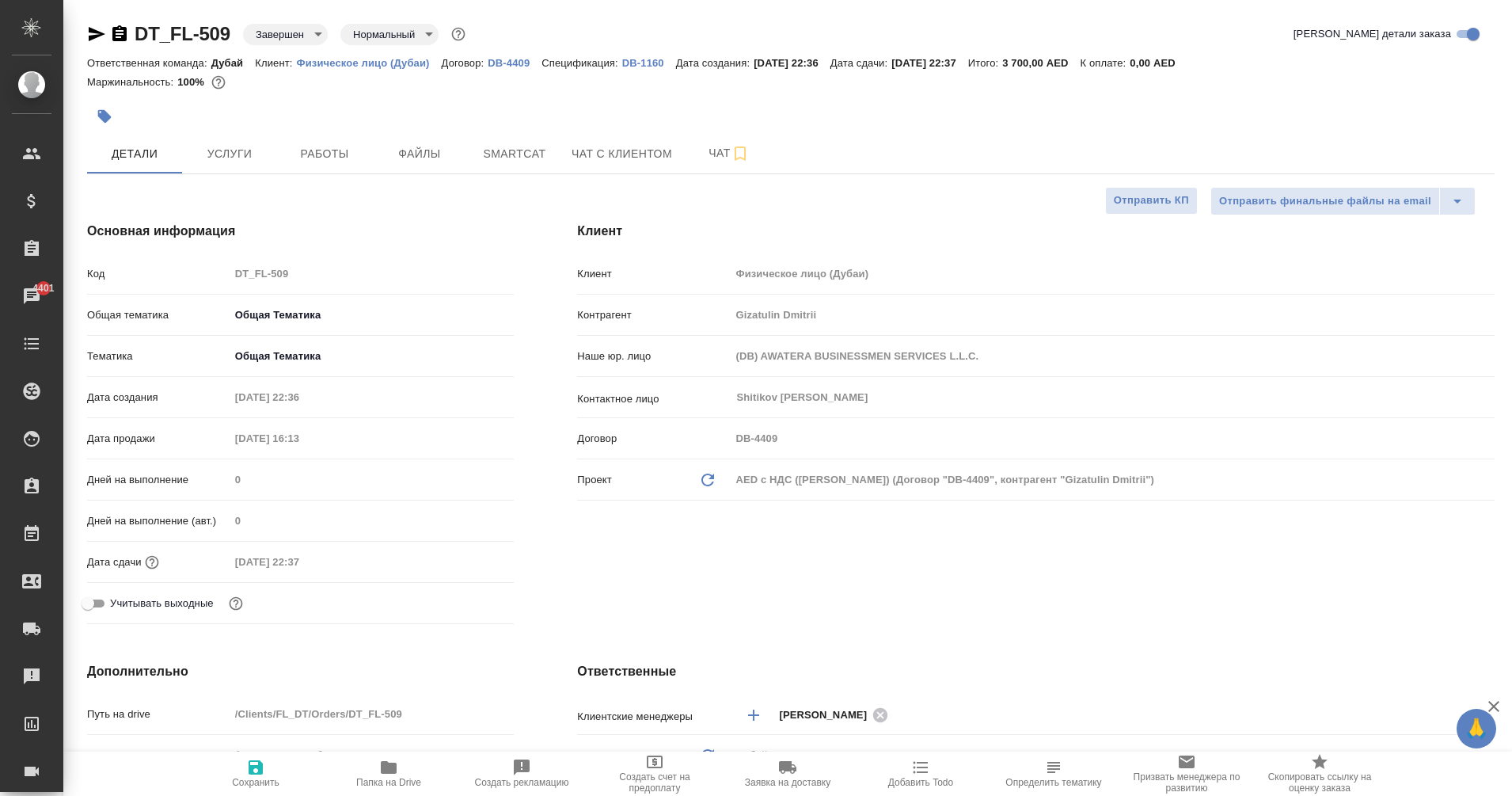
type textarea "x"
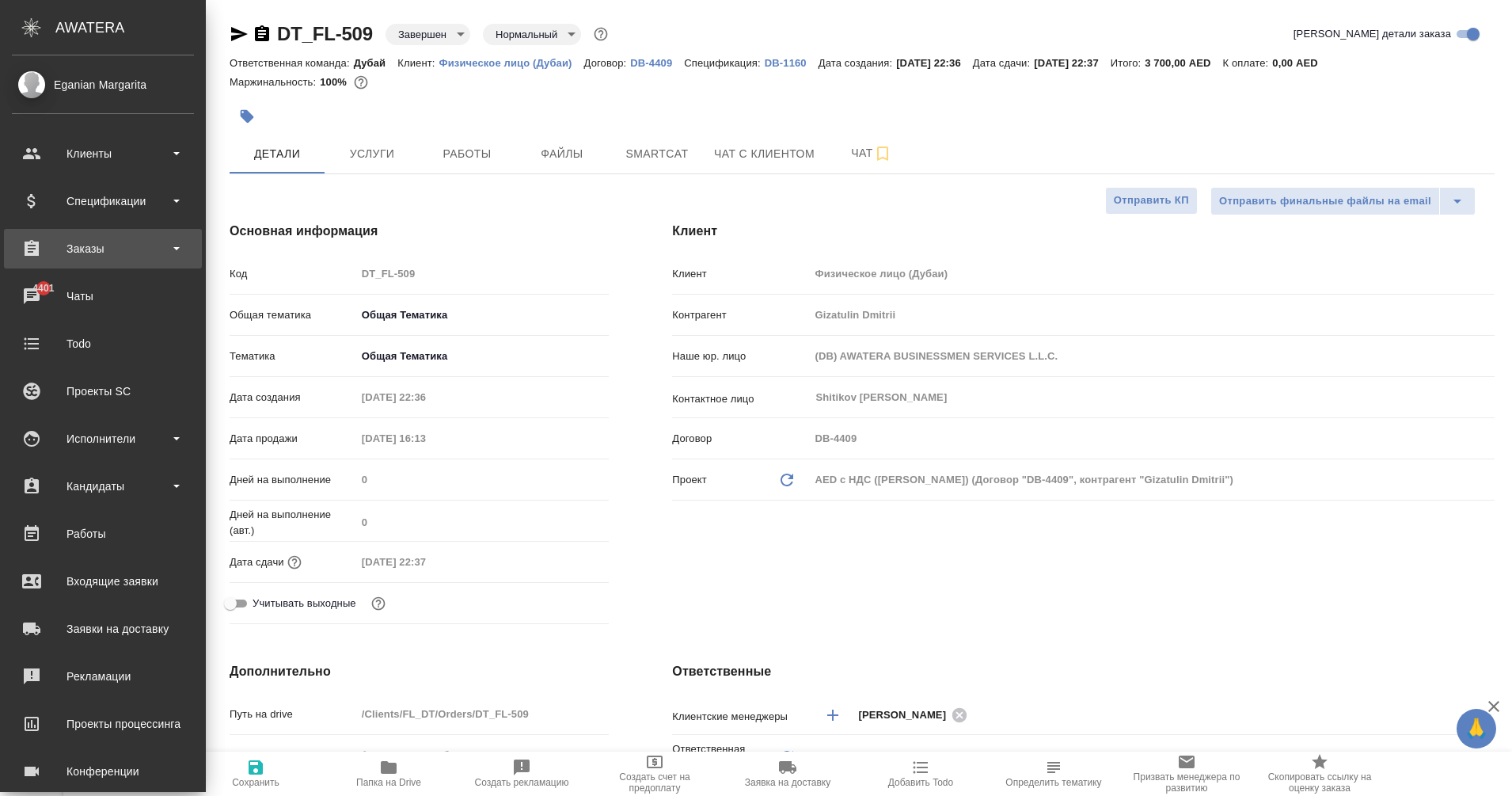
click at [47, 248] on div "Заказы" at bounding box center [102, 248] width 182 height 23
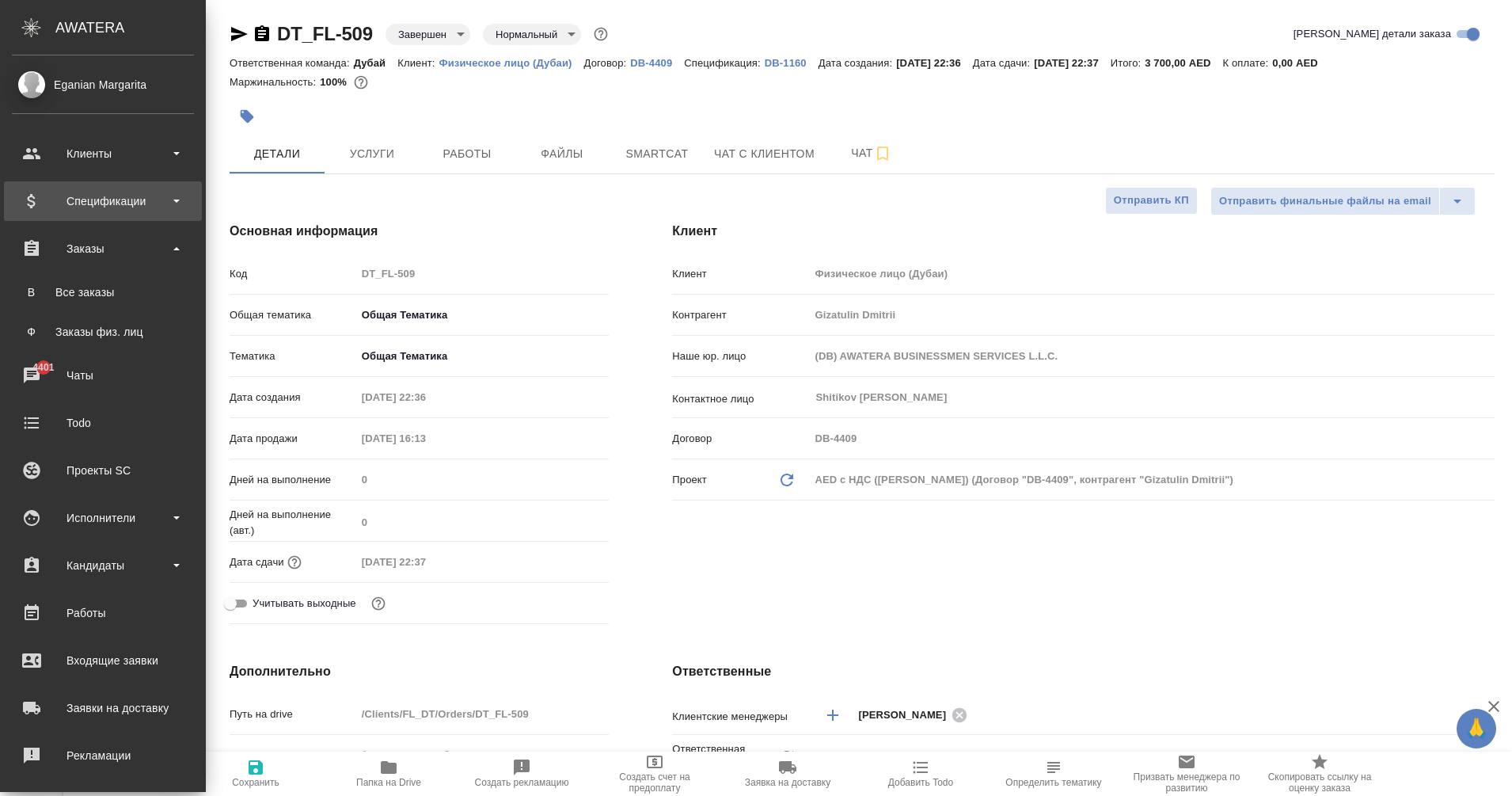
click at [108, 199] on div "Спецификации" at bounding box center [102, 200] width 182 height 23
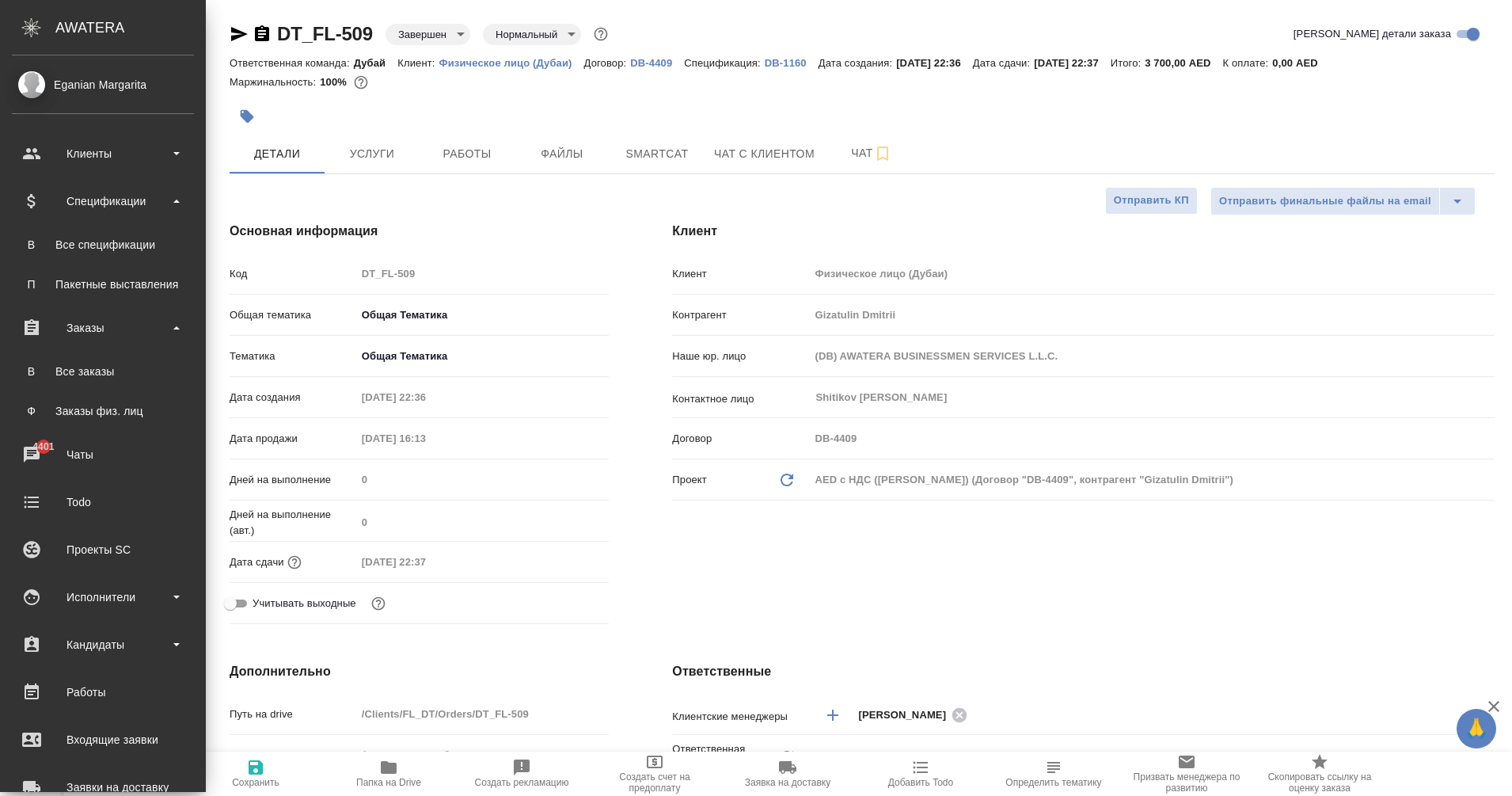
type textarea "x"
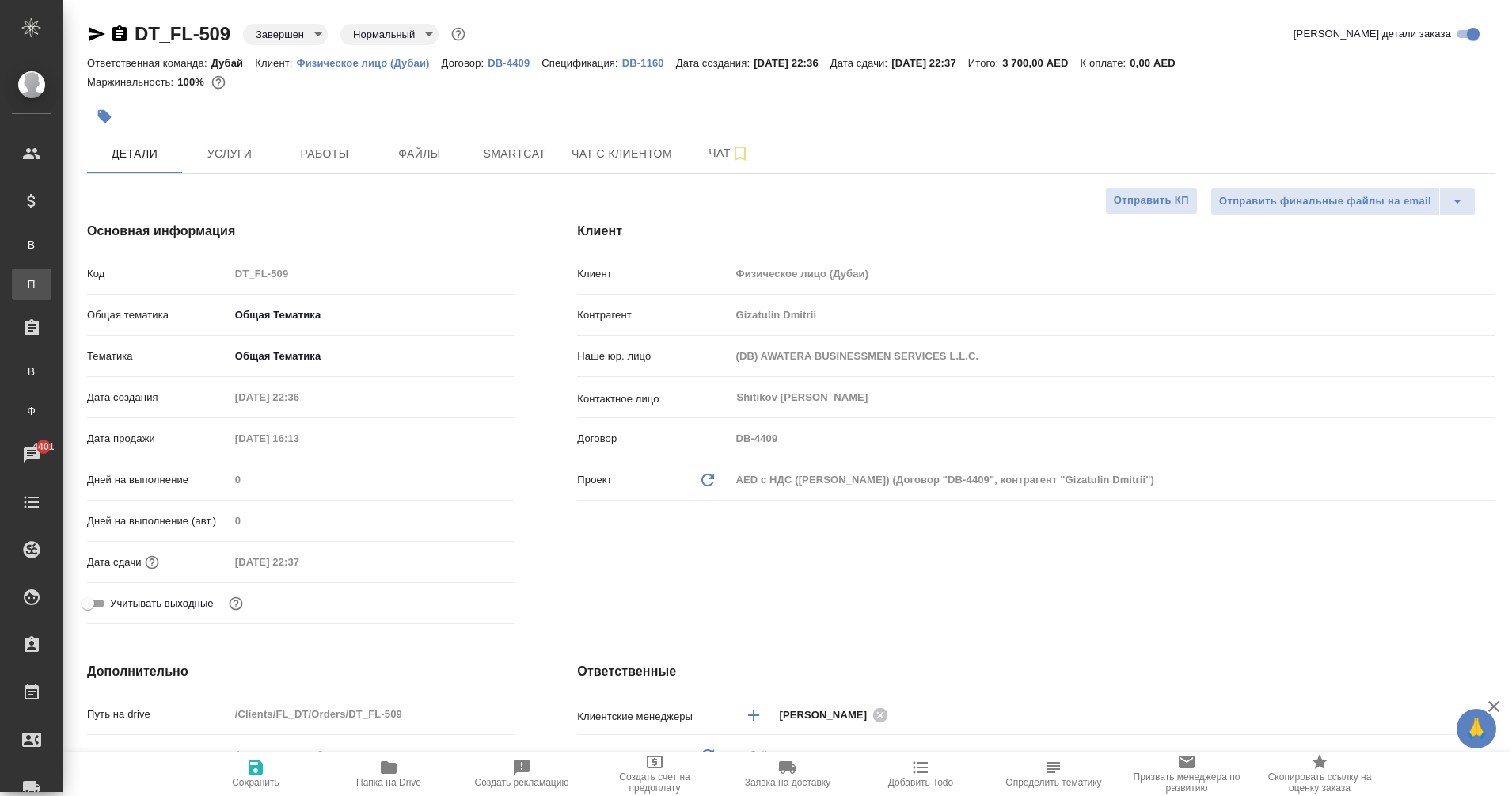
type textarea "x"
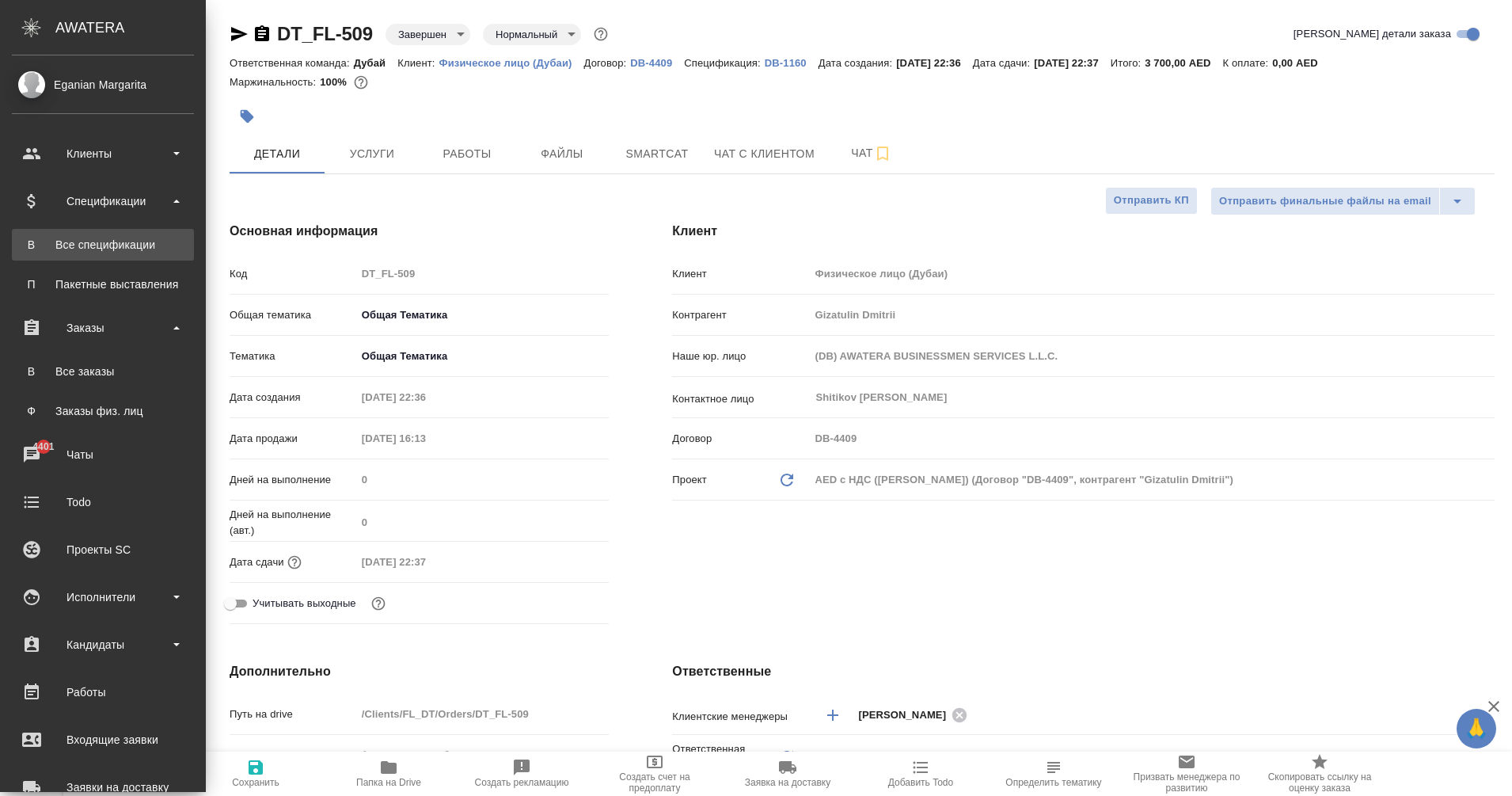
type textarea "x"
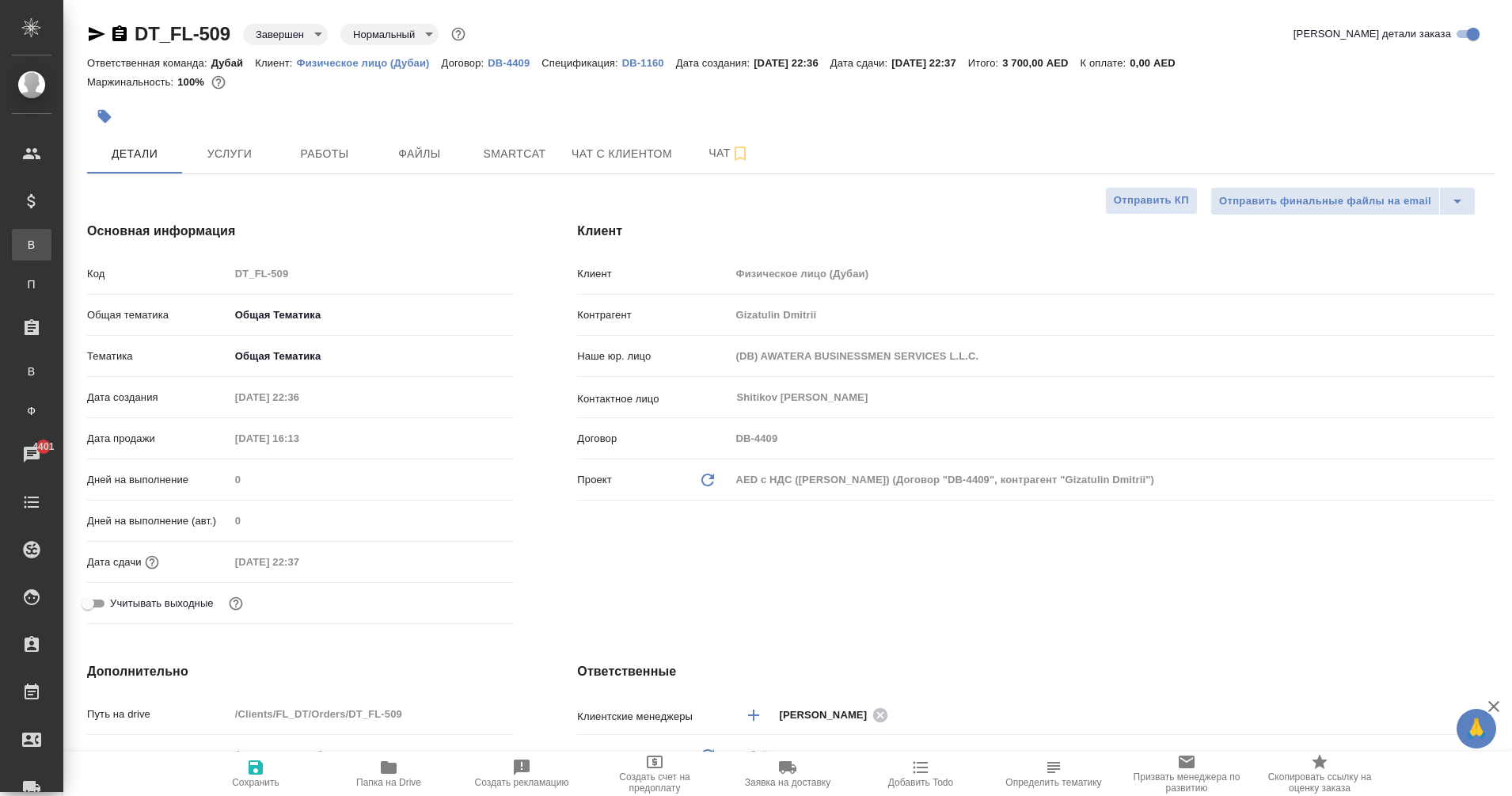
click at [23, 240] on div "Все спецификации" at bounding box center [11, 244] width 23 height 16
type textarea "x"
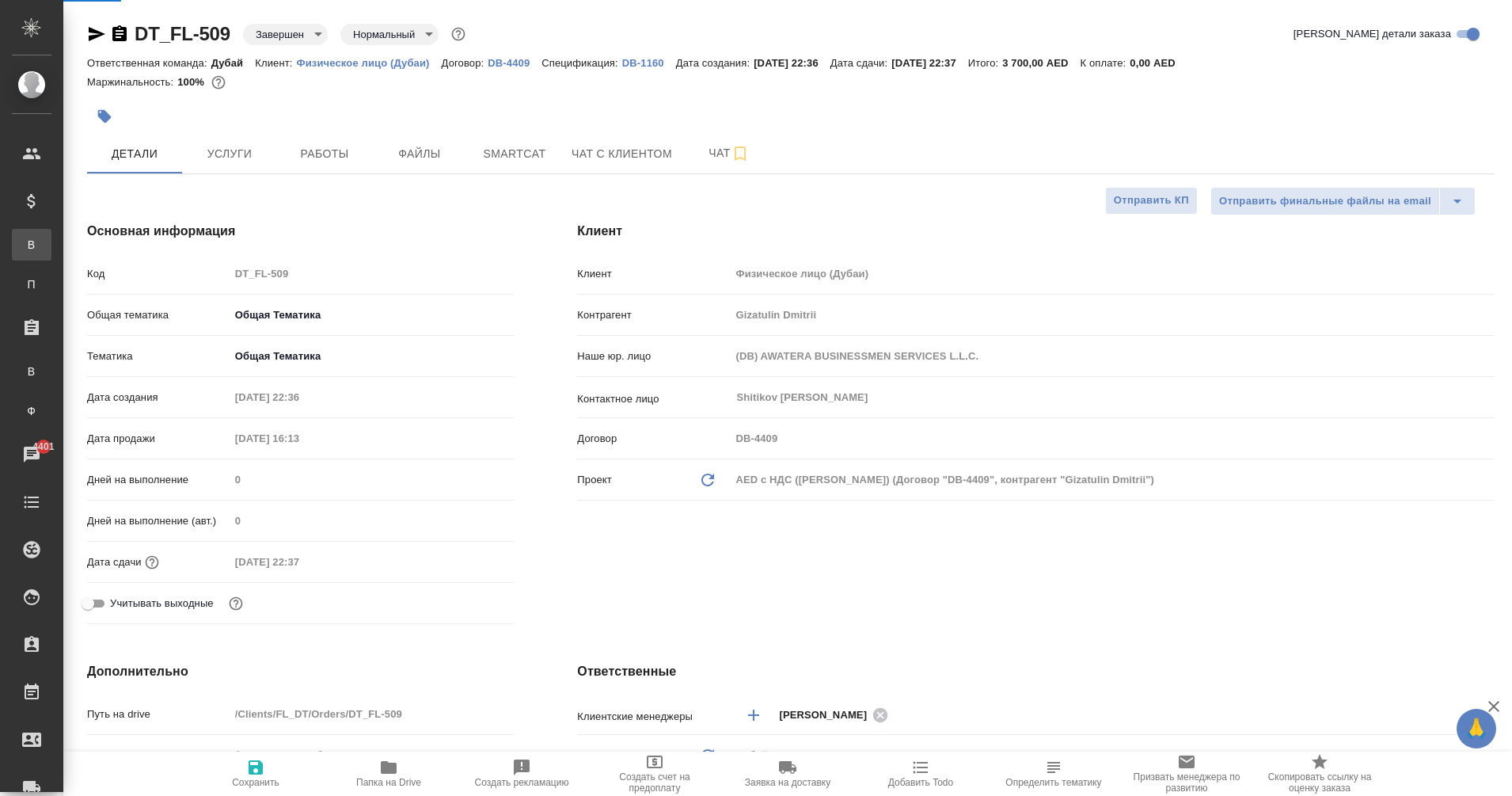
type textarea "x"
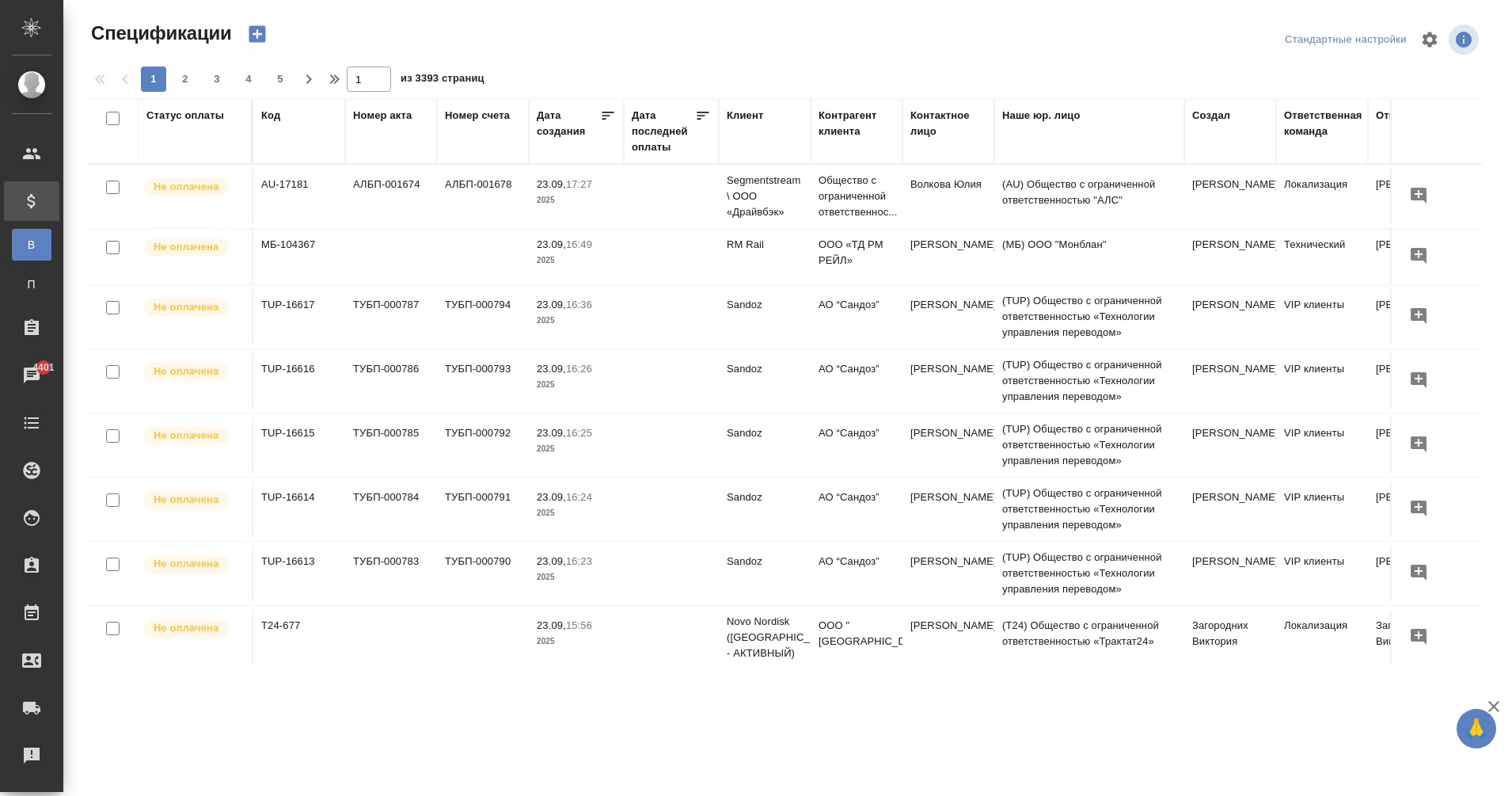
click at [257, 32] on icon "button" at bounding box center [257, 34] width 22 height 22
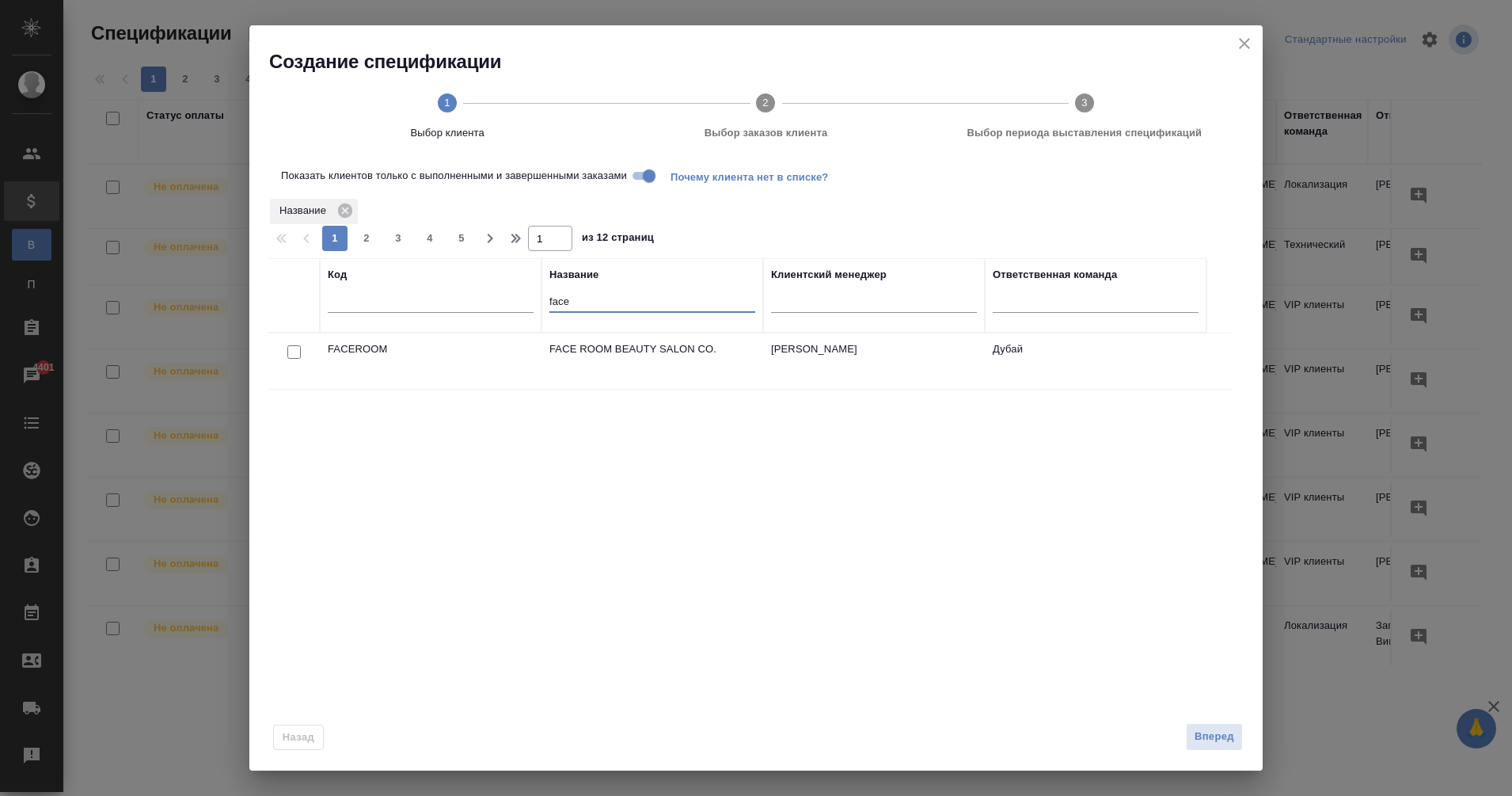
drag, startPoint x: 577, startPoint y: 301, endPoint x: 524, endPoint y: 315, distance: 54.8
click at [524, 315] on tr "Код Название face Клиентский менеджер Ответственная команда" at bounding box center [737, 295] width 938 height 75
click at [1247, 40] on icon "close" at bounding box center [1245, 44] width 11 height 11
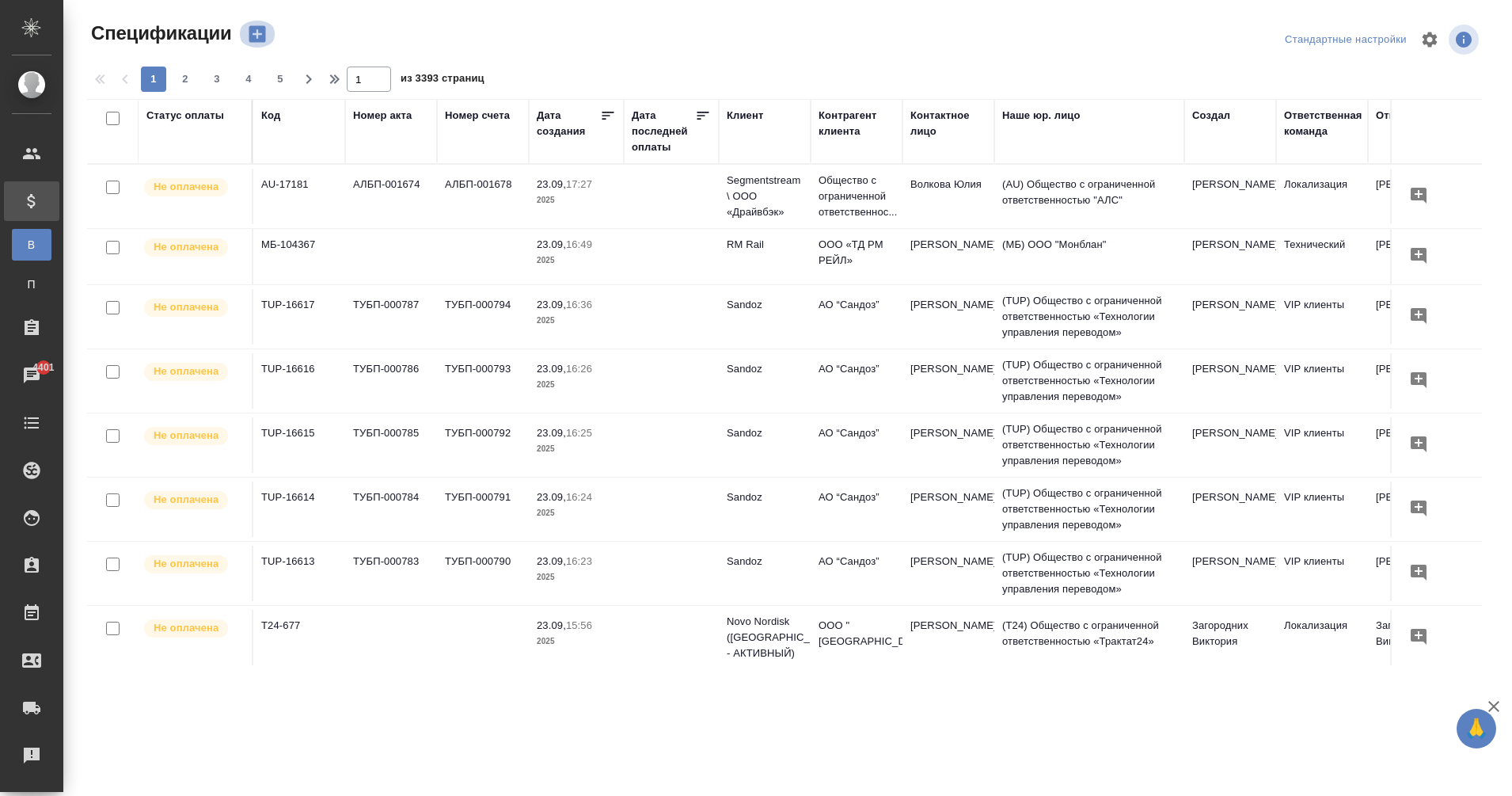
click at [256, 34] on icon "button" at bounding box center [257, 34] width 22 height 22
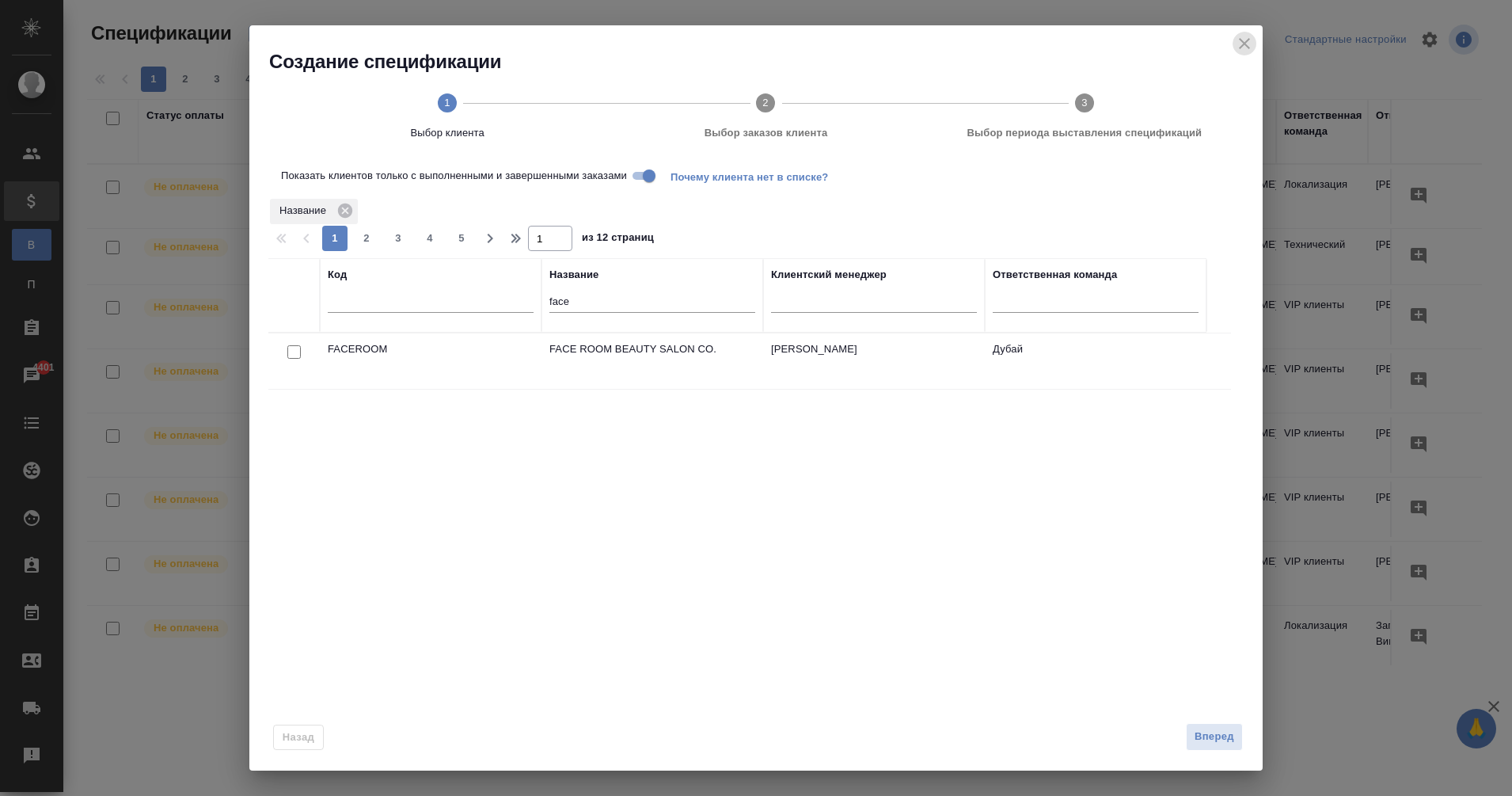
click at [1244, 45] on icon "close" at bounding box center [1245, 44] width 11 height 11
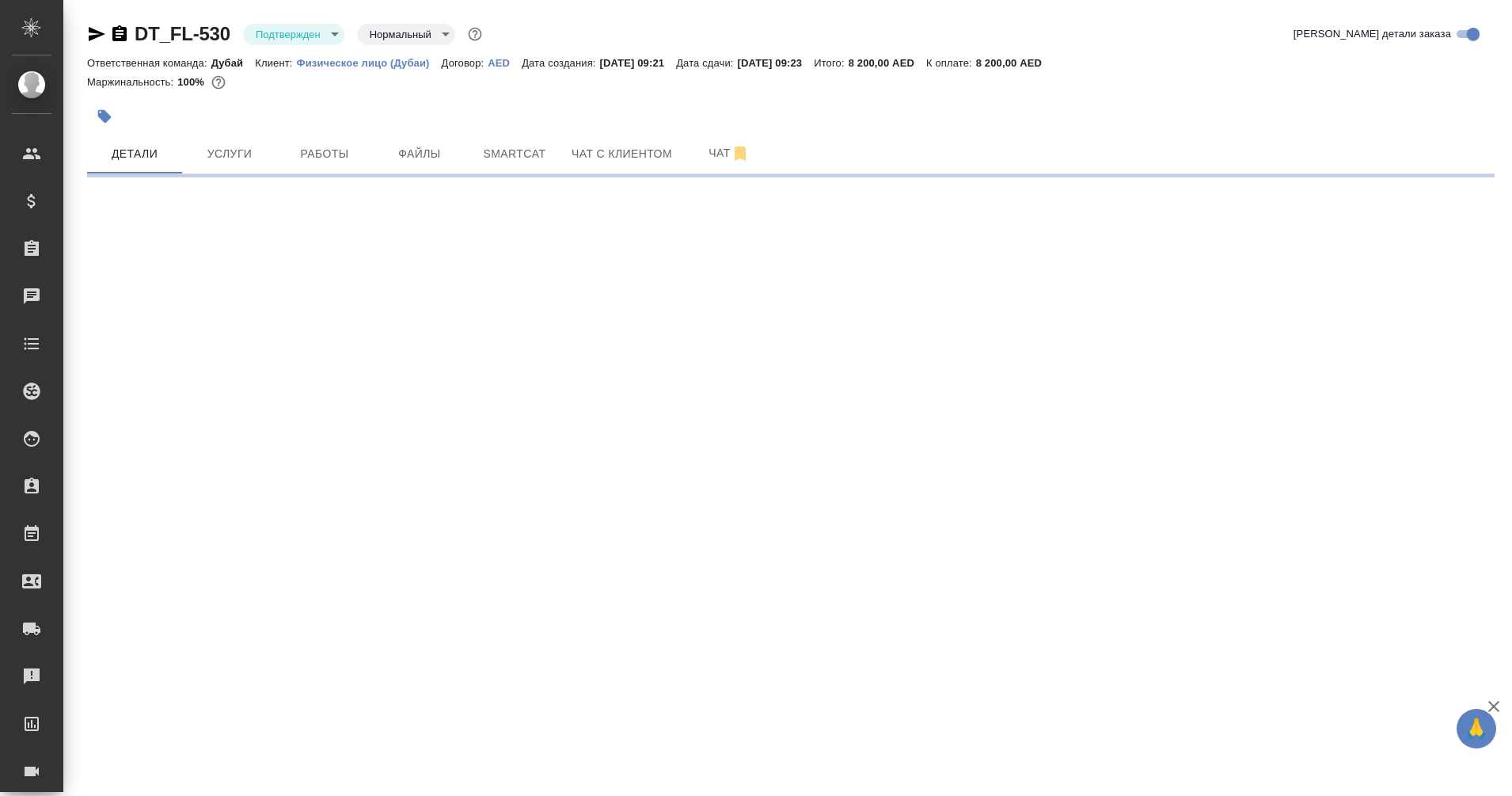
select select "RU"
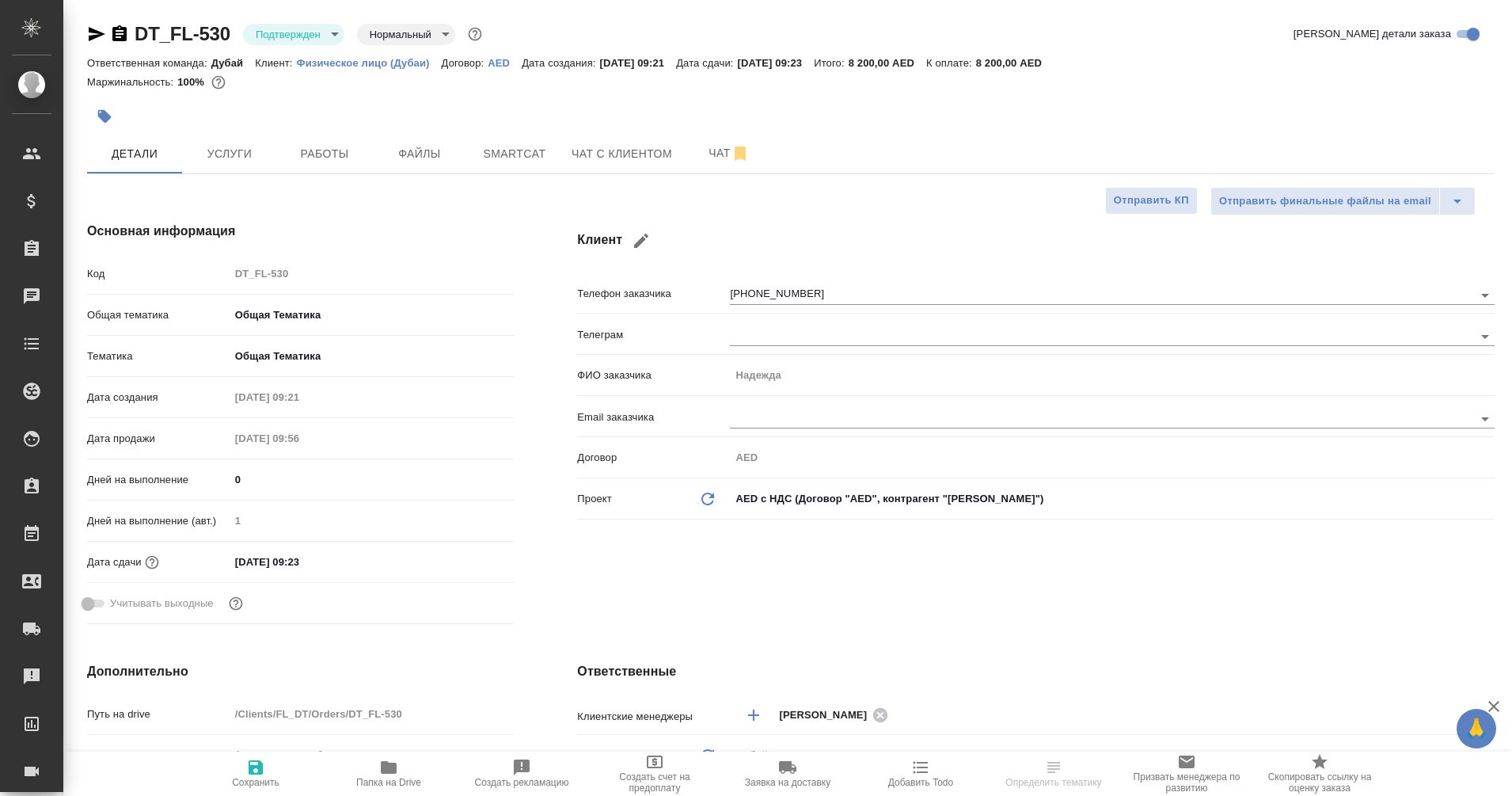
type textarea "x"
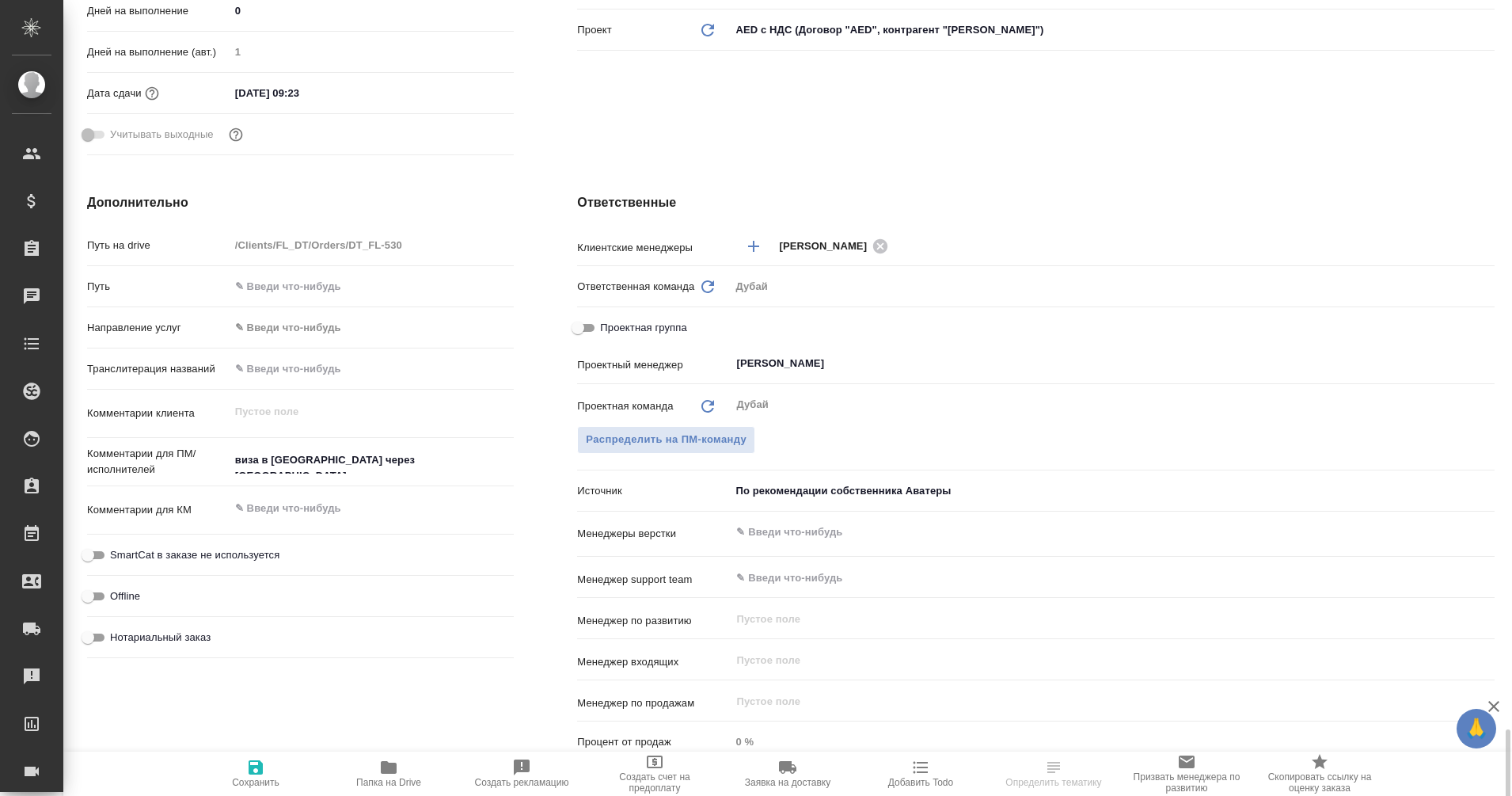
scroll to position [799, 0]
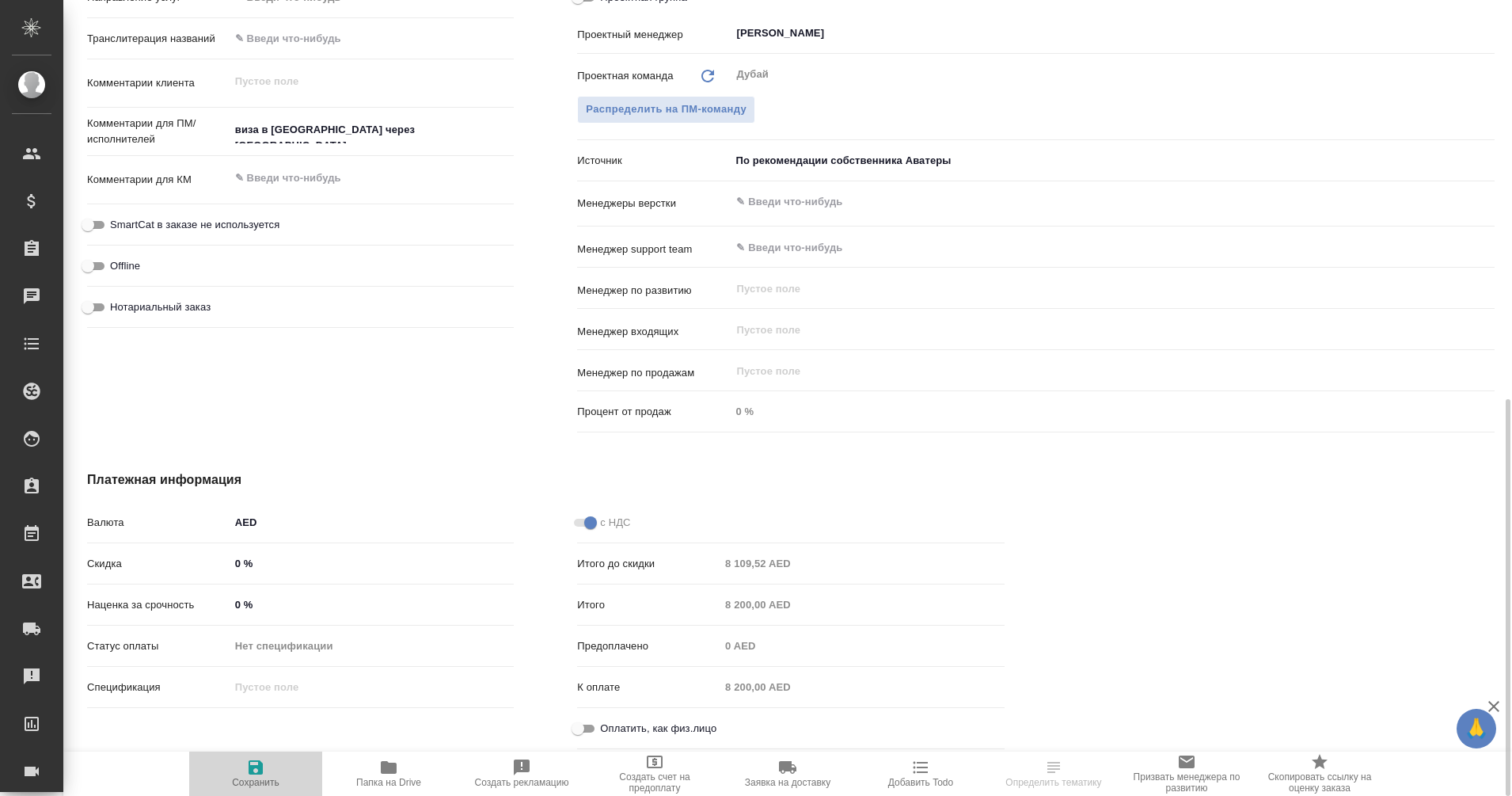
click at [271, 775] on span "Сохранить" at bounding box center [255, 773] width 114 height 30
type textarea "x"
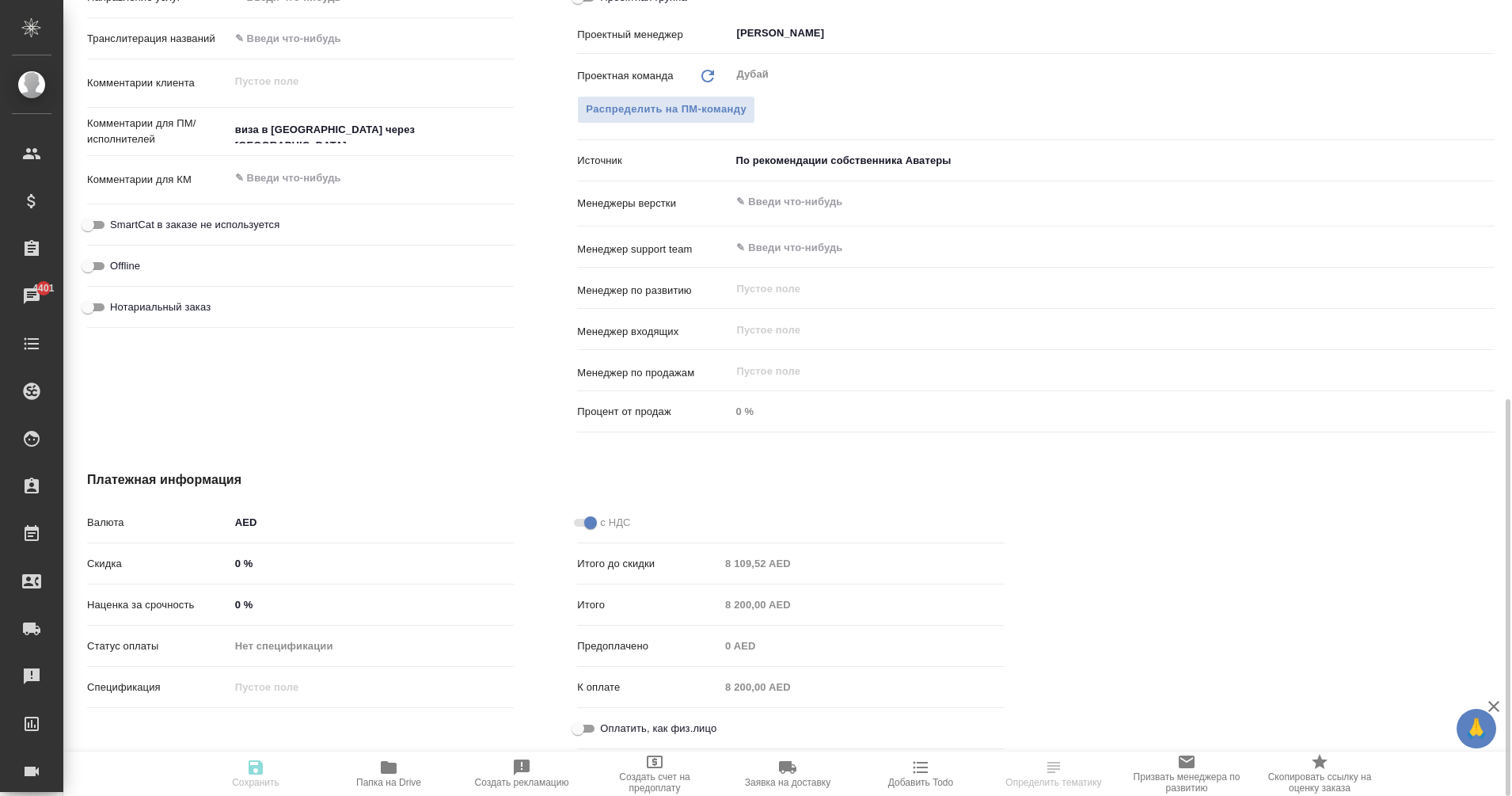
type textarea "x"
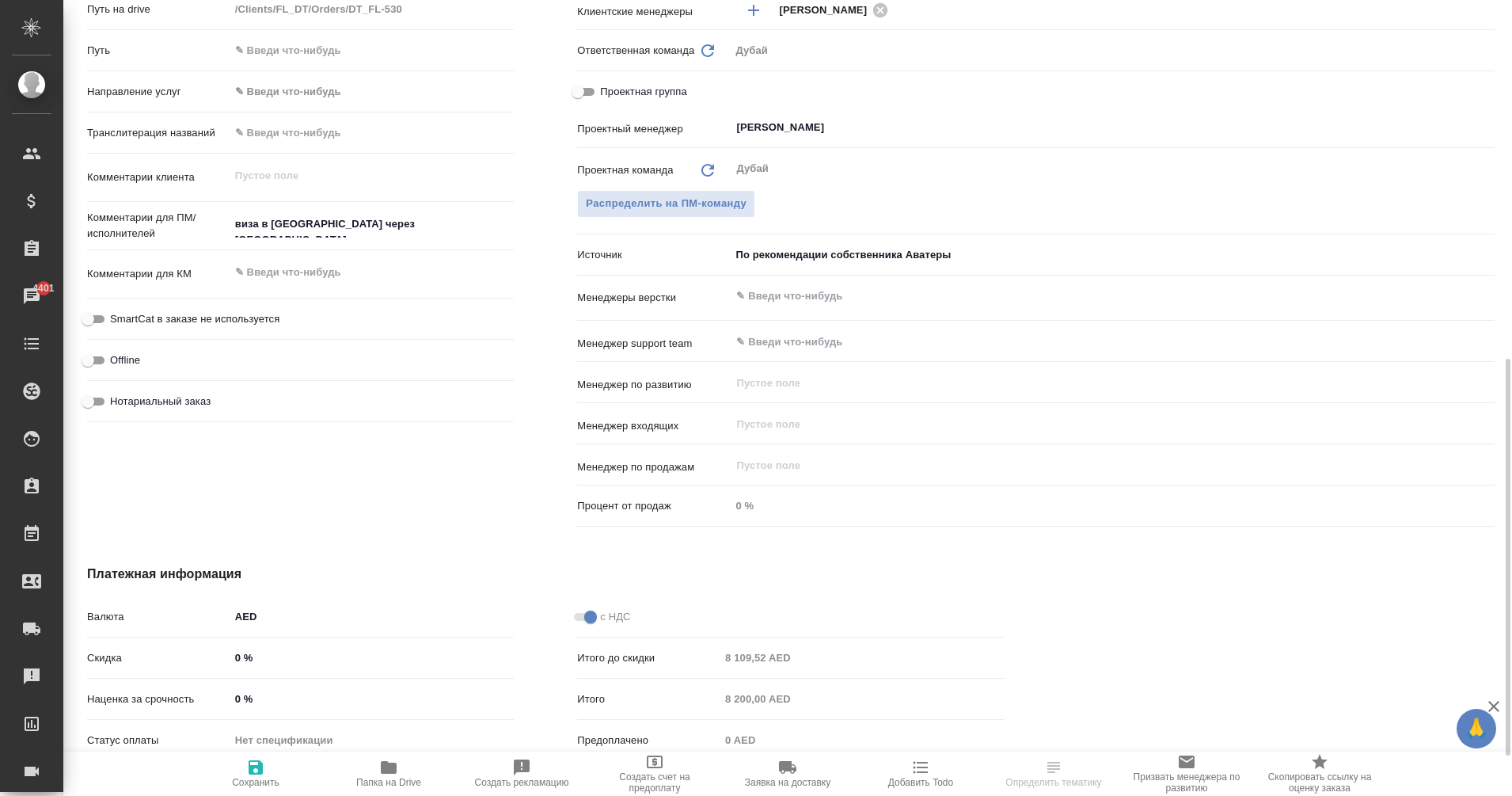
scroll to position [699, 0]
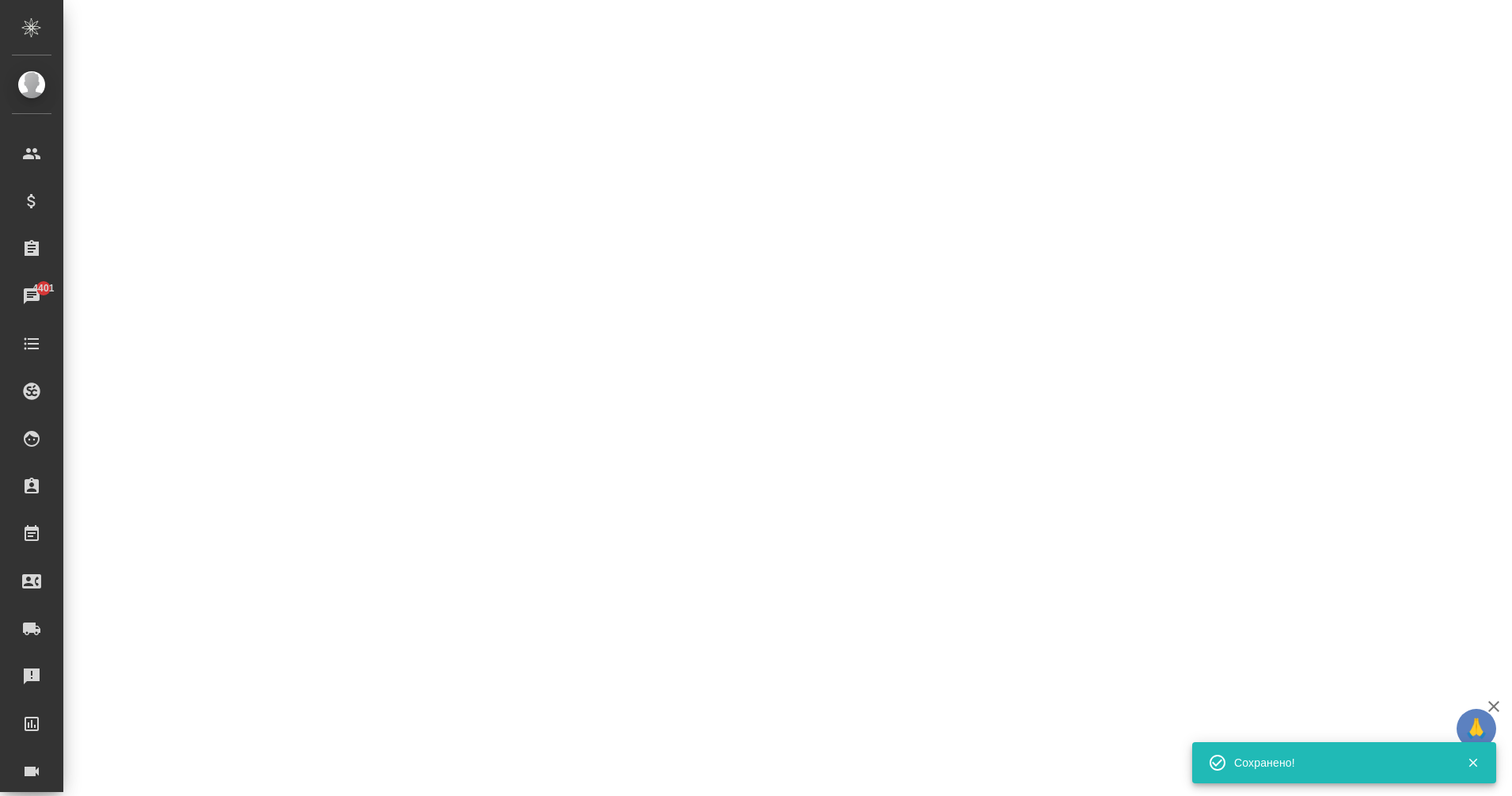
select select "RU"
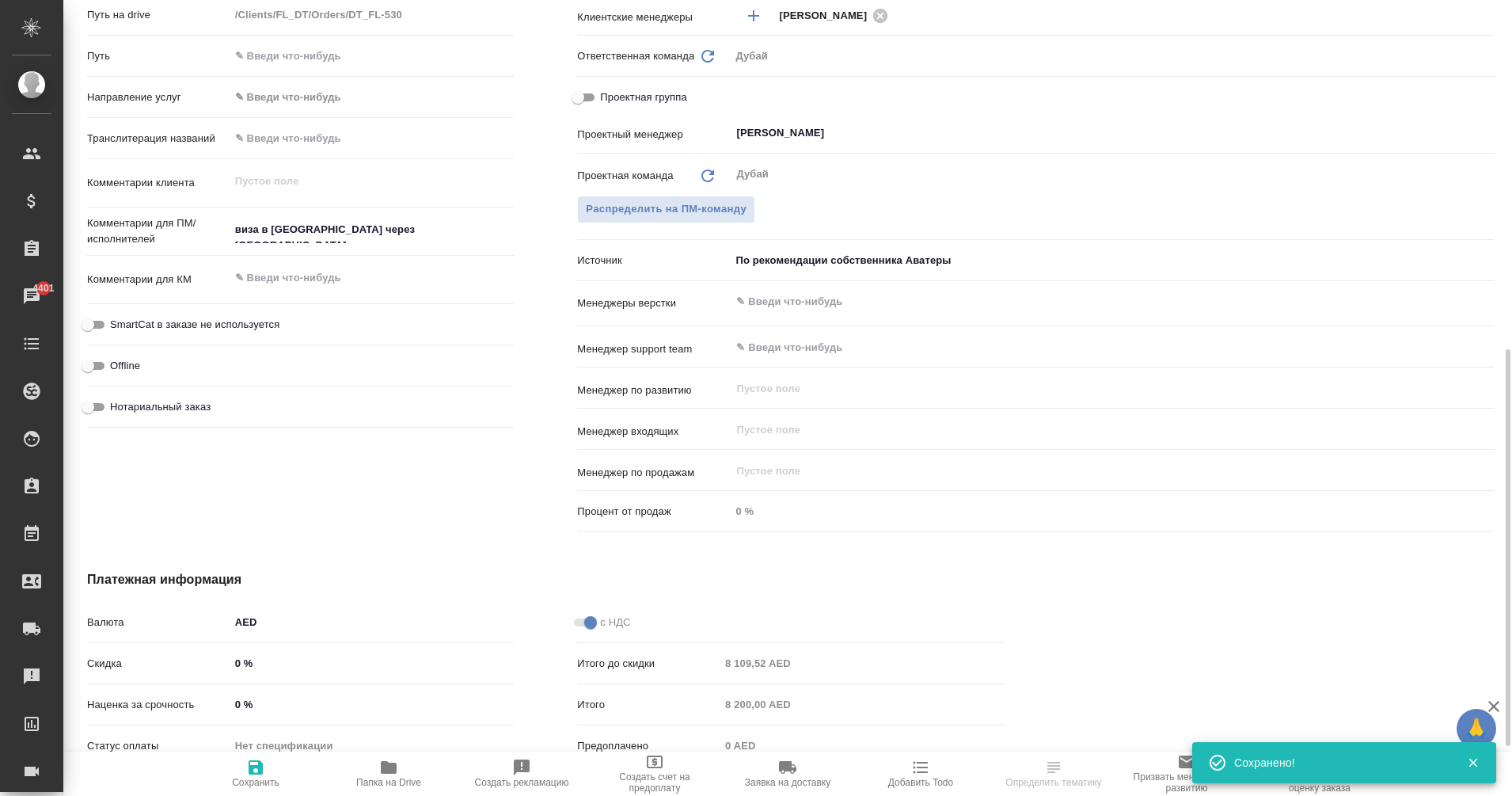
type textarea "x"
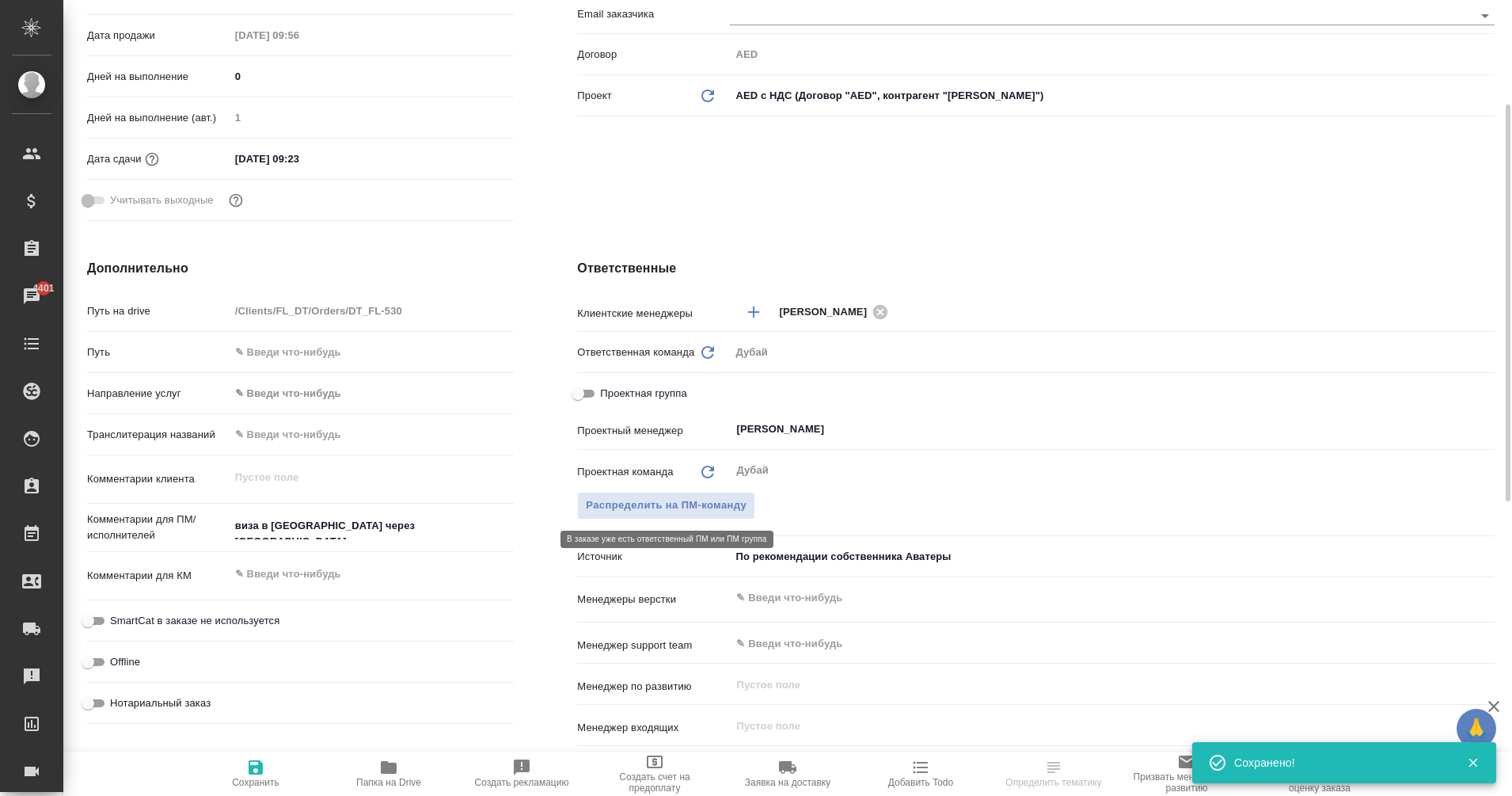
scroll to position [0, 0]
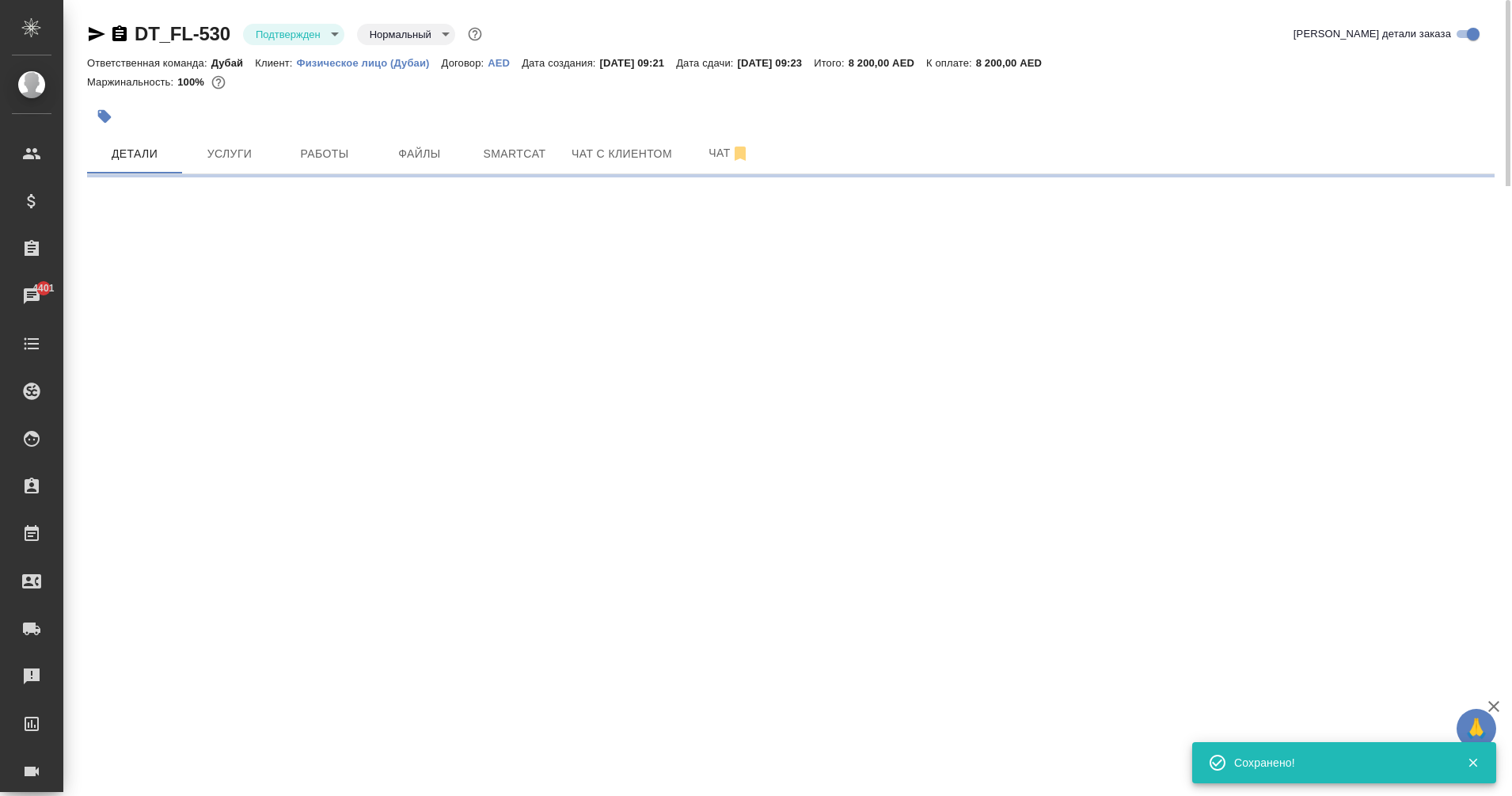
select select "RU"
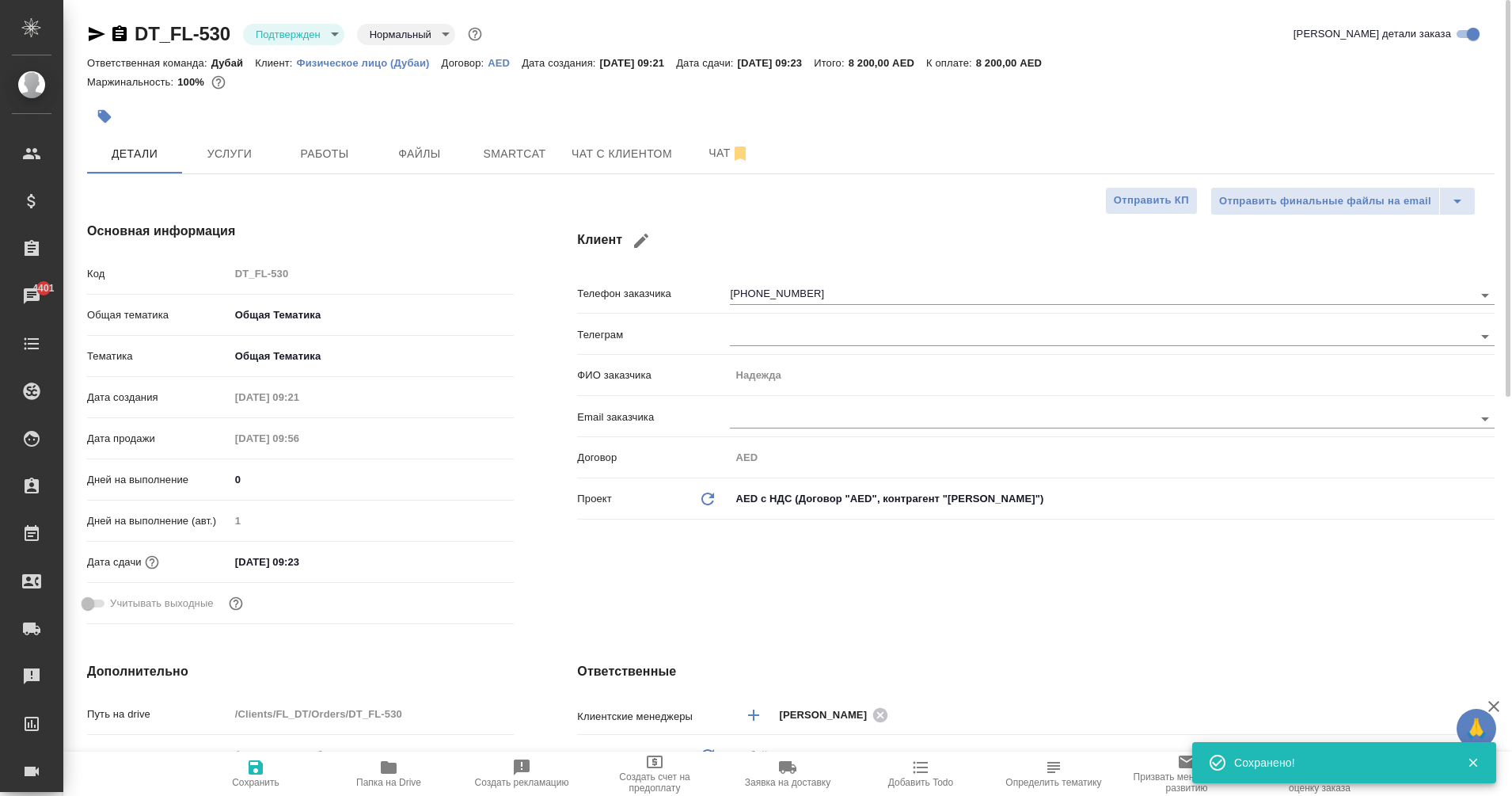
type textarea "x"
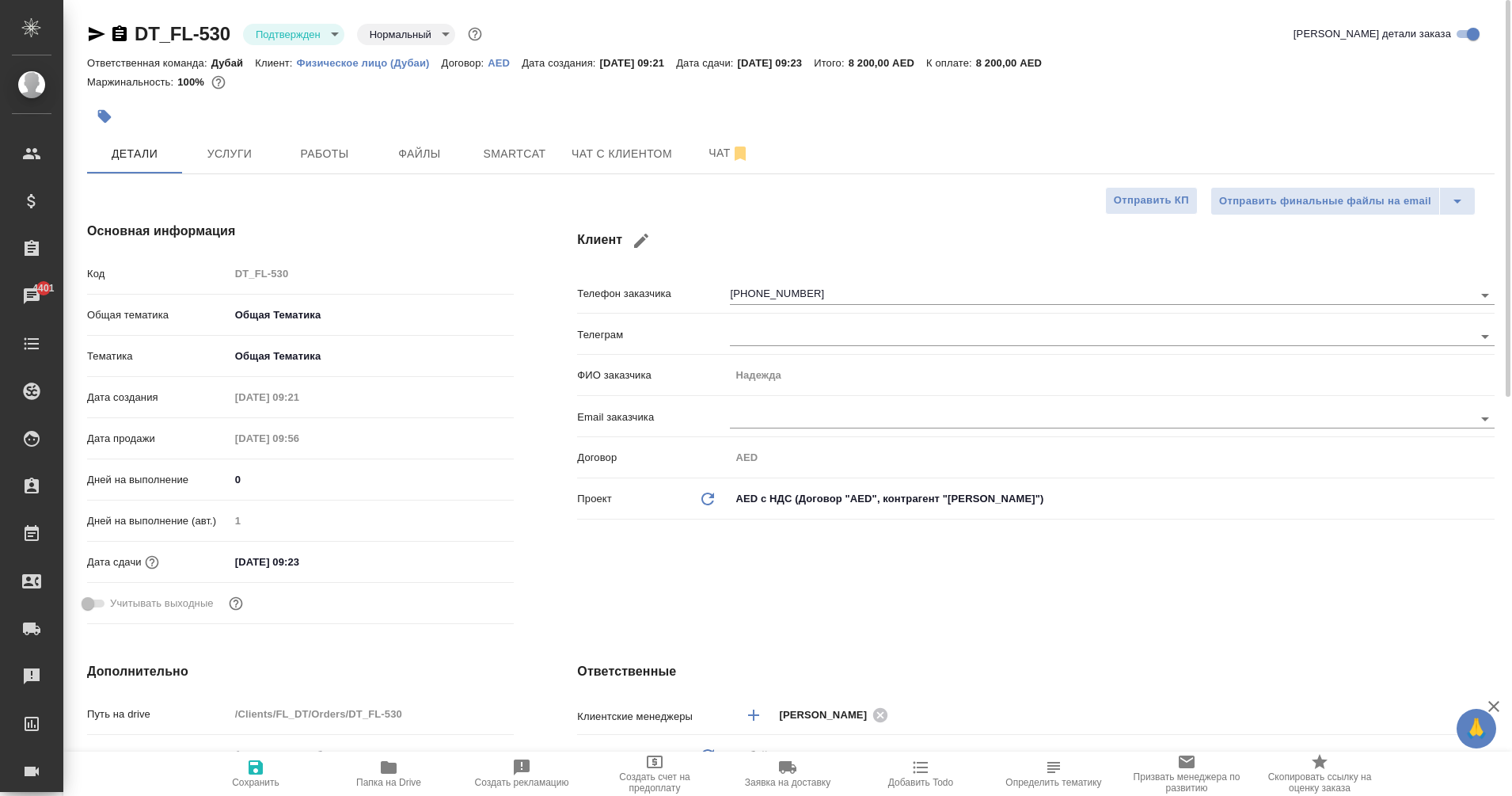
type textarea "x"
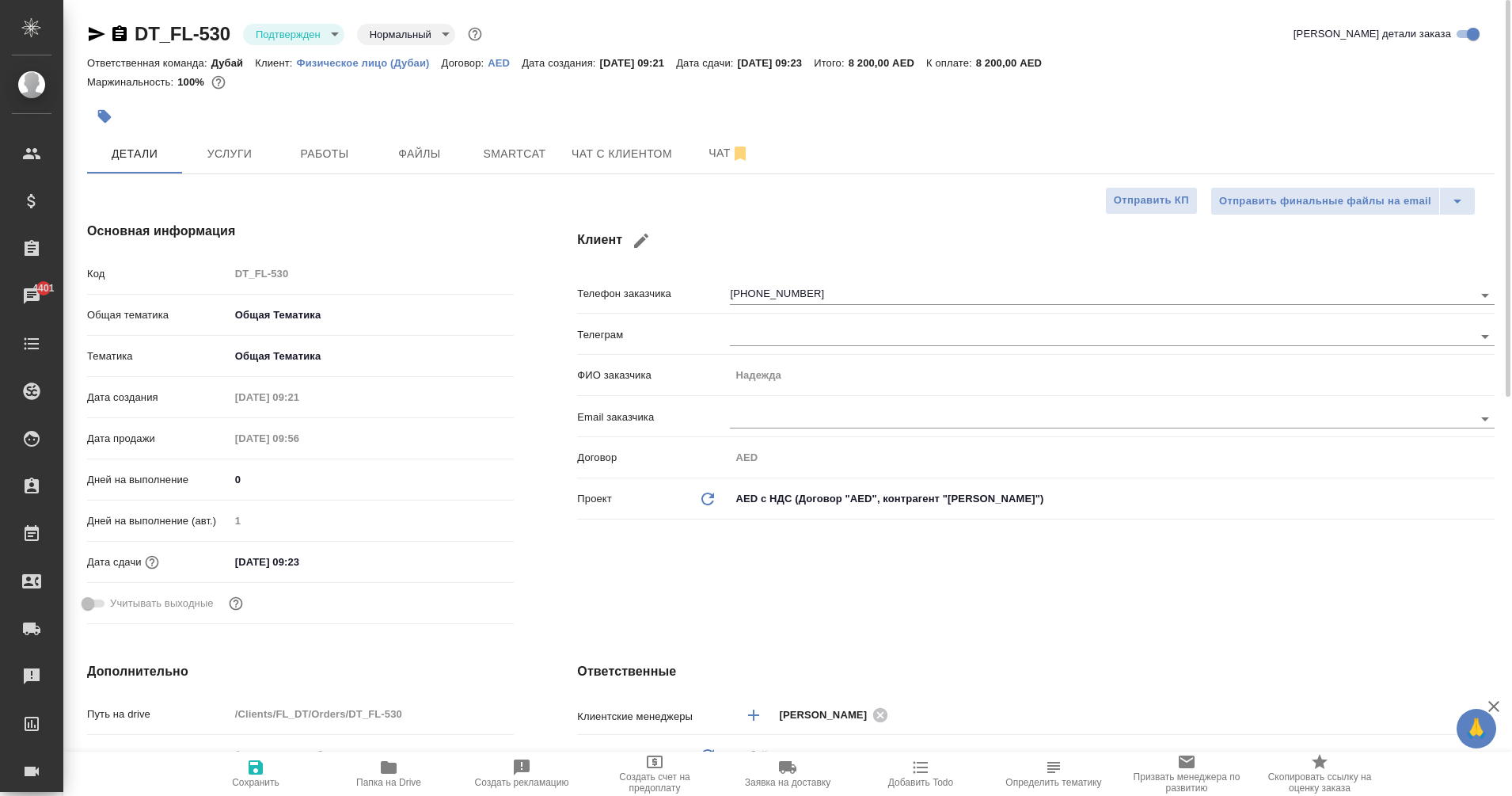
type textarea "x"
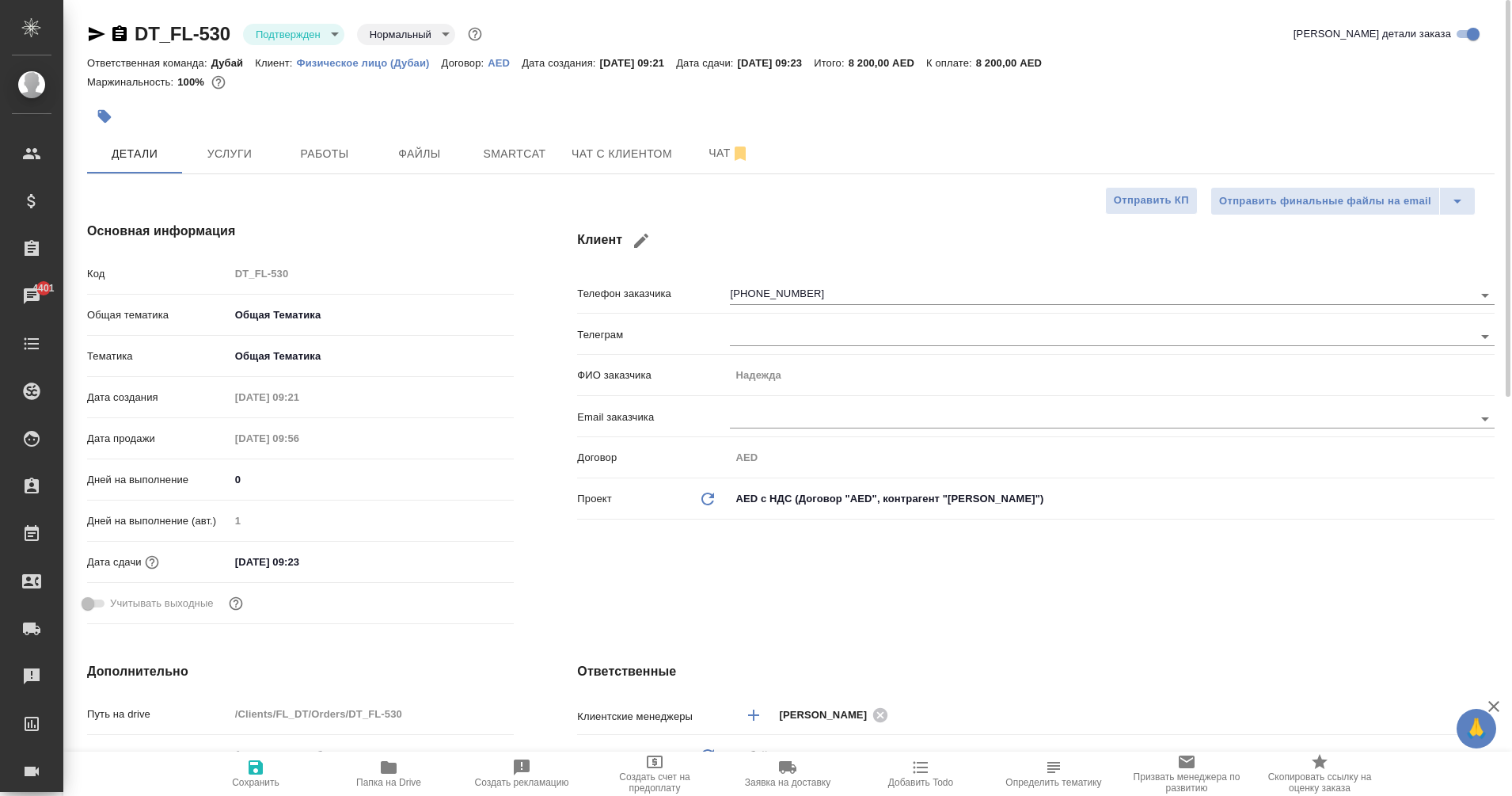
type textarea "x"
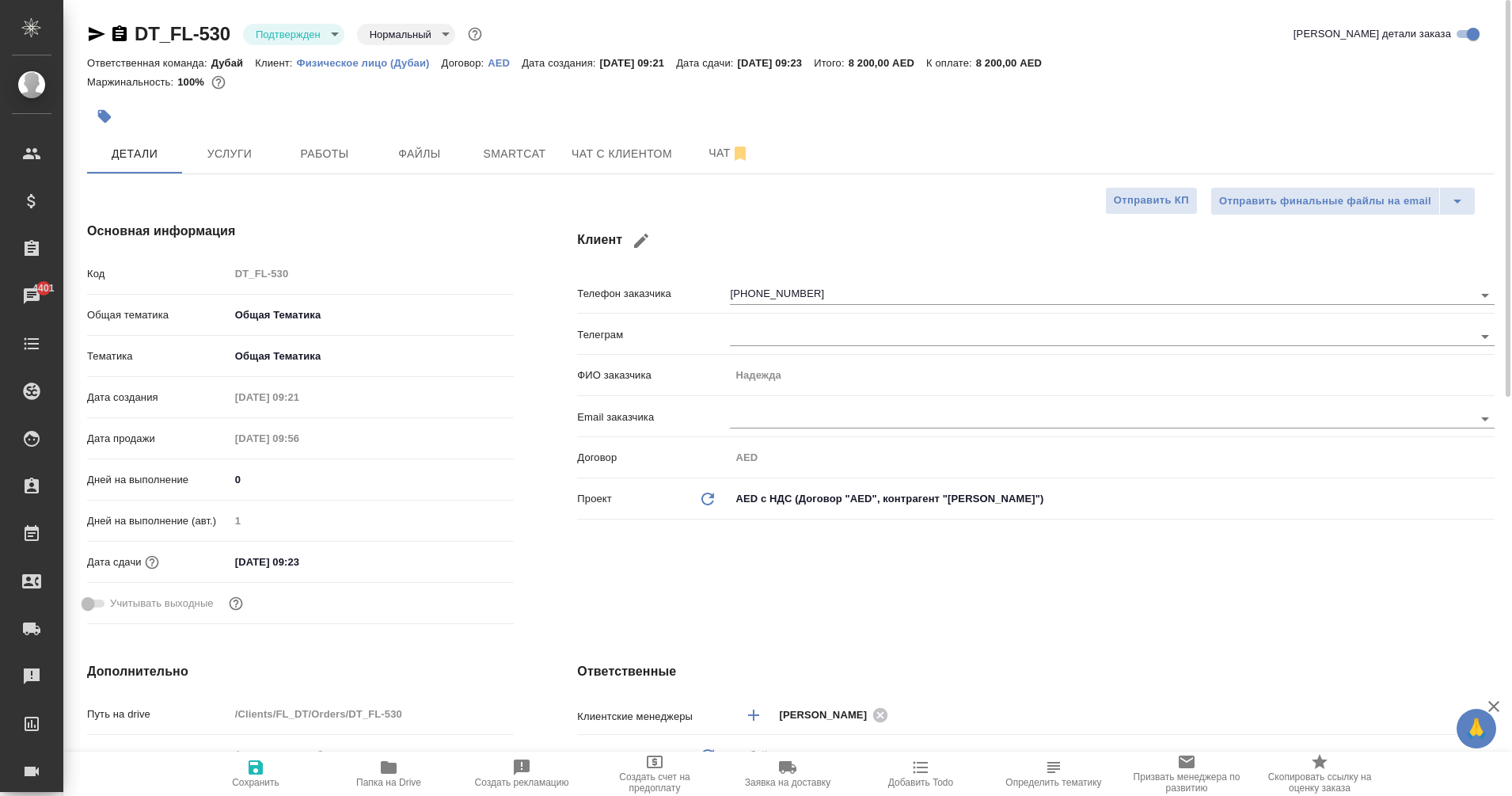
type textarea "x"
click at [122, 34] on icon "button" at bounding box center [119, 33] width 14 height 16
click at [98, 37] on icon "button" at bounding box center [96, 34] width 19 height 19
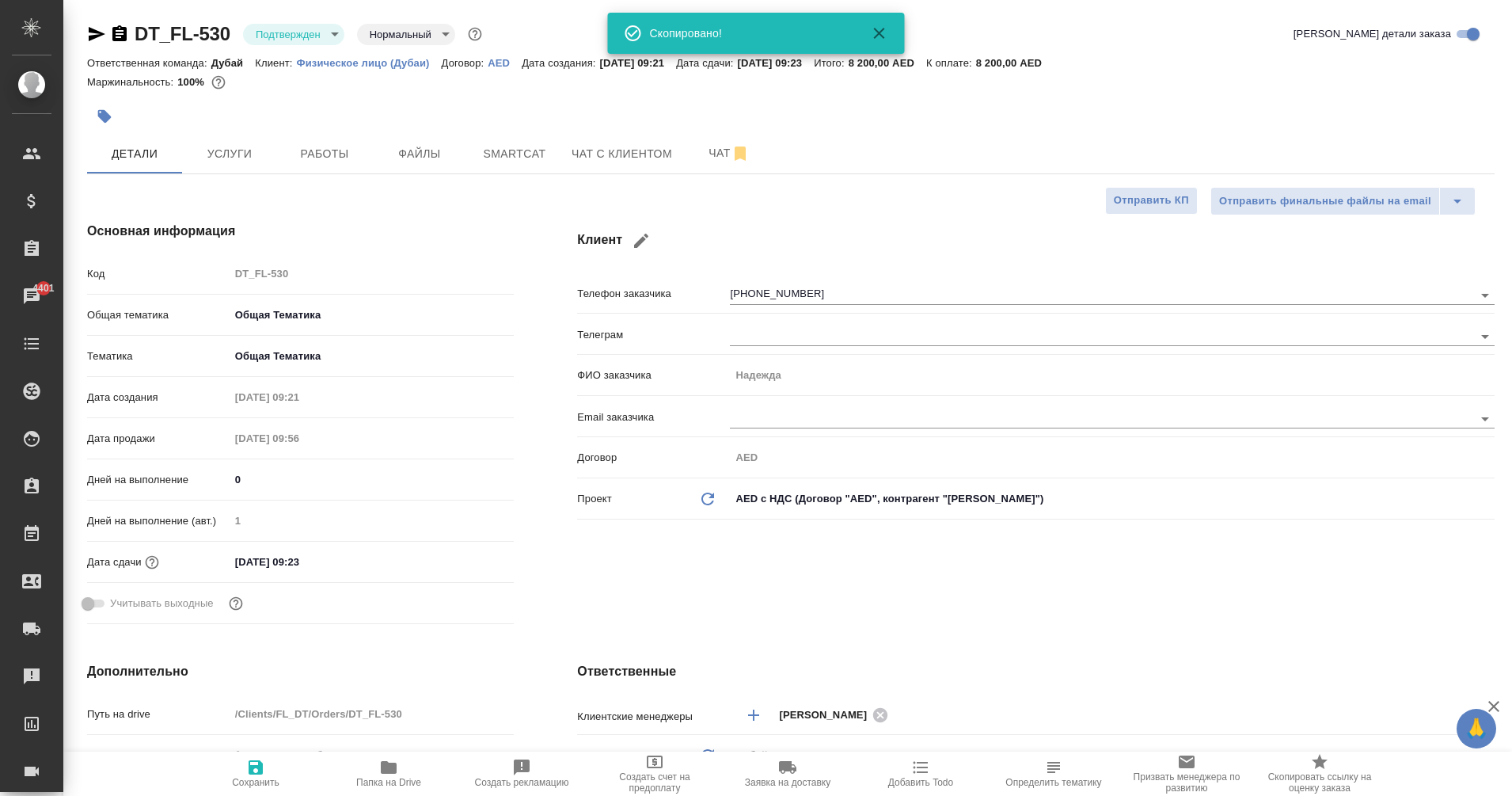
type textarea "x"
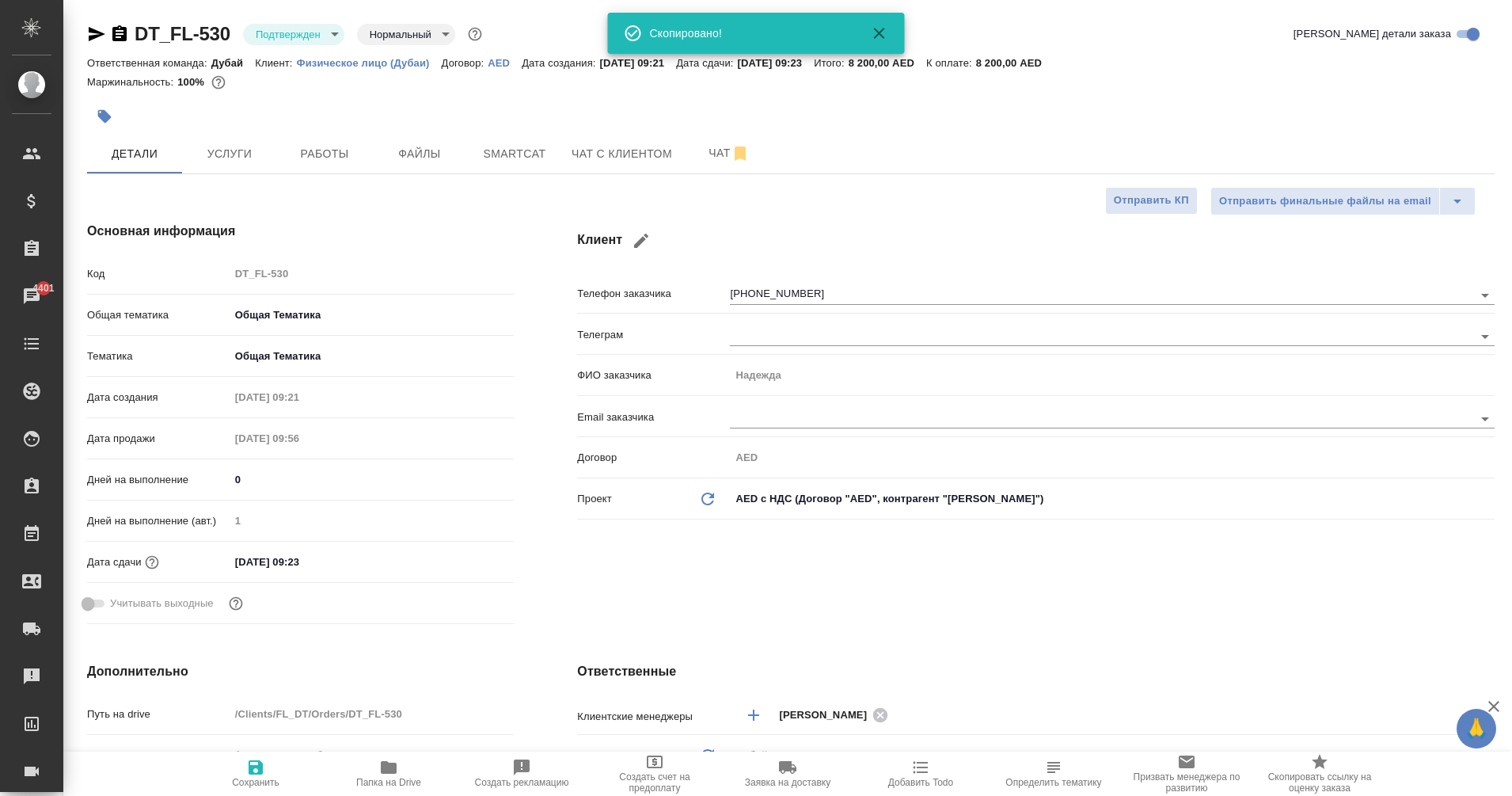
type textarea "x"
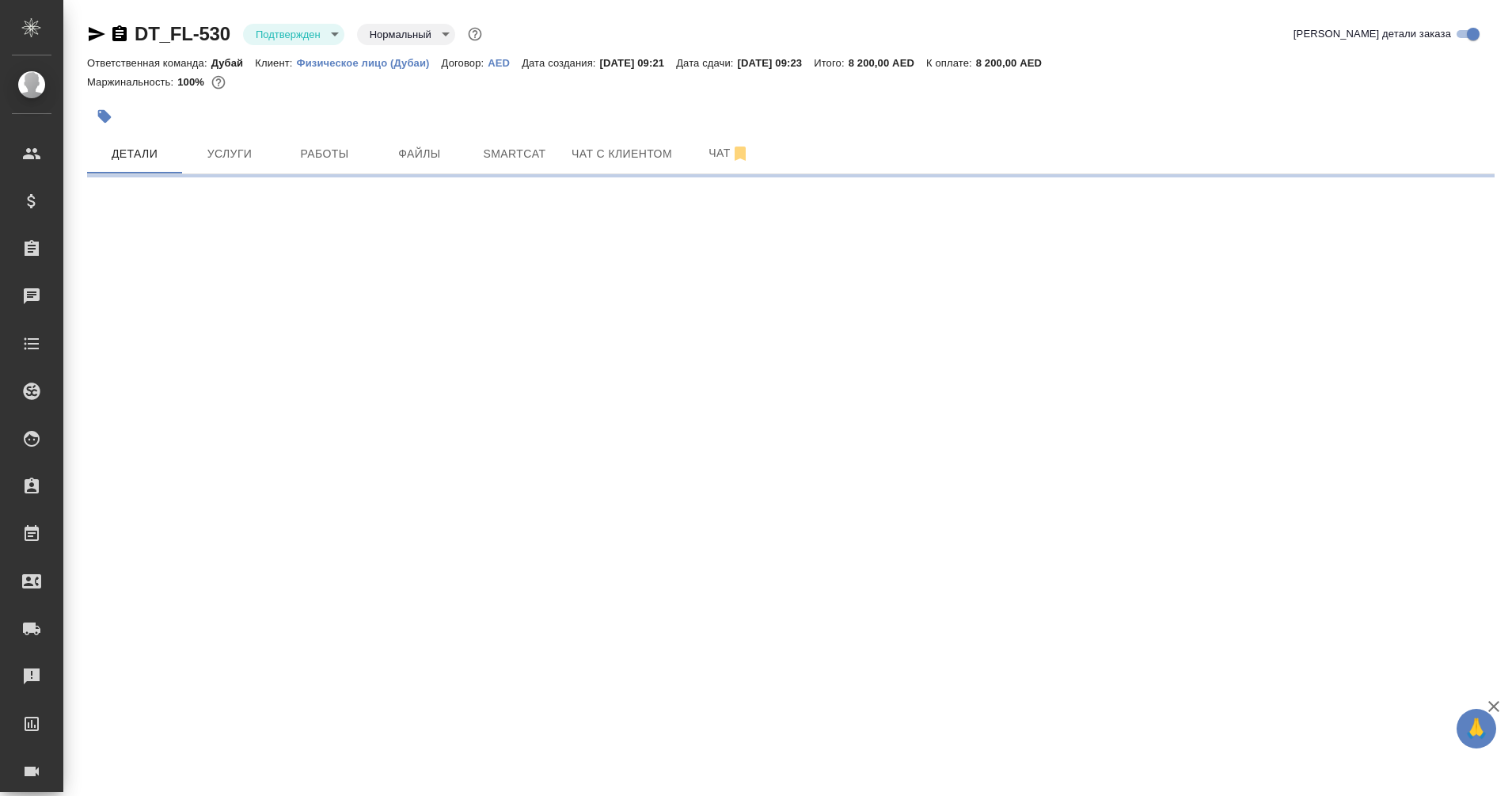
select select "RU"
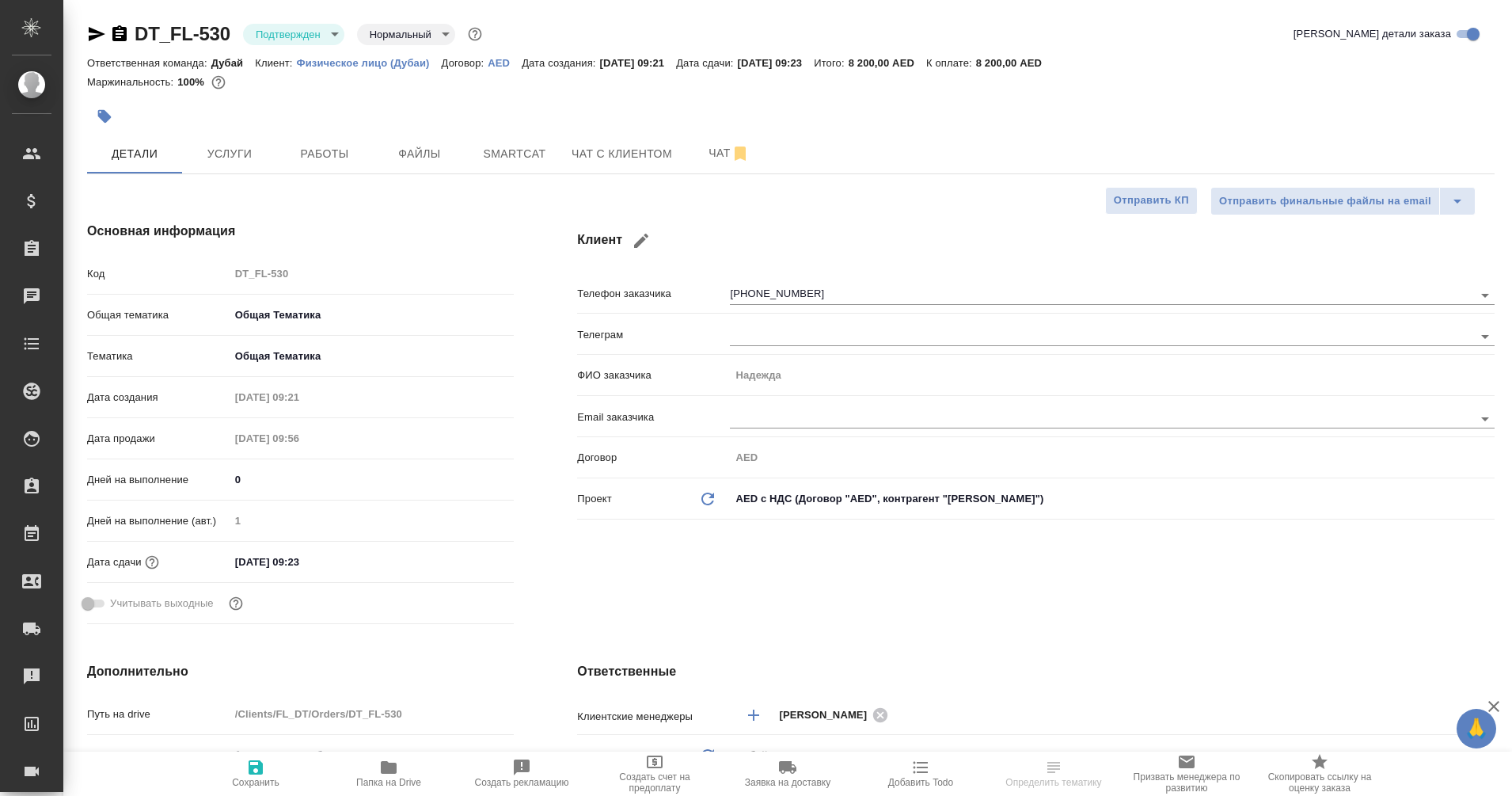
type textarea "x"
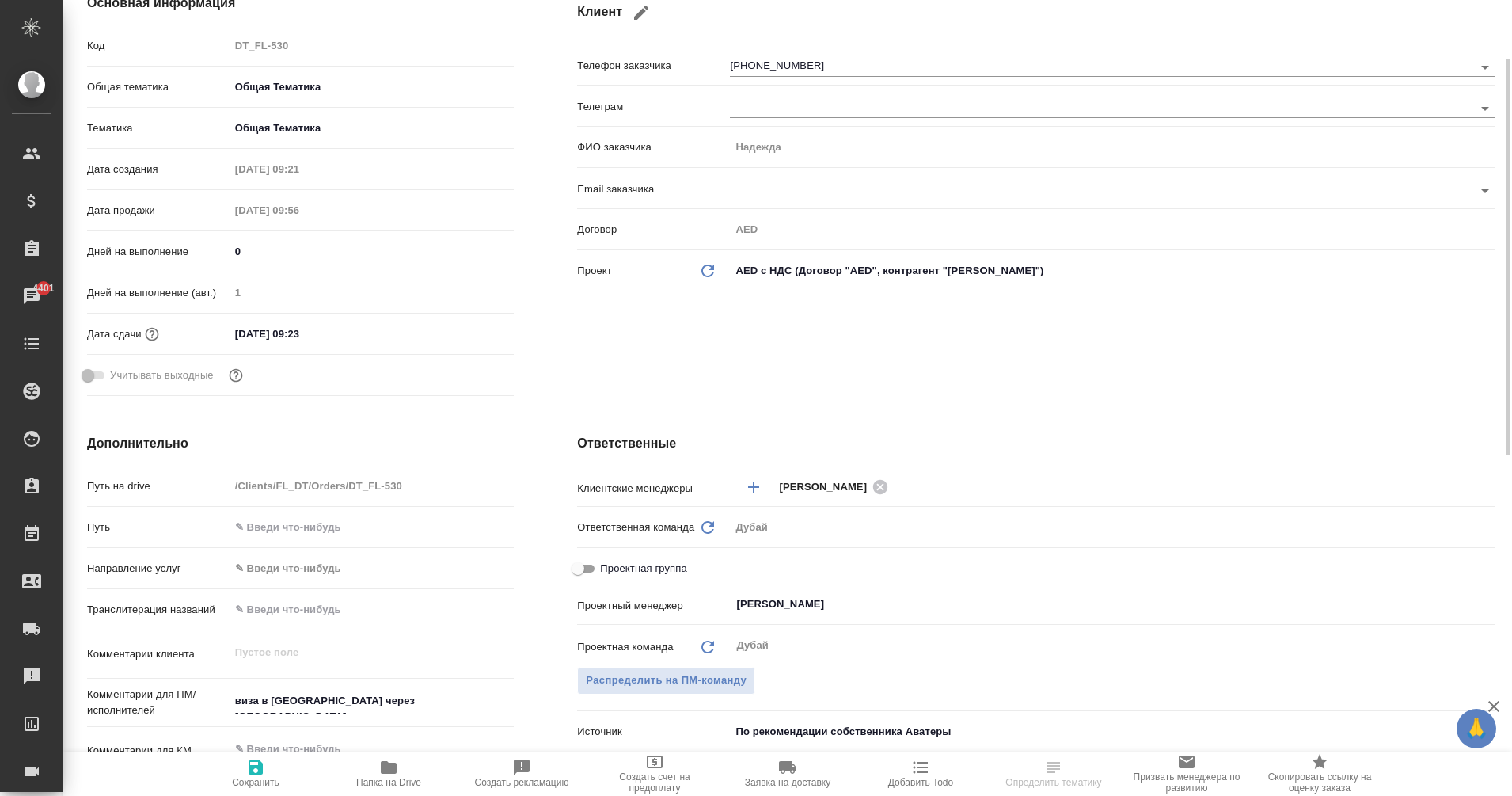
scroll to position [159, 0]
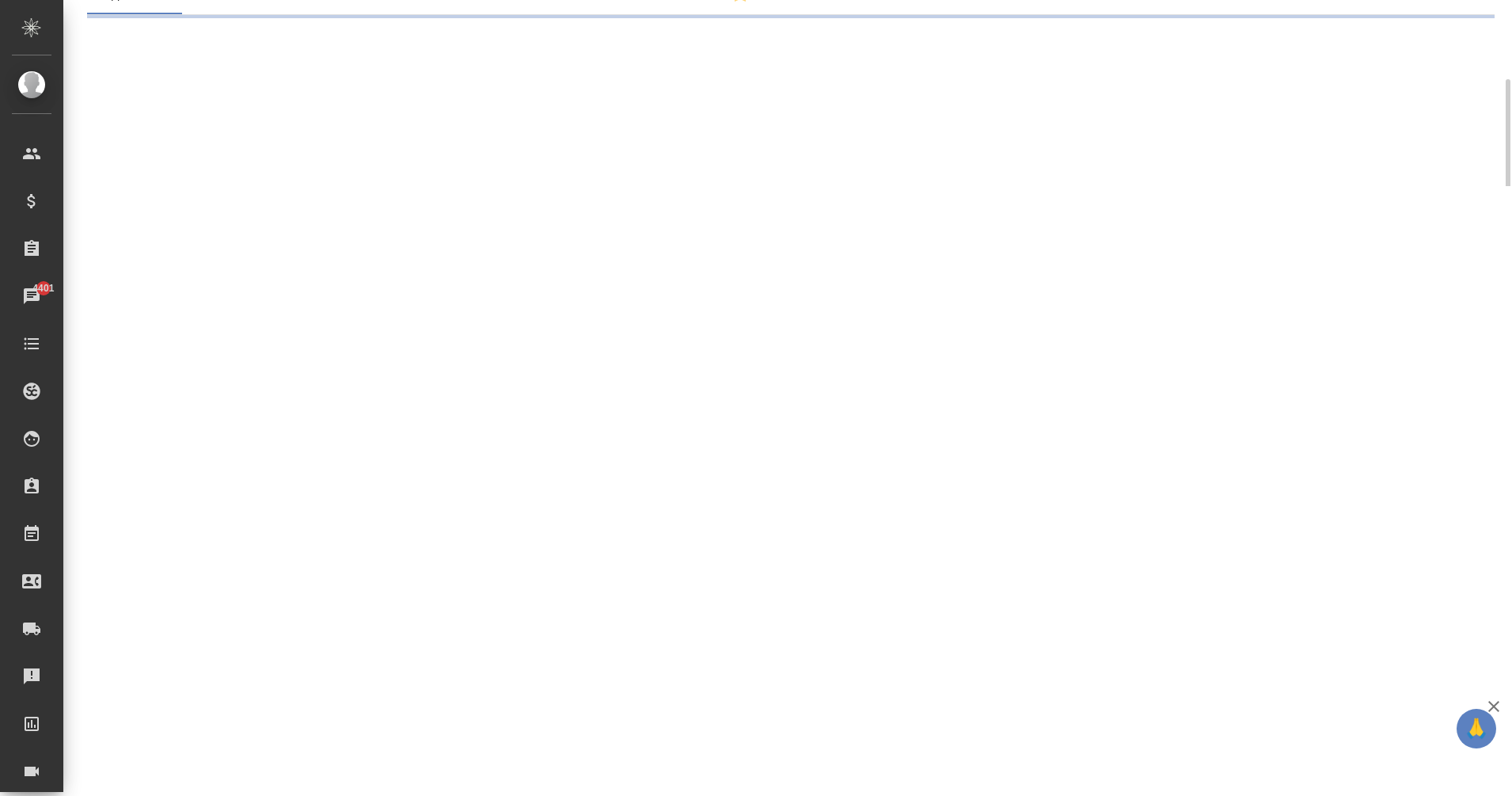
select select "RU"
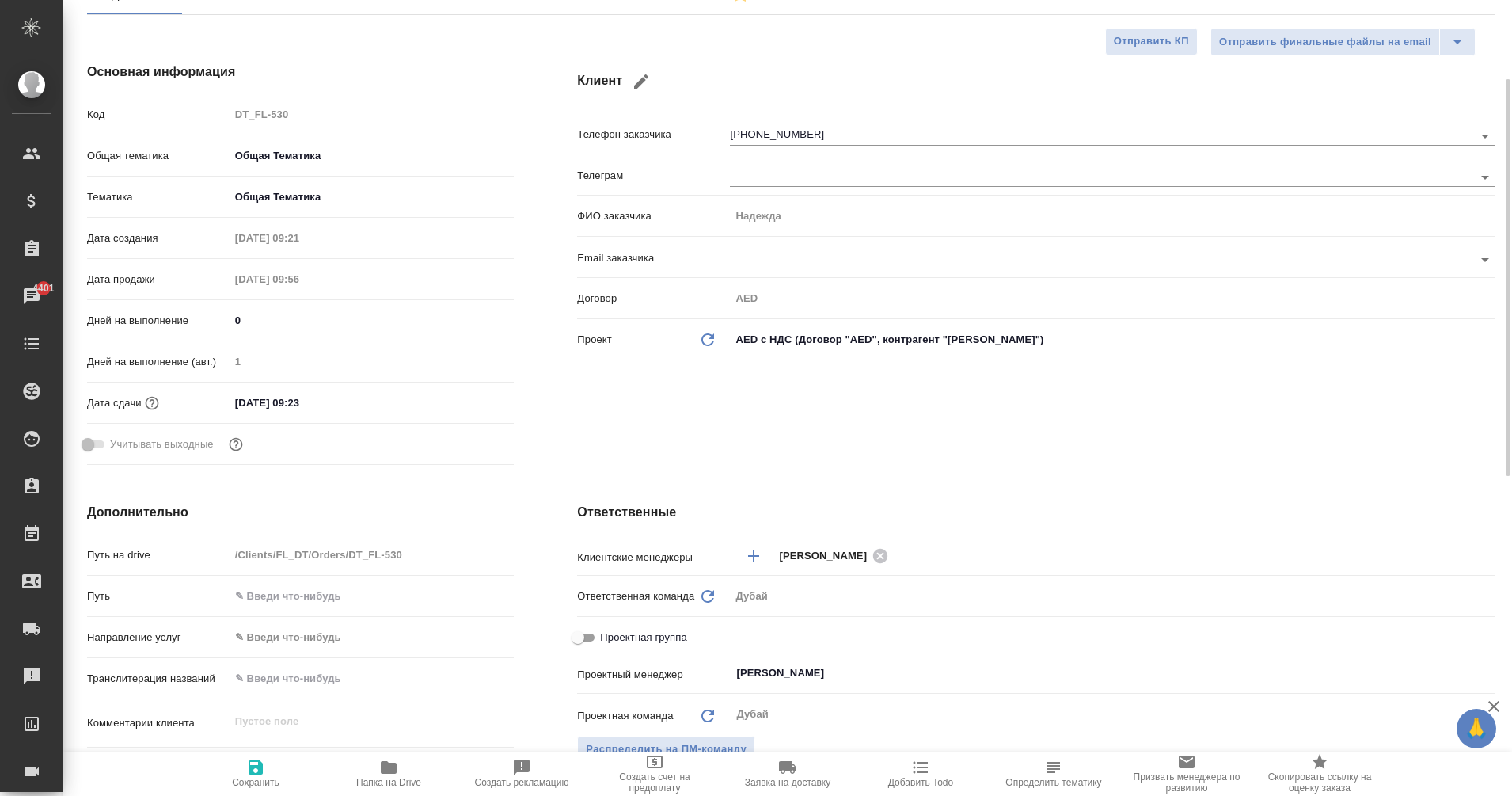
type textarea "x"
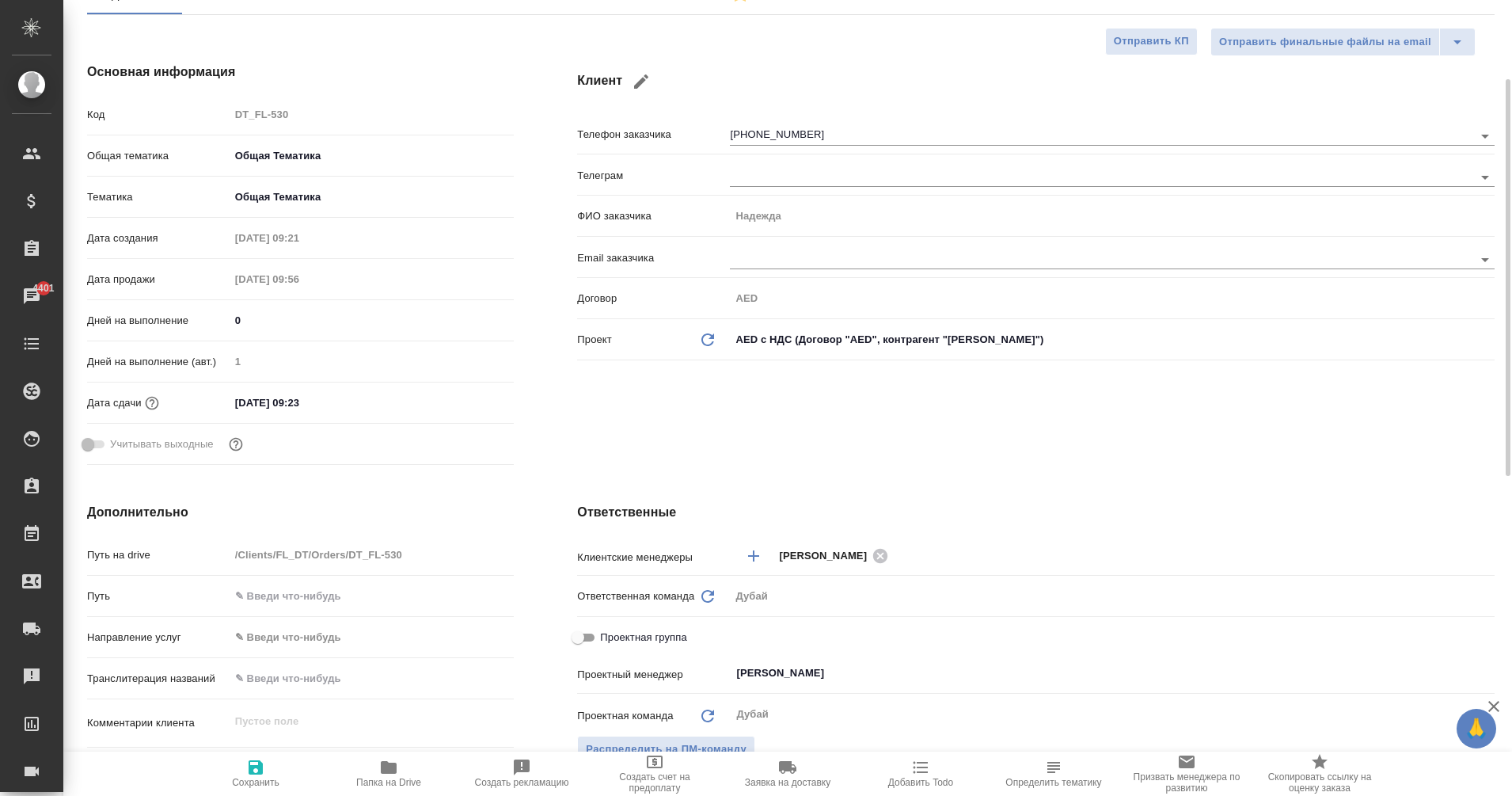
type textarea "x"
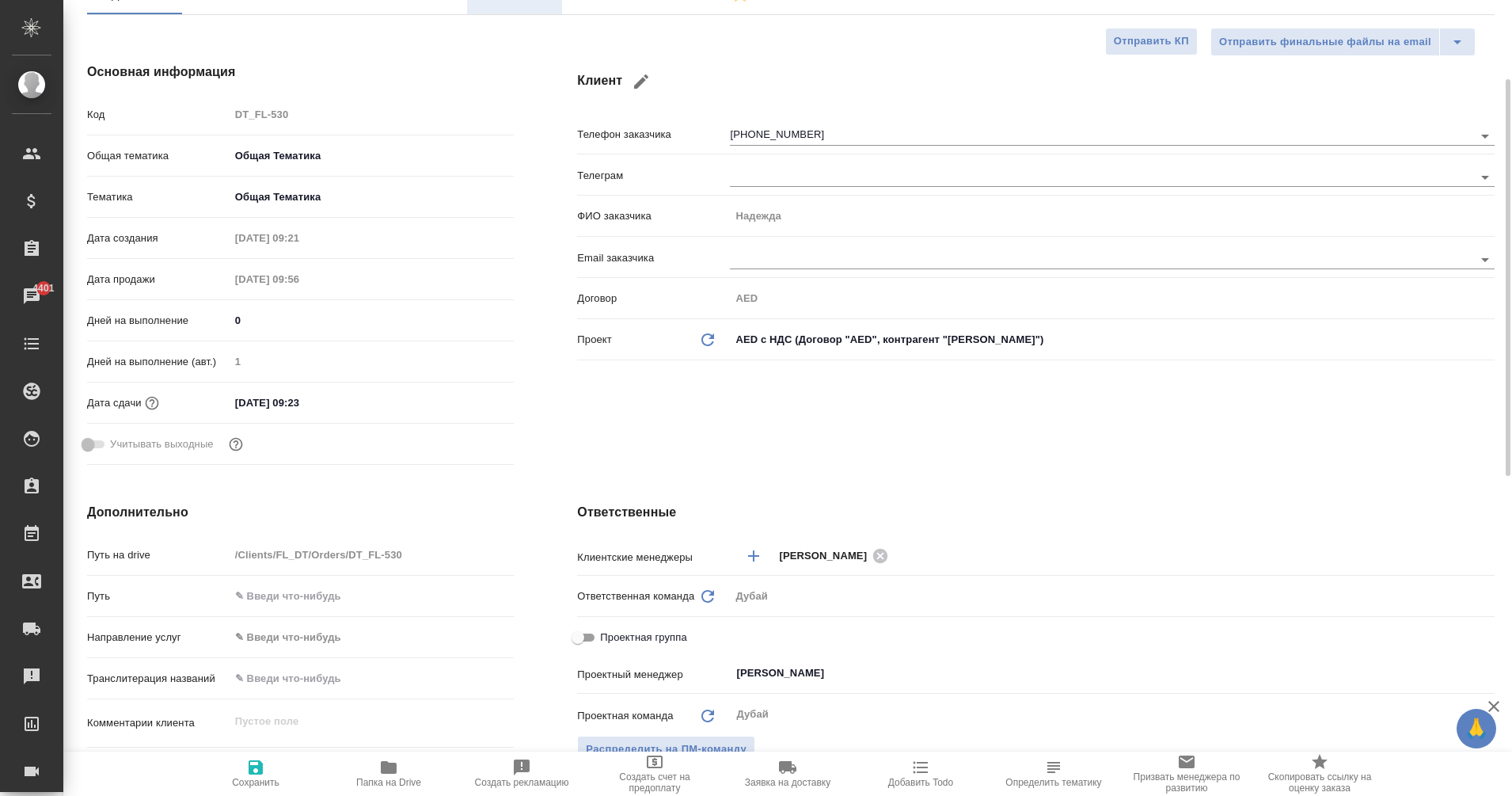
type textarea "x"
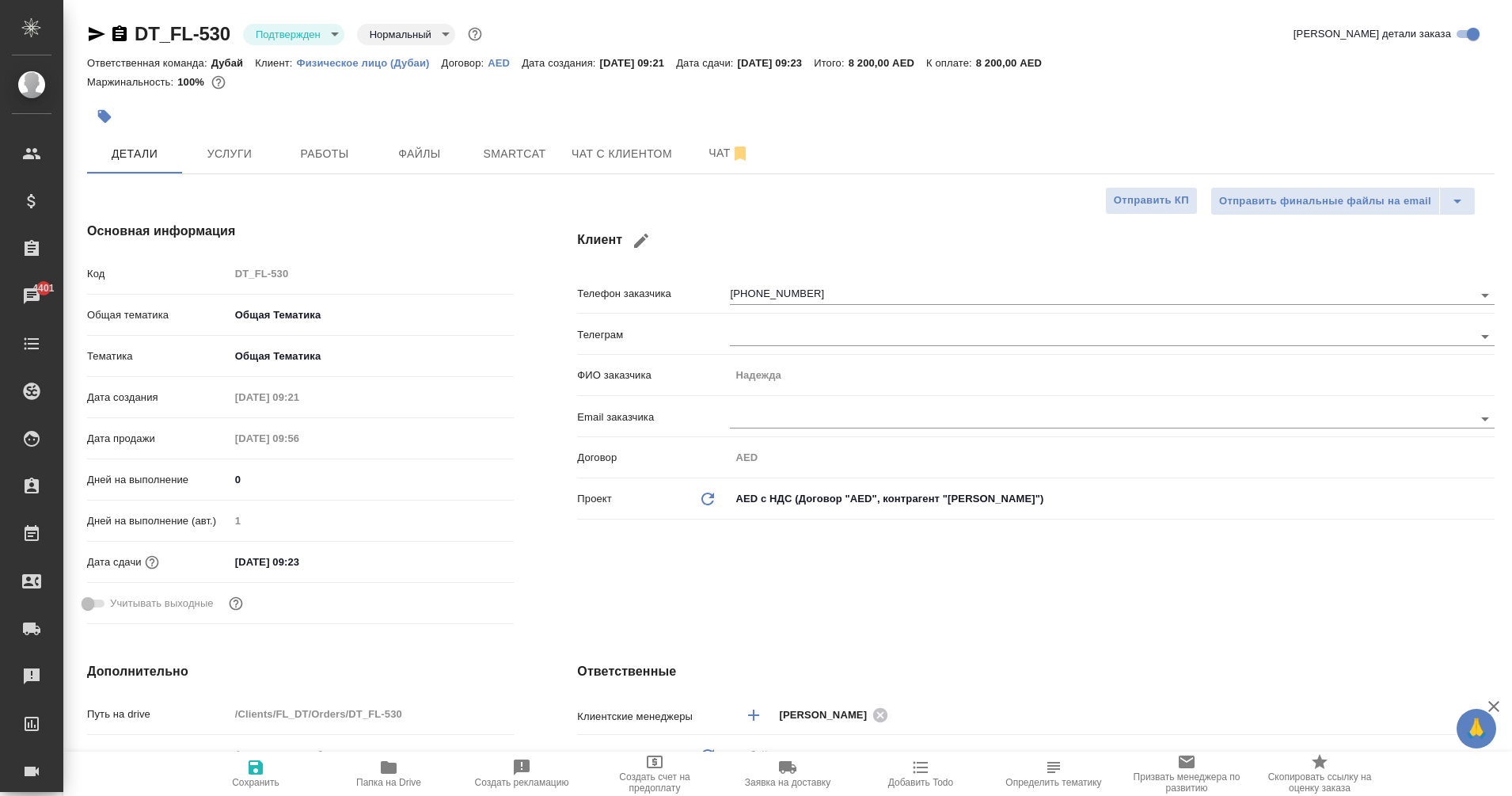
type textarea "x"
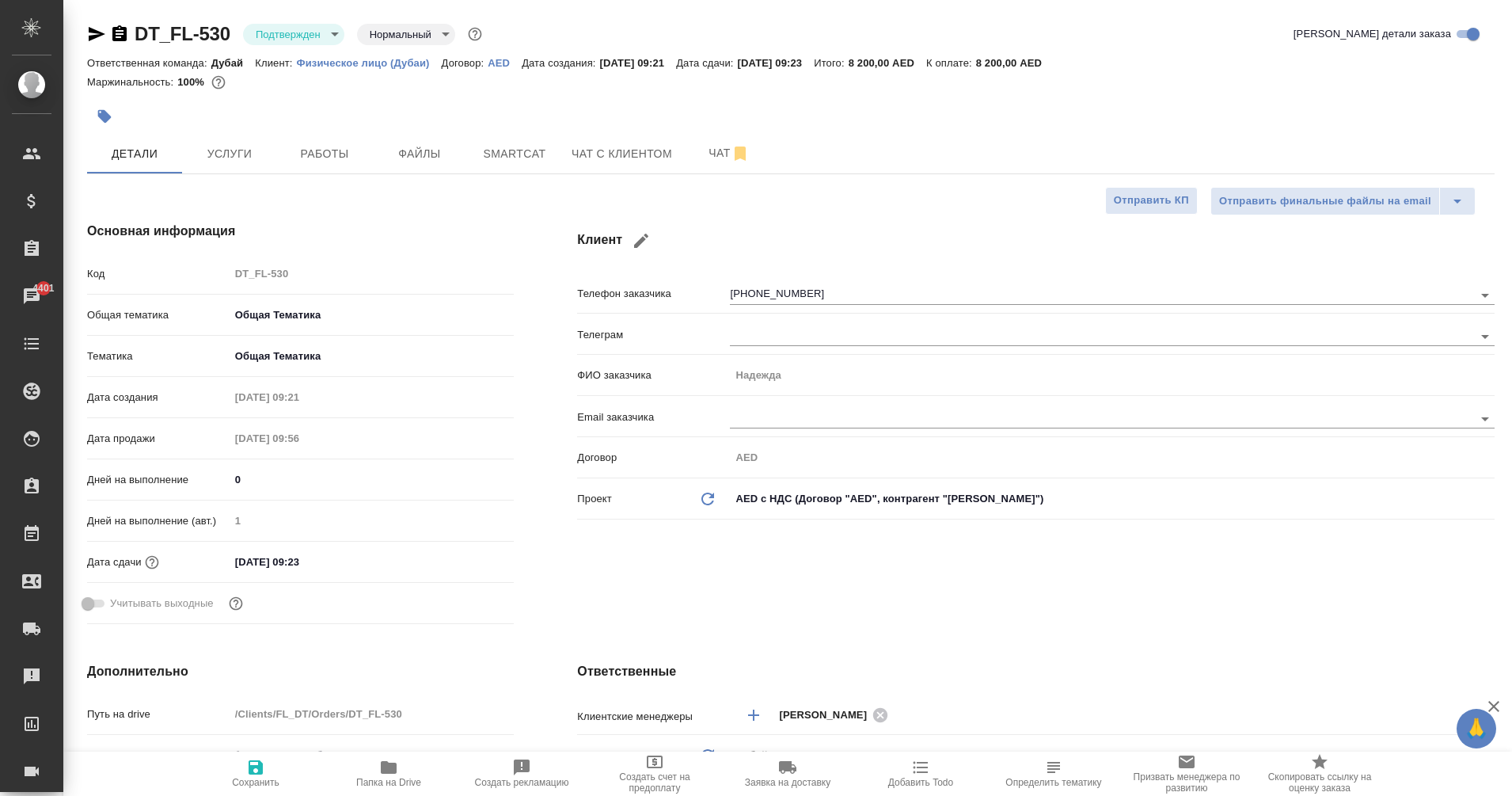
type textarea "x"
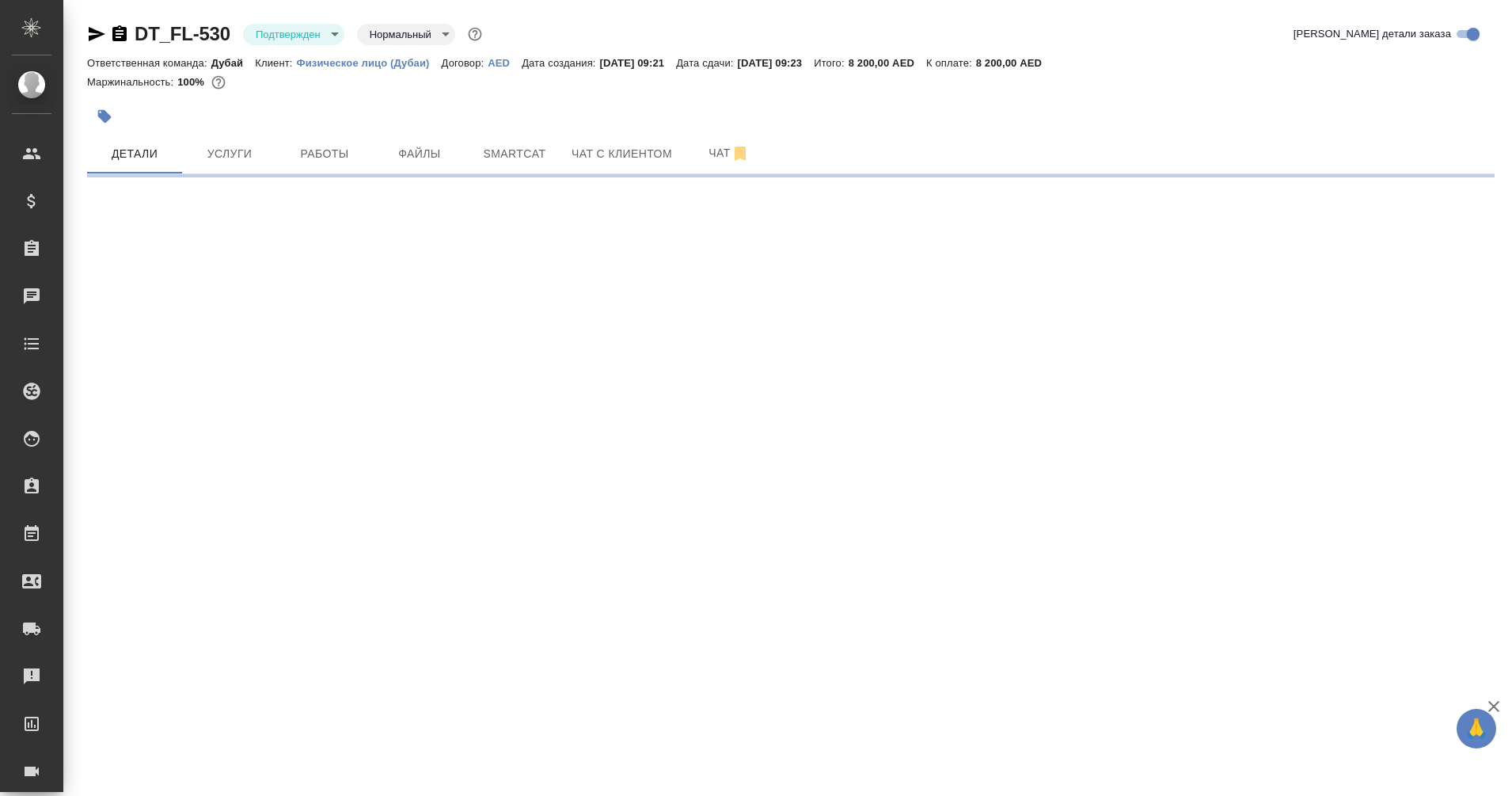
select select "RU"
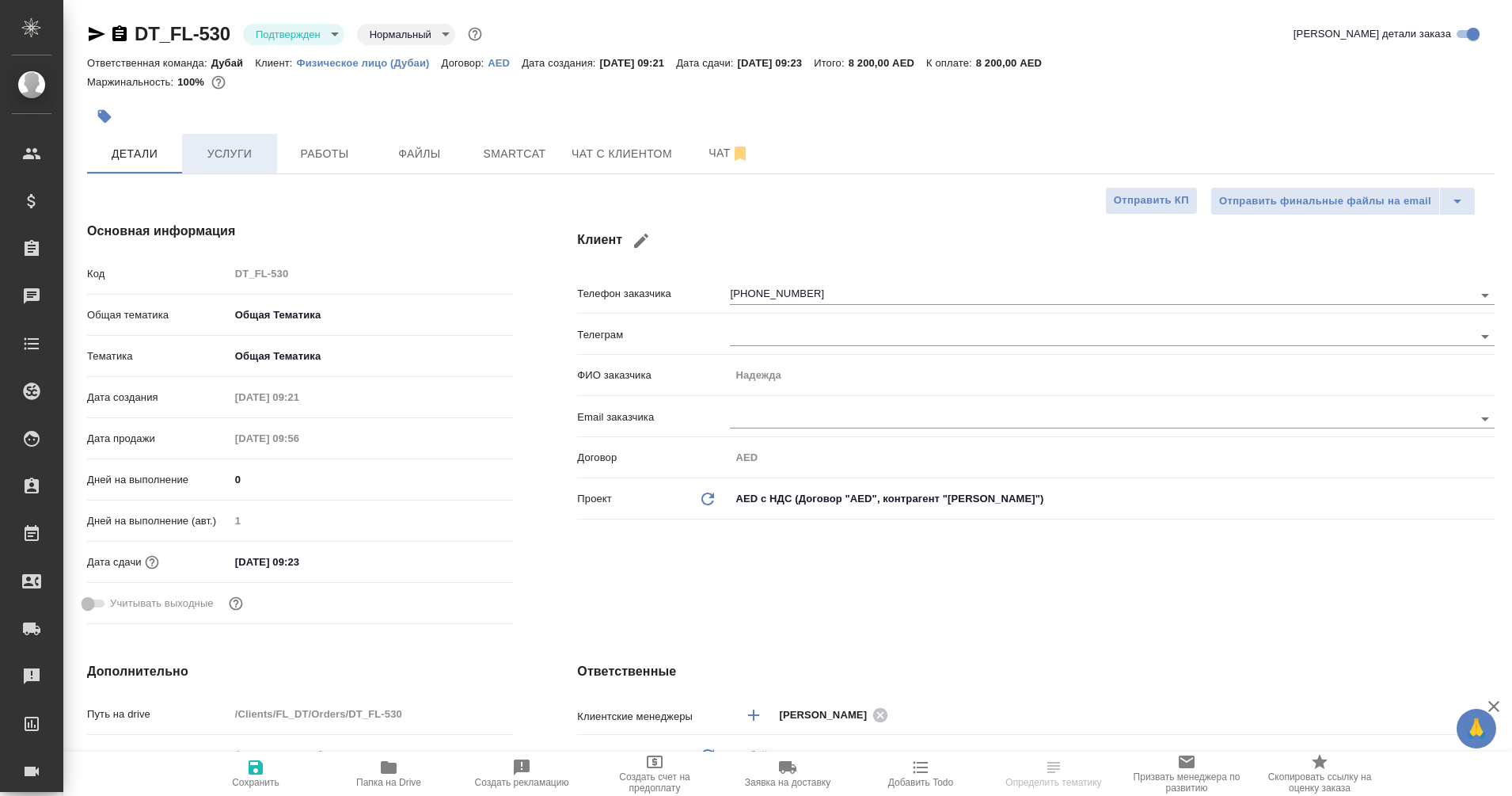
type textarea "x"
click at [218, 148] on span "Услуги" at bounding box center [230, 154] width 76 height 20
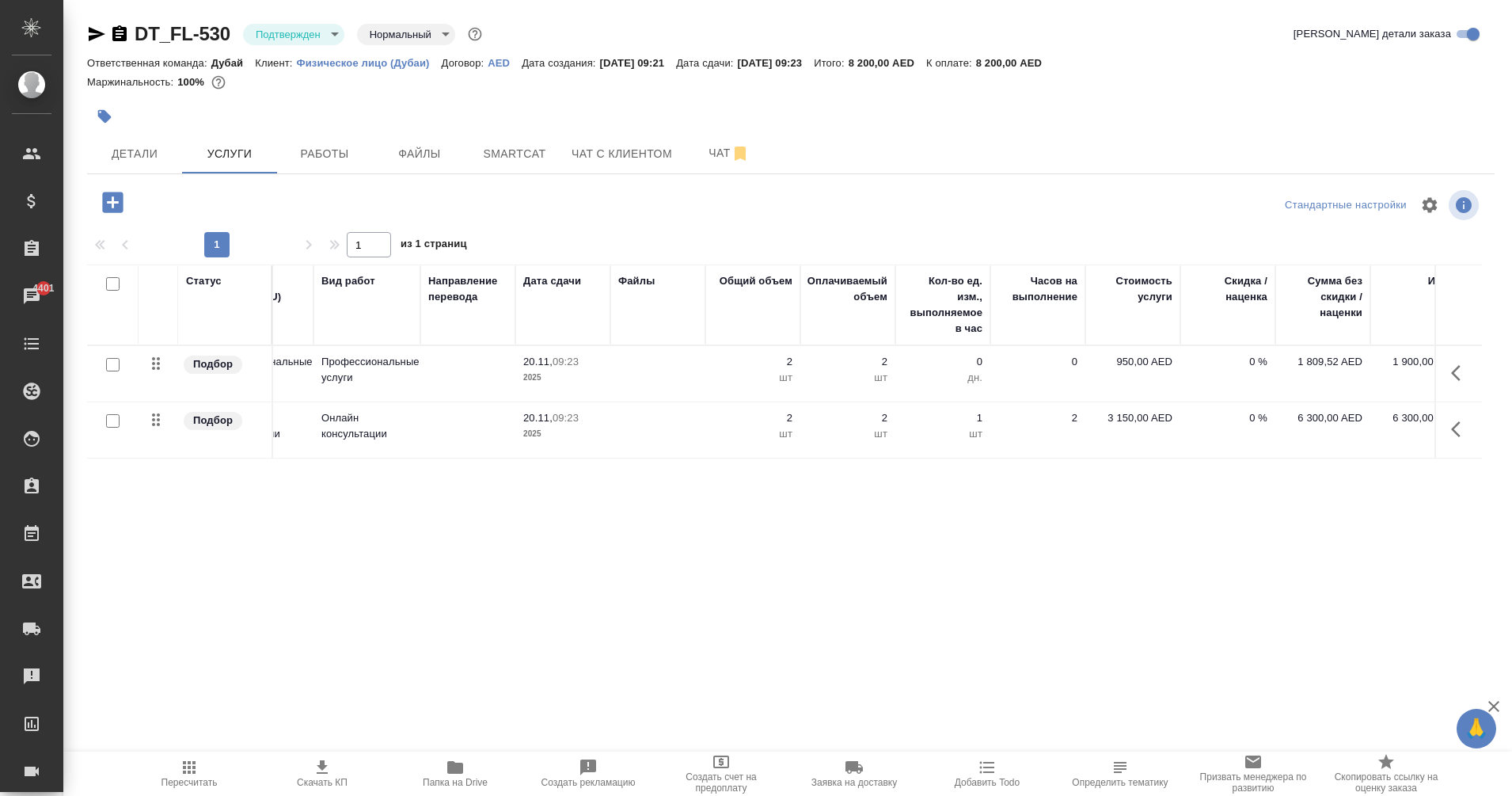
scroll to position [0, 66]
